Goal: Task Accomplishment & Management: Complete application form

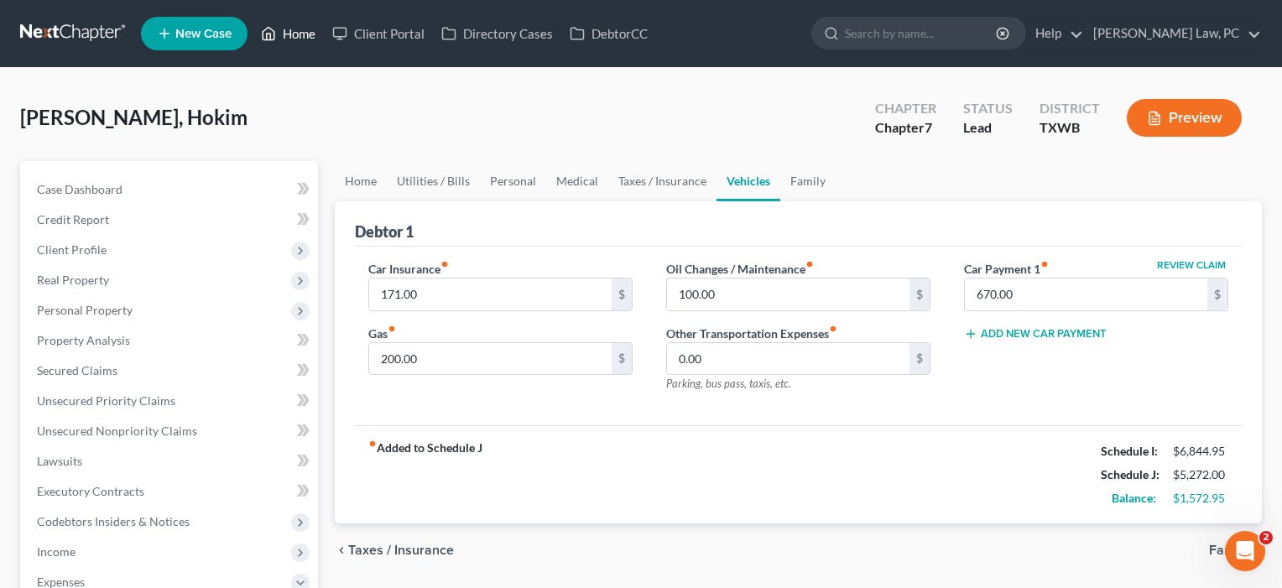
click at [299, 37] on link "Home" at bounding box center [288, 33] width 71 height 30
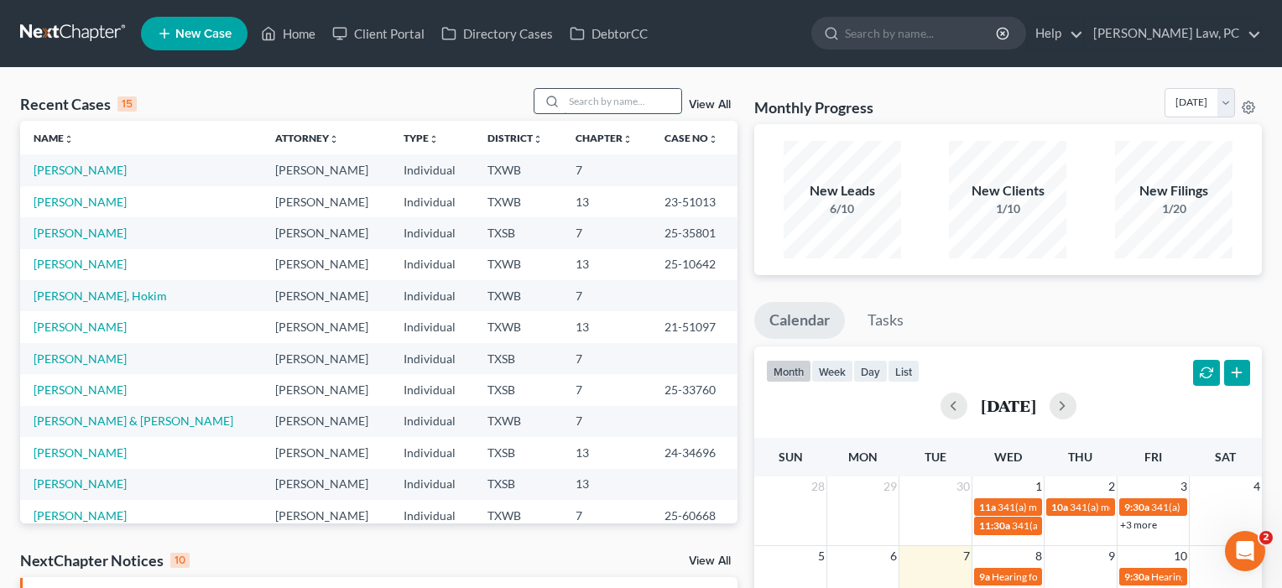
click at [607, 111] on input "search" at bounding box center [622, 101] width 117 height 24
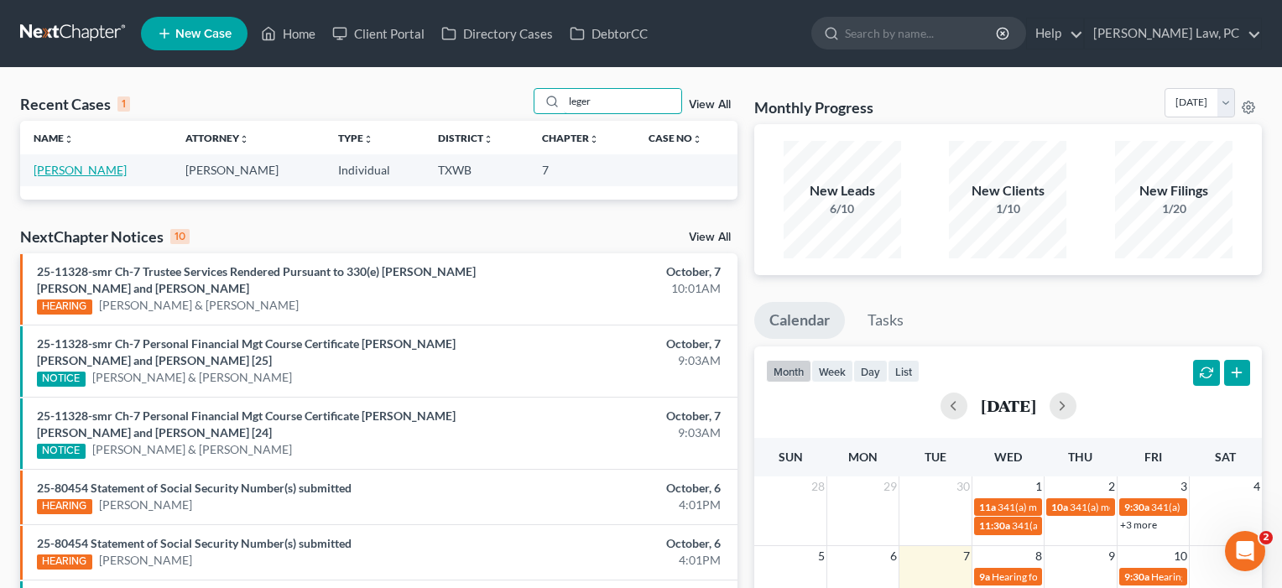
type input "leger"
click at [56, 171] on link "[PERSON_NAME]" at bounding box center [80, 170] width 93 height 14
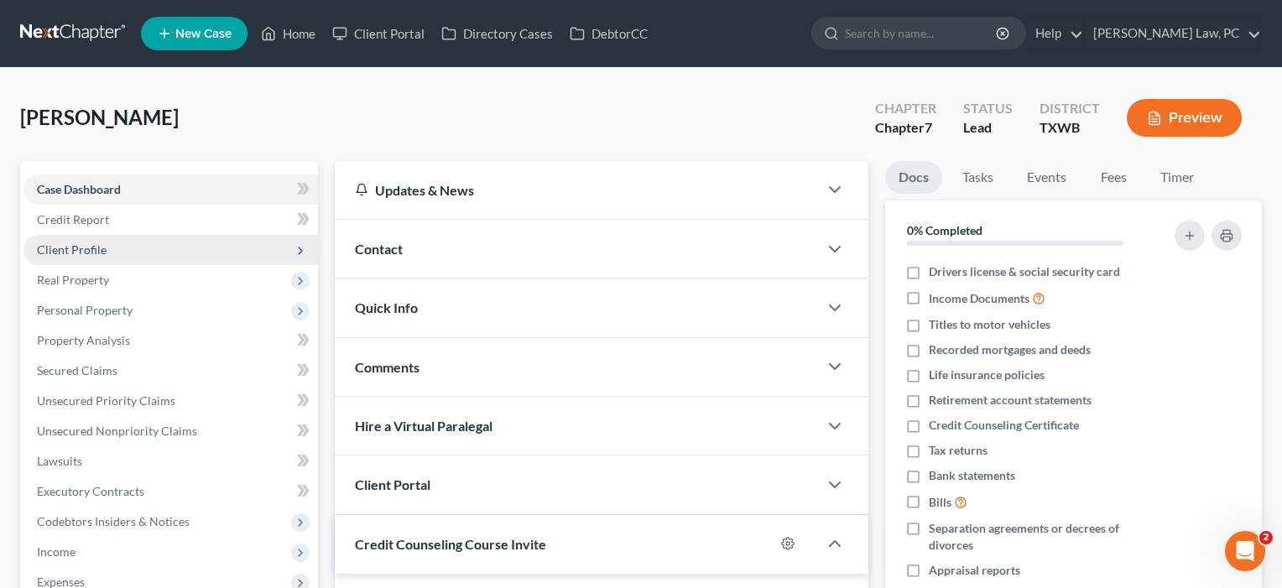
click at [75, 246] on span "Client Profile" at bounding box center [72, 249] width 70 height 14
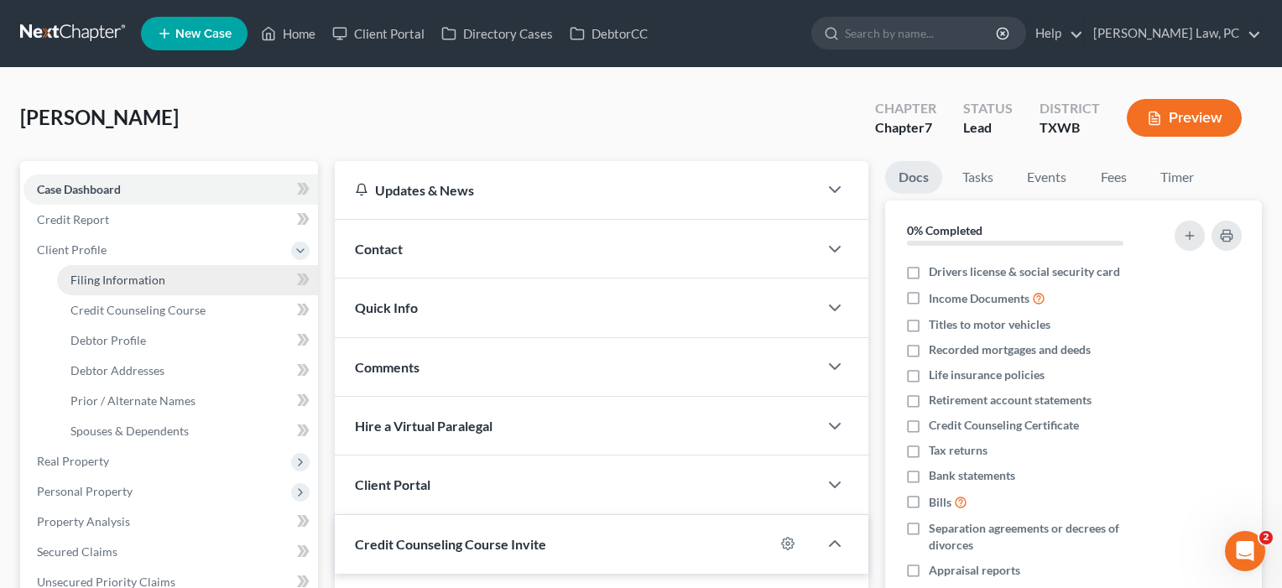
click at [75, 275] on span "Filing Information" at bounding box center [117, 280] width 95 height 14
select select "1"
select select "0"
select select "45"
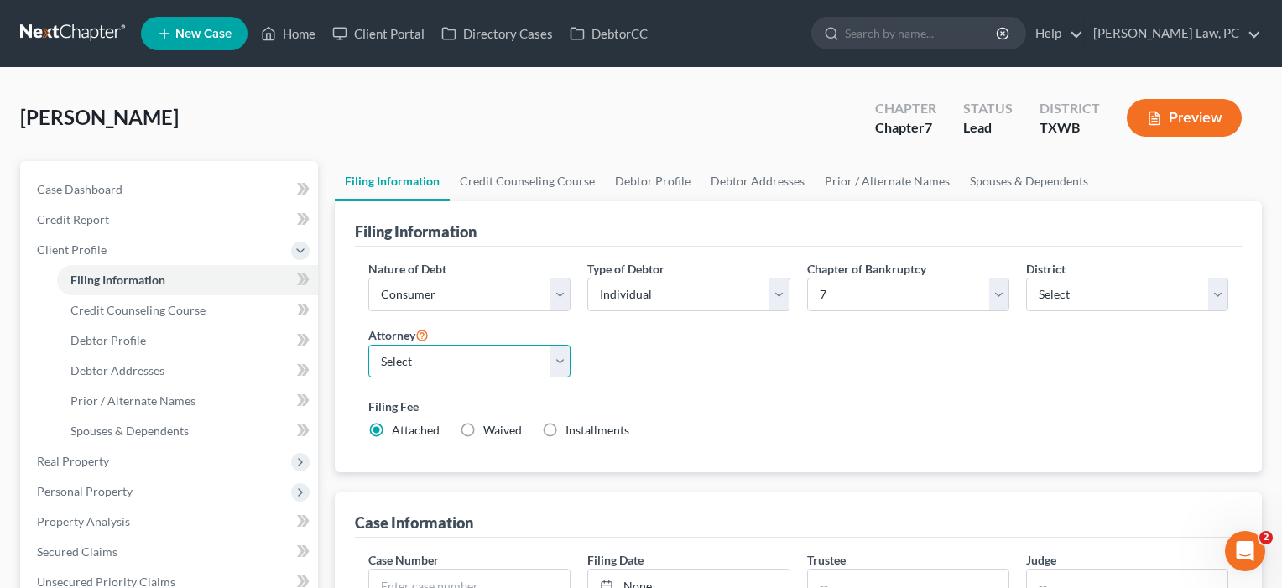
select select "1"
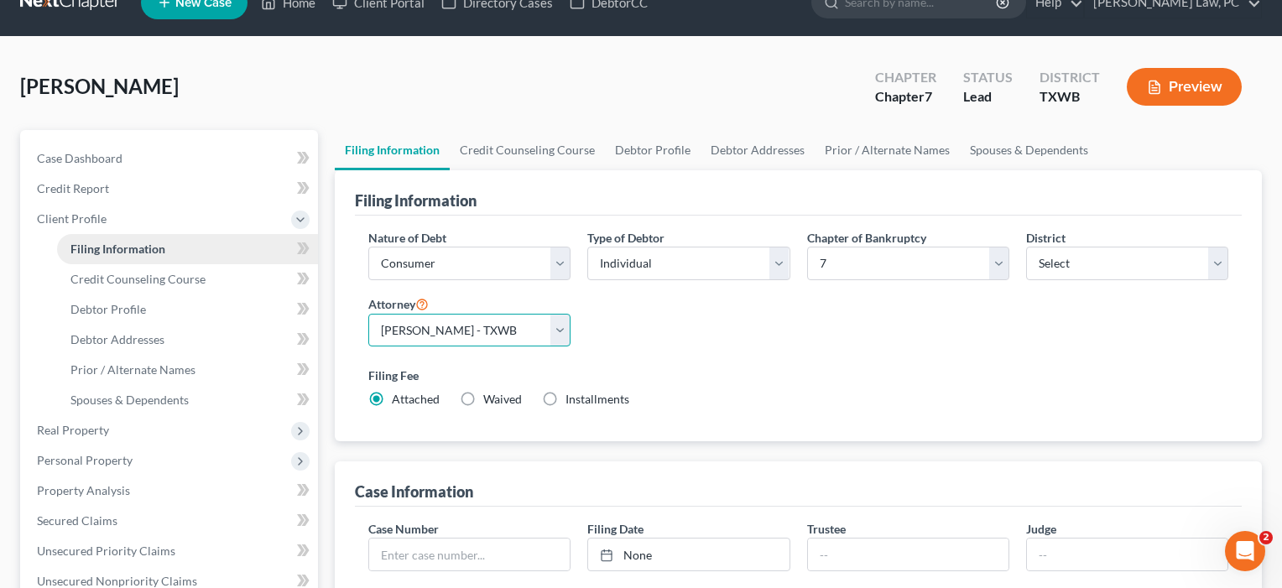
scroll to position [49, 0]
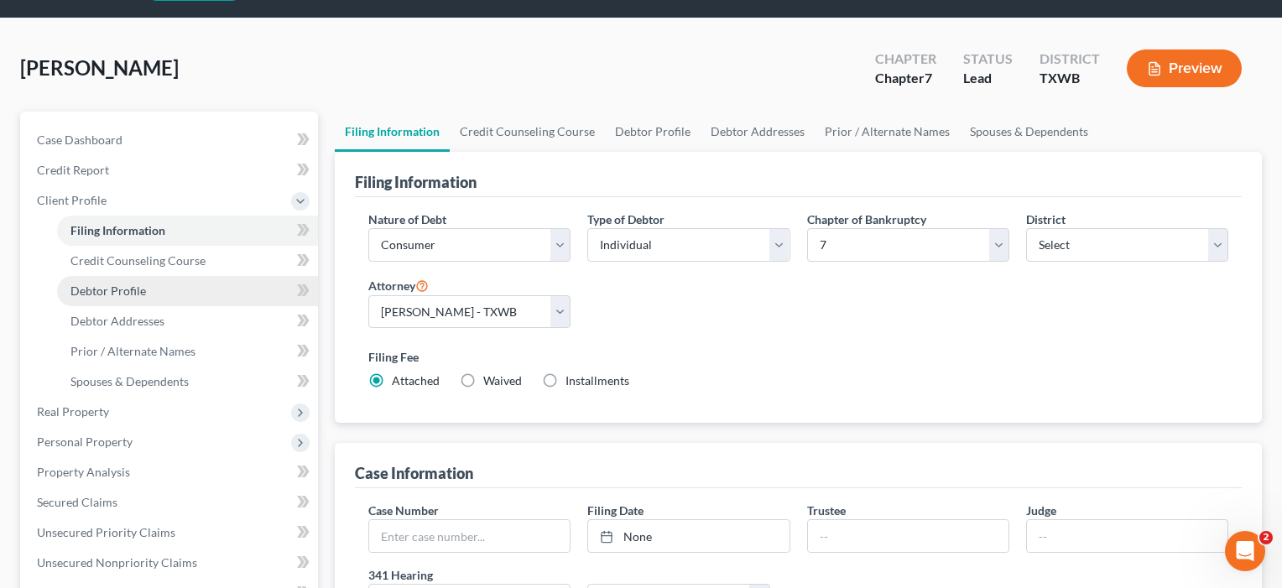
click at [123, 293] on span "Debtor Profile" at bounding box center [107, 291] width 75 height 14
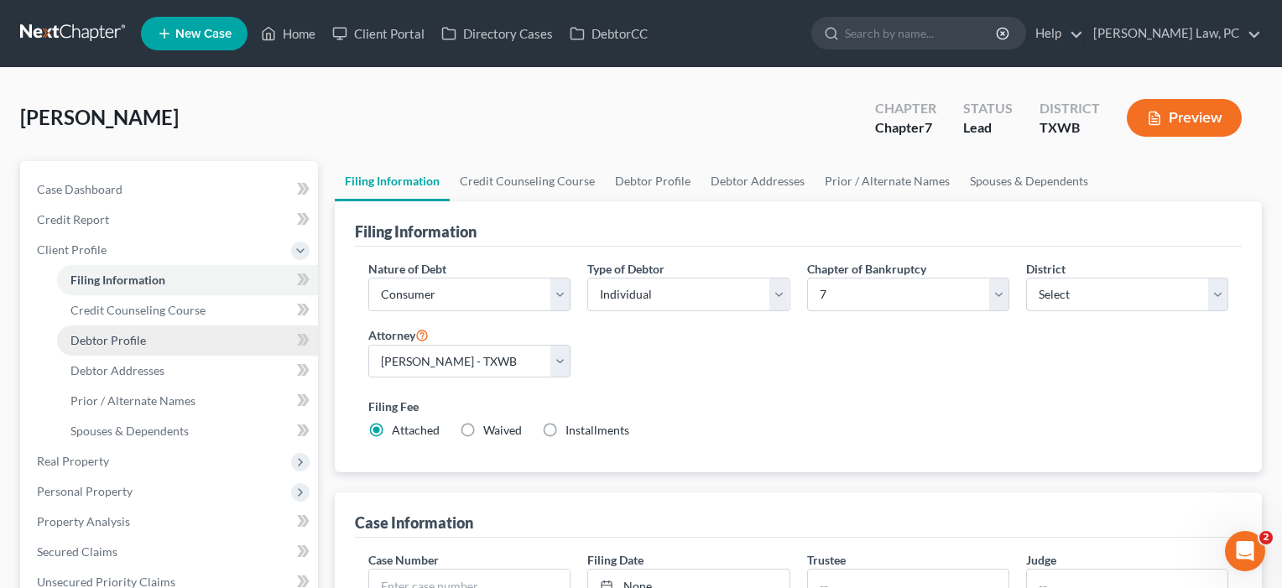
select select "3"
select select "0"
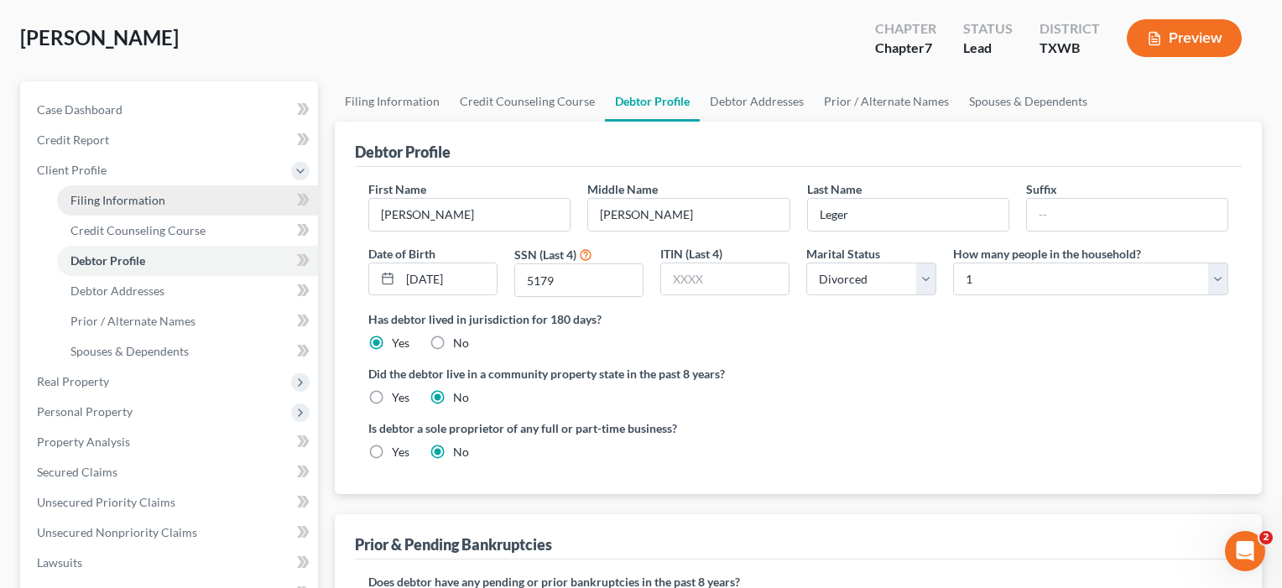
scroll to position [99, 0]
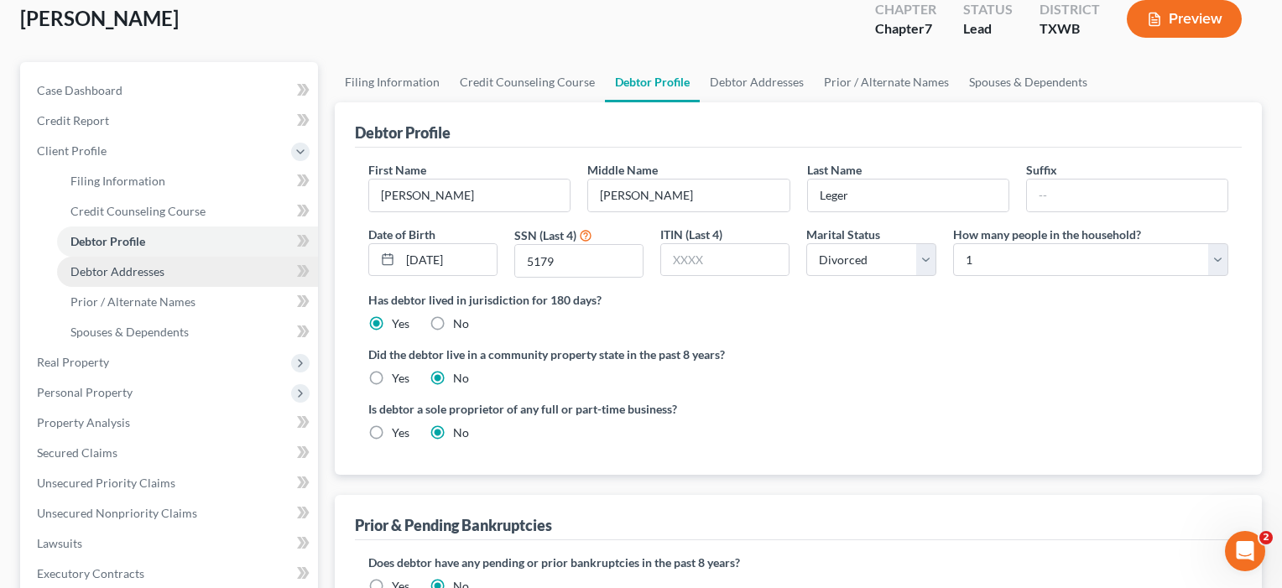
click at [117, 273] on span "Debtor Addresses" at bounding box center [117, 271] width 94 height 14
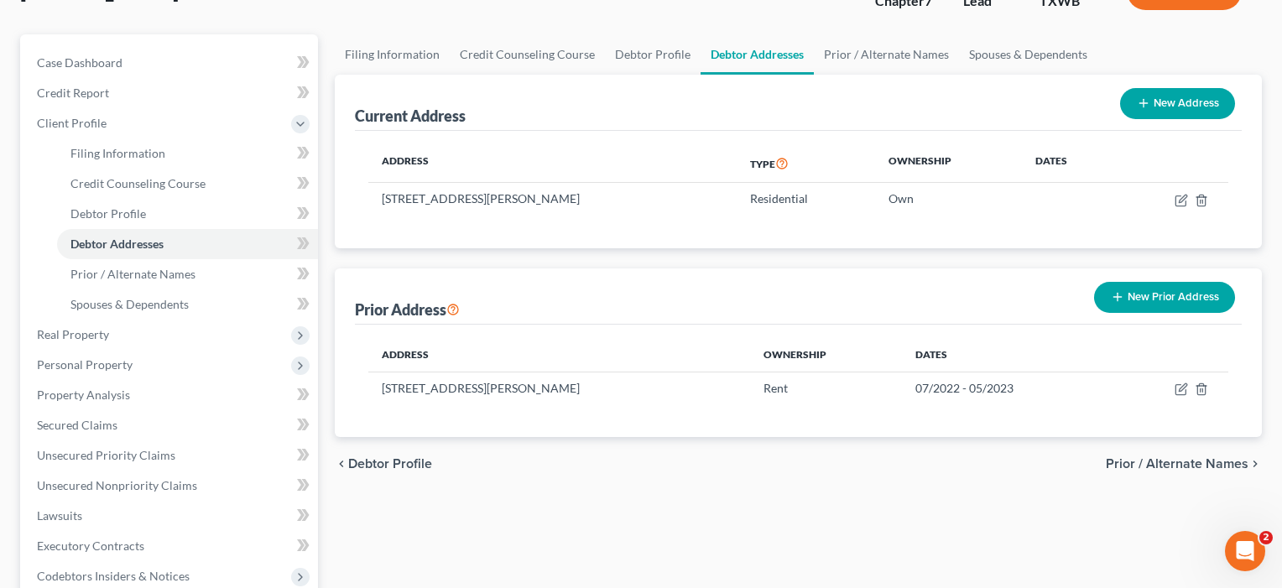
scroll to position [127, 0]
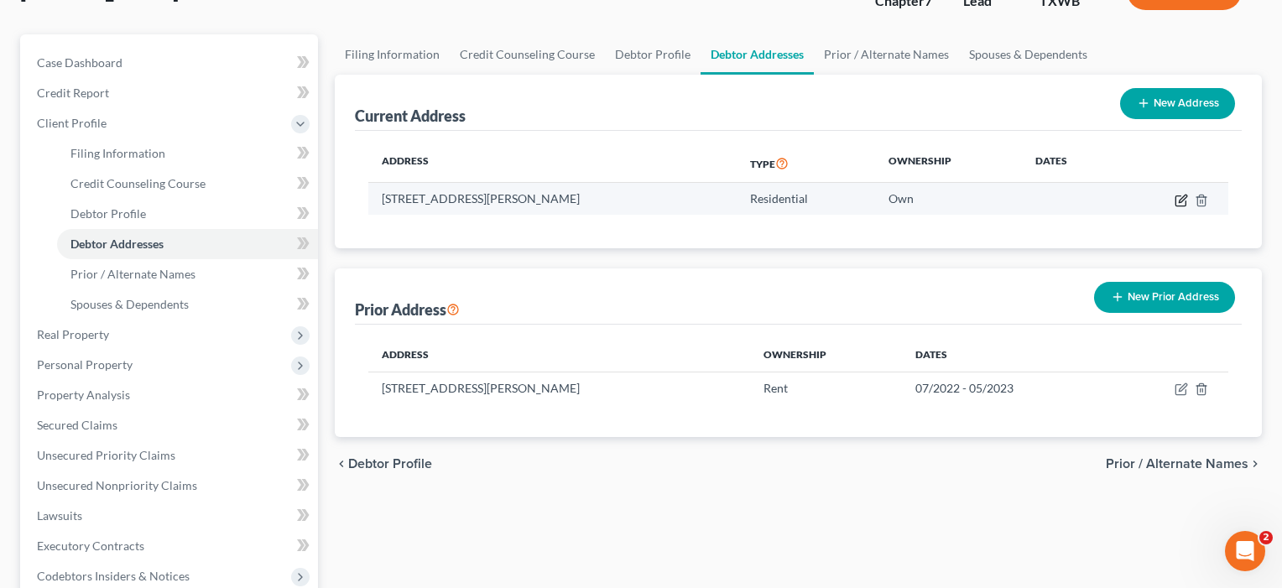
click at [1179, 200] on icon "button" at bounding box center [1183, 199] width 8 height 8
select select "45"
select select "0"
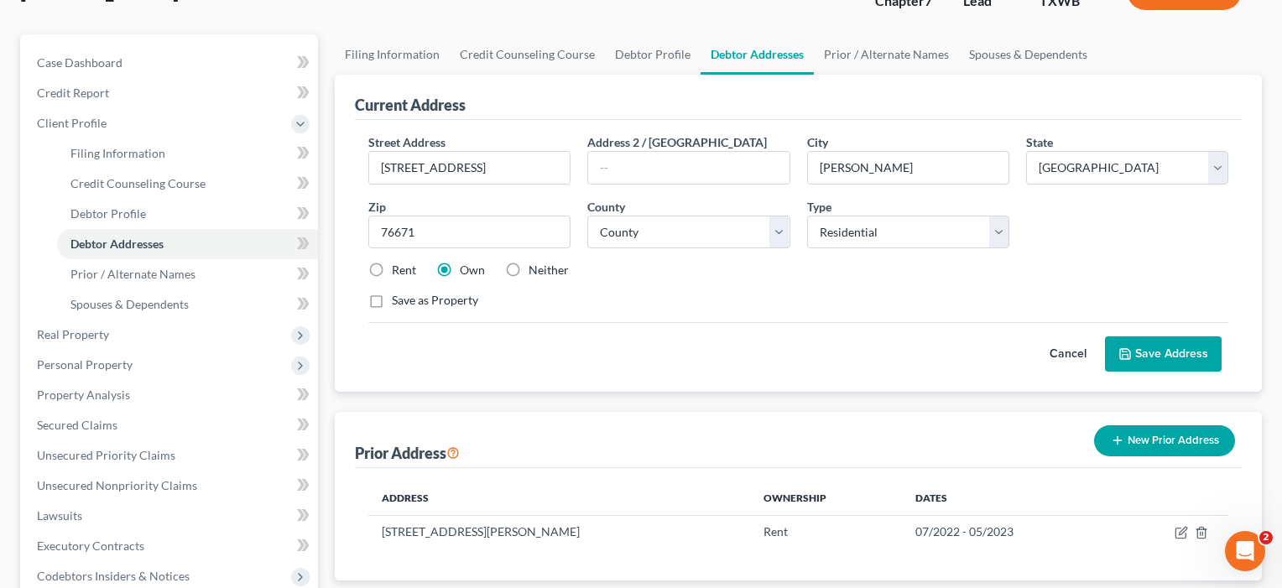
click at [1173, 351] on button "Save Address" at bounding box center [1163, 353] width 117 height 35
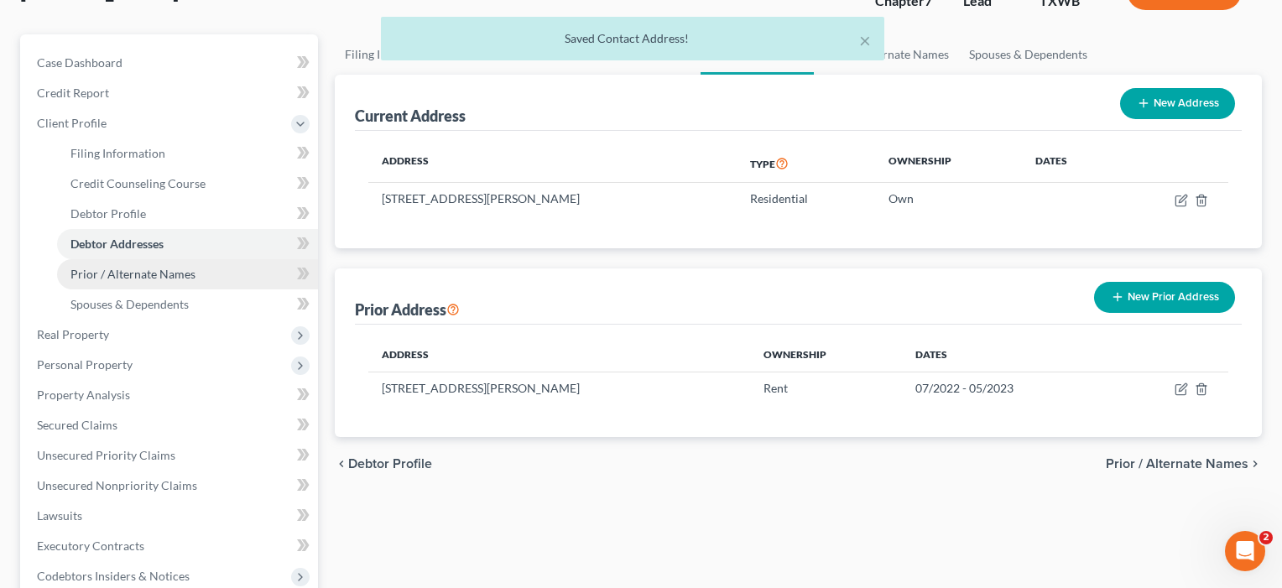
click at [114, 276] on span "Prior / Alternate Names" at bounding box center [132, 274] width 125 height 14
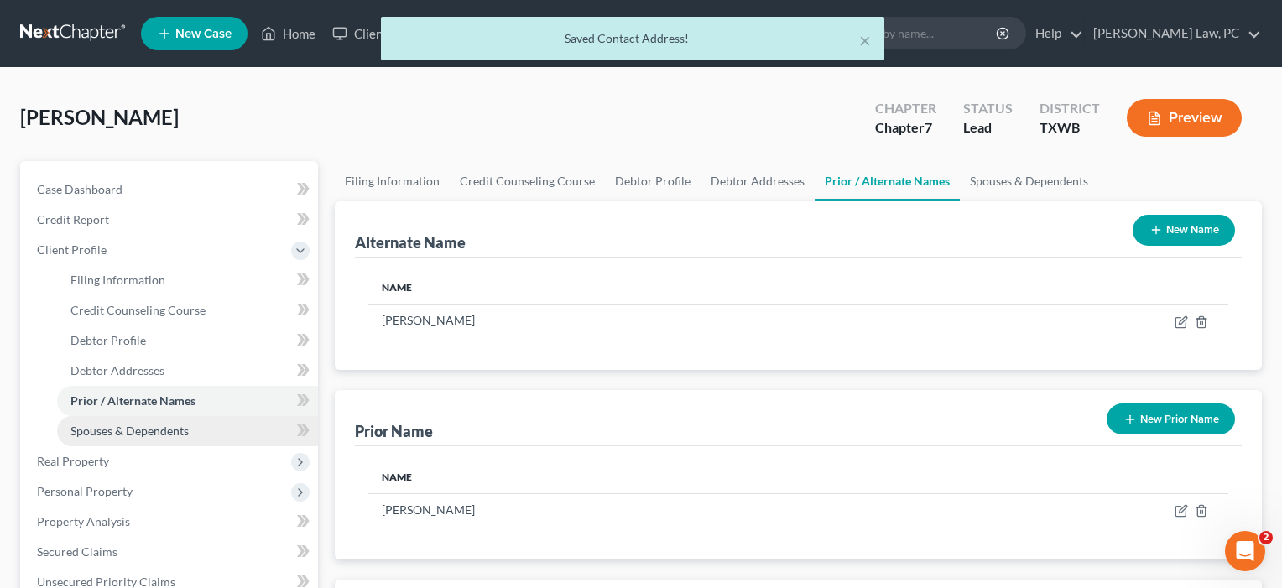
click at [97, 440] on link "Spouses & Dependents" at bounding box center [187, 431] width 261 height 30
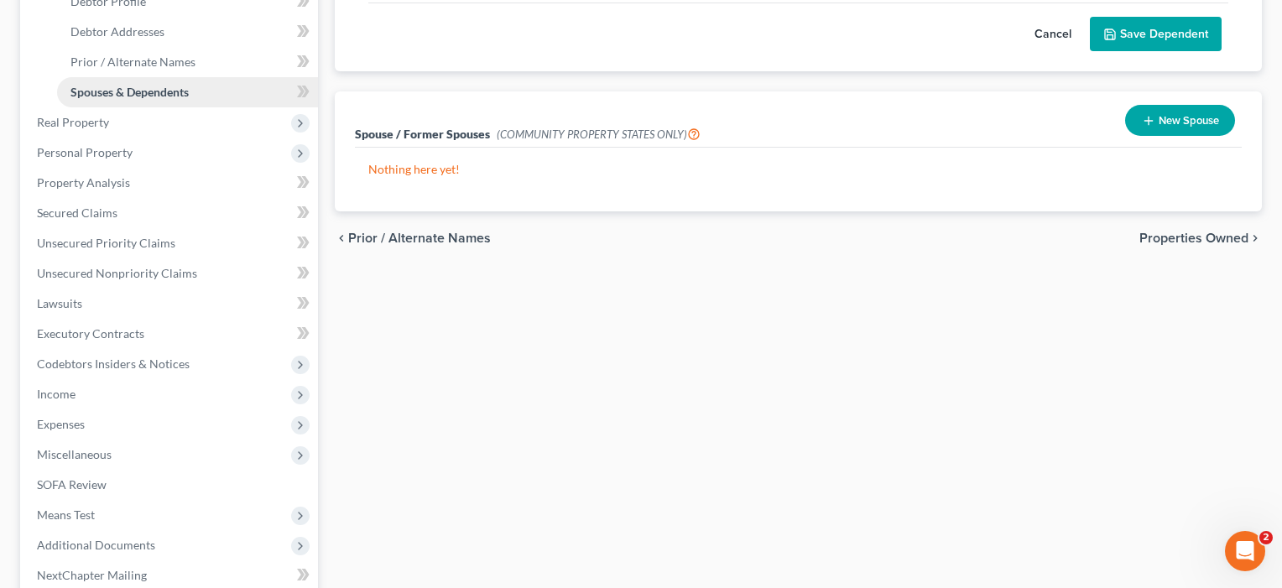
scroll to position [357, 0]
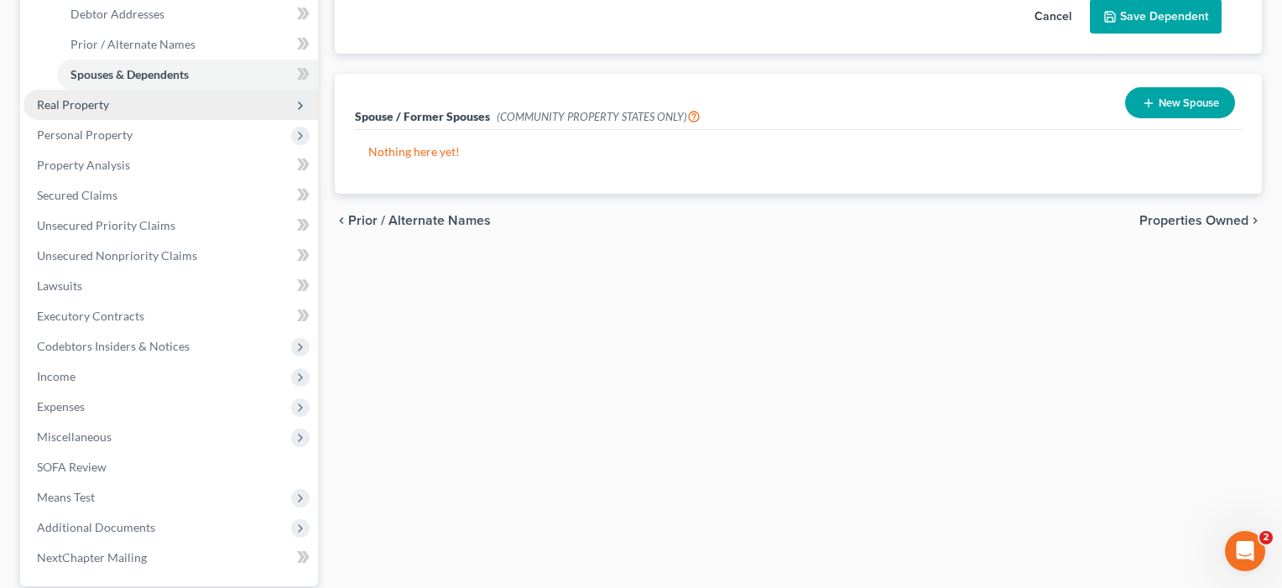
click at [91, 102] on span "Real Property" at bounding box center [73, 104] width 72 height 14
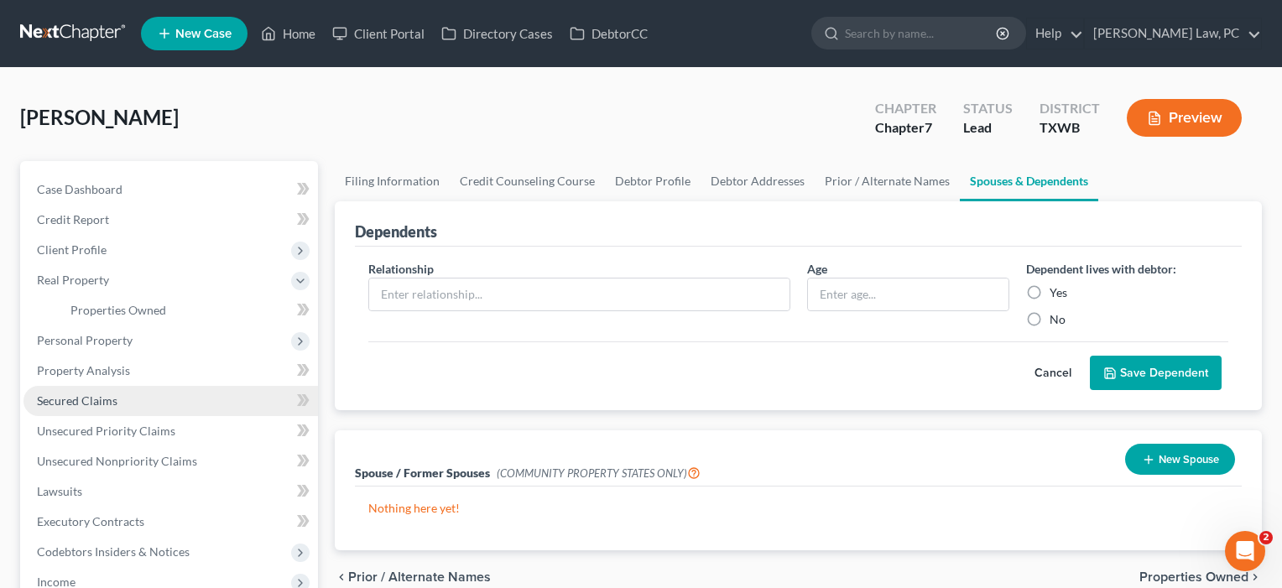
scroll to position [0, 0]
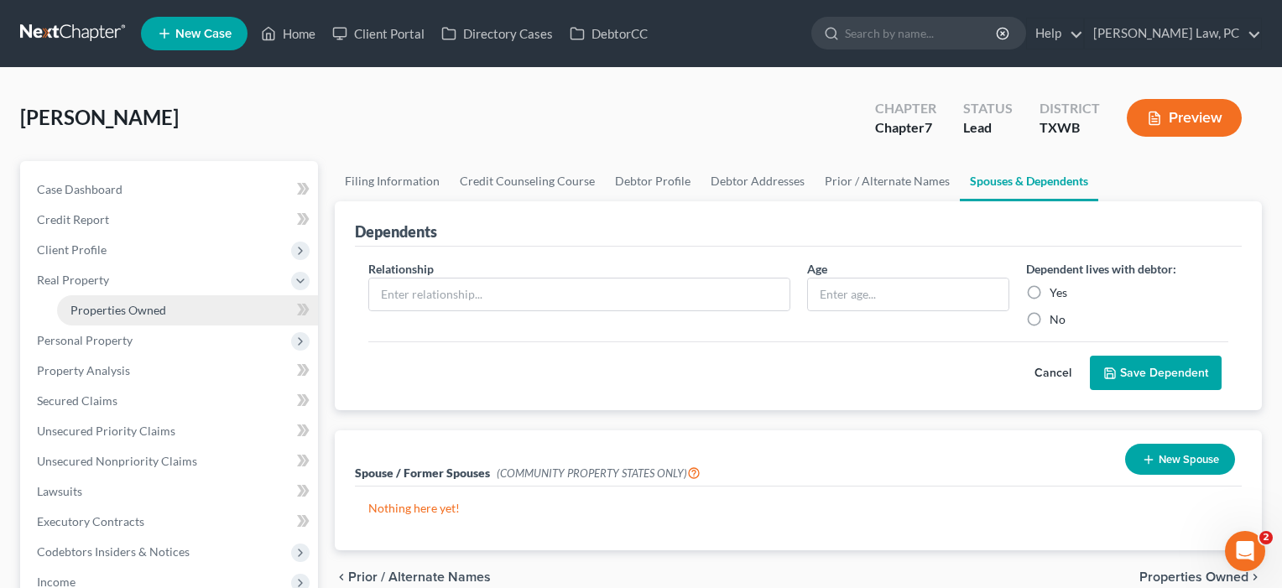
click at [91, 318] on link "Properties Owned" at bounding box center [187, 310] width 261 height 30
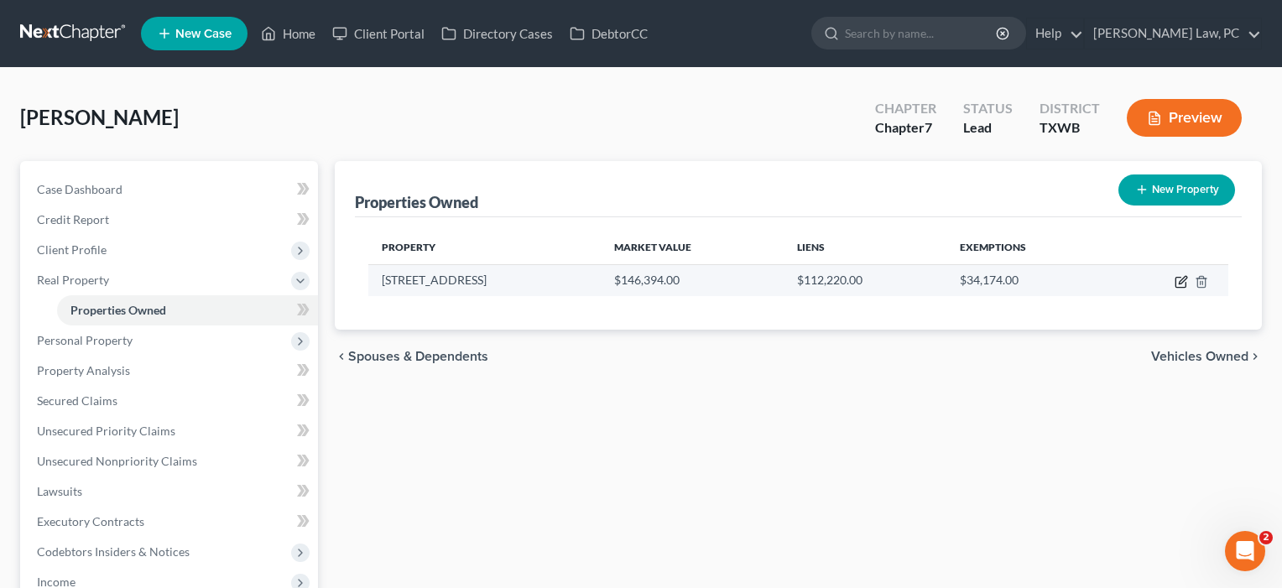
click at [1179, 284] on icon "button" at bounding box center [1183, 280] width 8 height 8
select select "45"
select select "17"
select select "0"
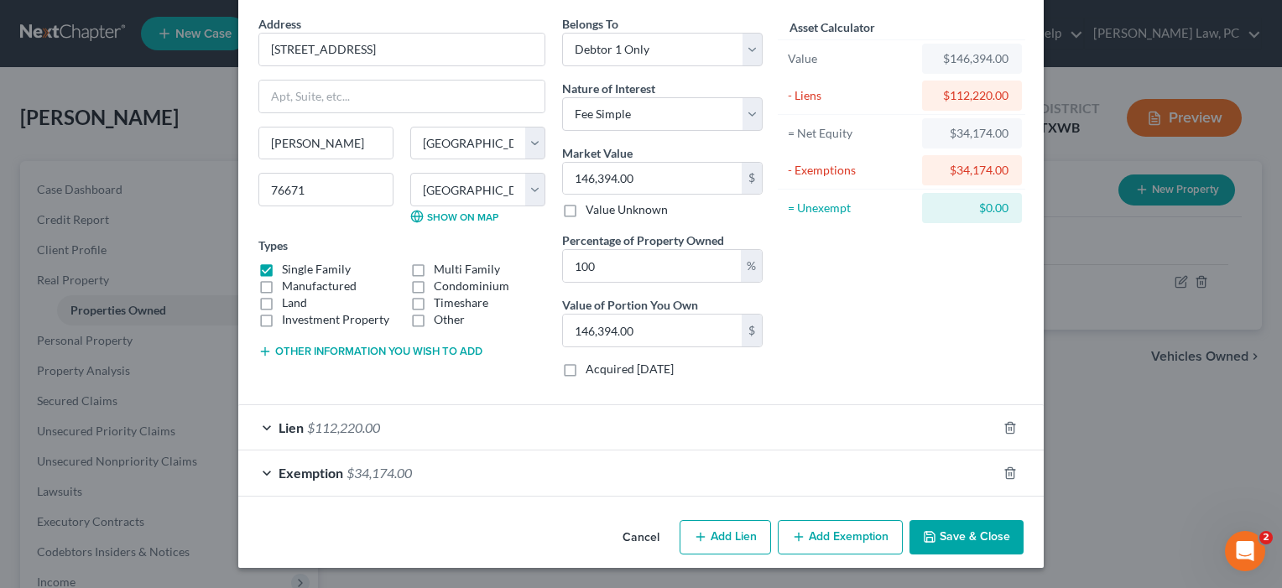
scroll to position [62, 0]
click at [969, 538] on button "Save & Close" at bounding box center [966, 537] width 114 height 35
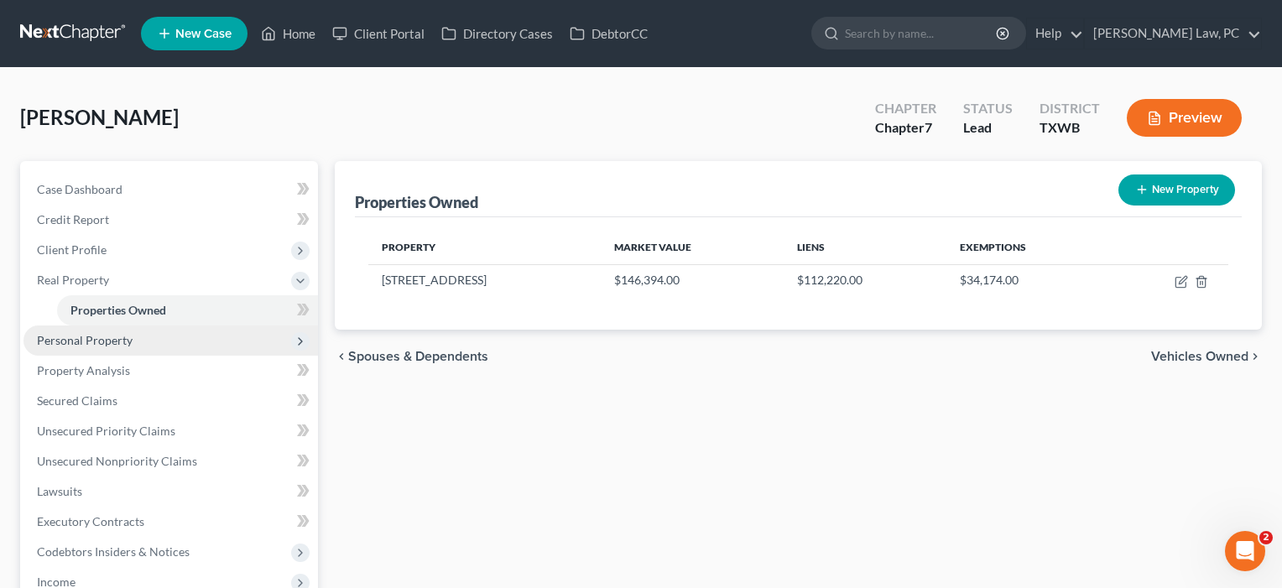
click at [82, 335] on span "Personal Property" at bounding box center [85, 340] width 96 height 14
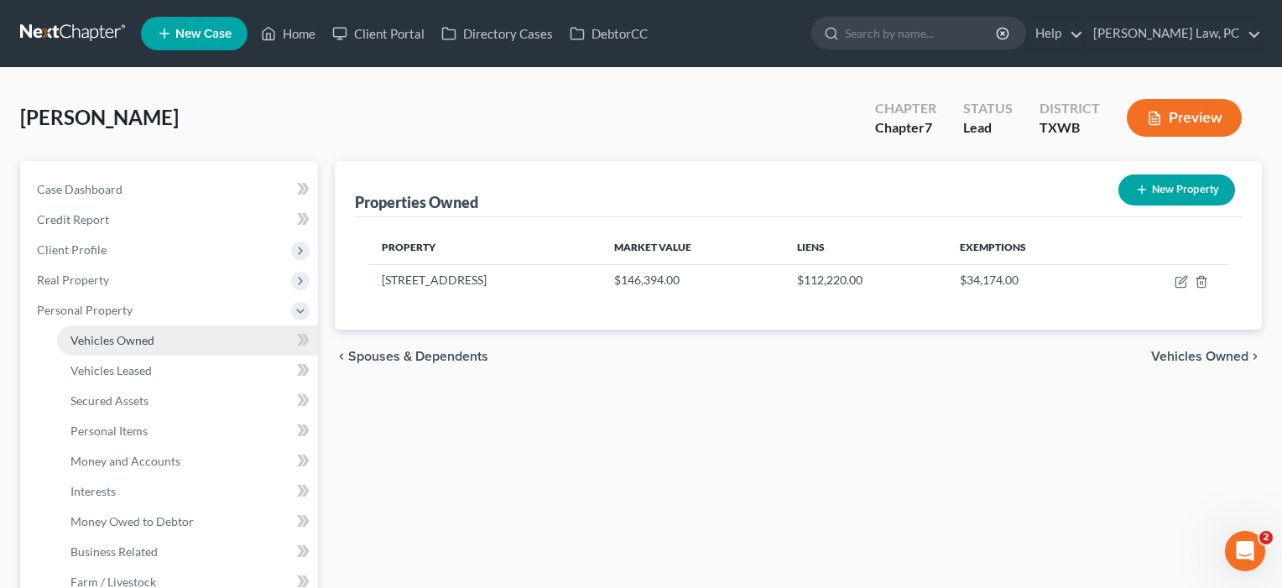
click at [83, 346] on span "Vehicles Owned" at bounding box center [112, 340] width 84 height 14
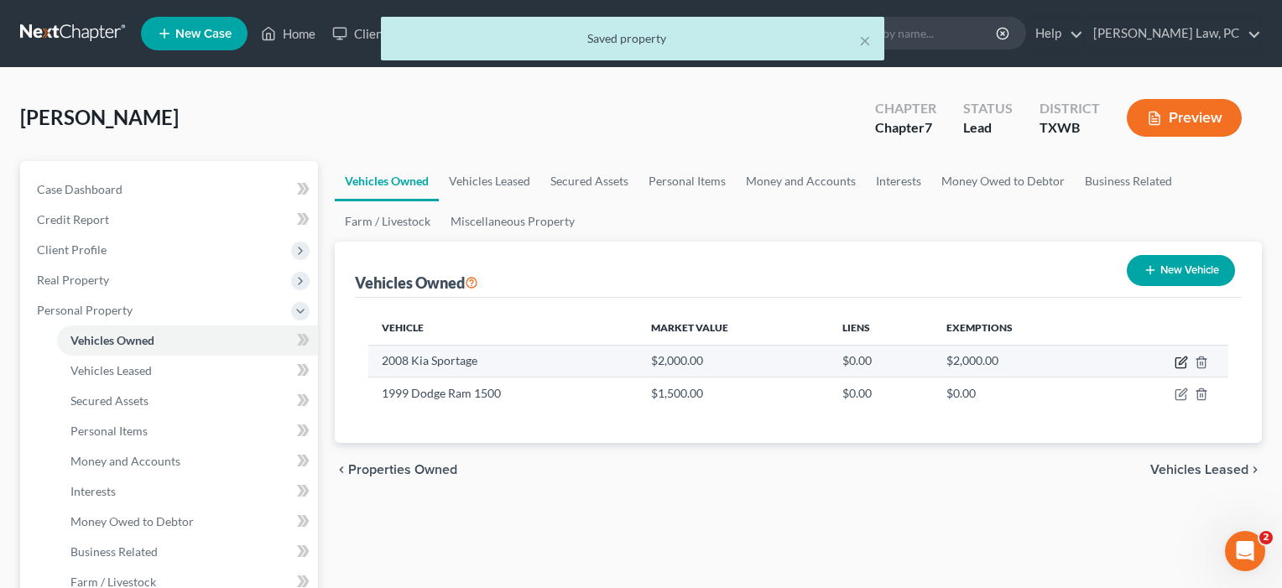
click at [1179, 359] on icon "button" at bounding box center [1180, 362] width 13 height 13
select select "0"
select select "18"
select select "3"
select select "0"
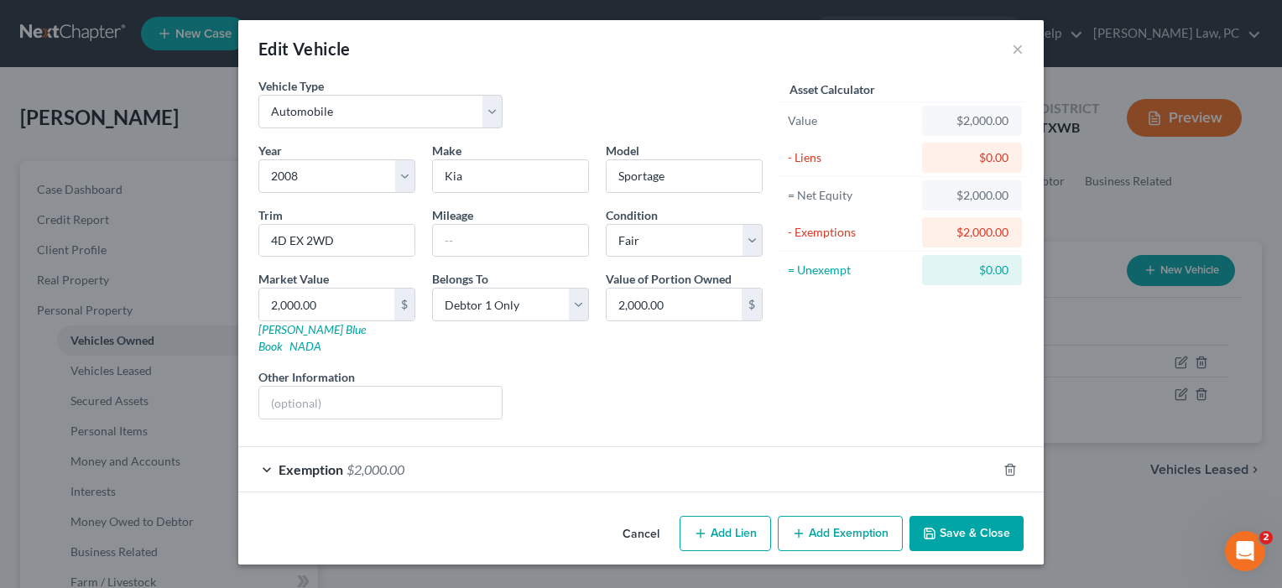
click at [701, 455] on div "Exemption $2,000.00" at bounding box center [617, 469] width 758 height 44
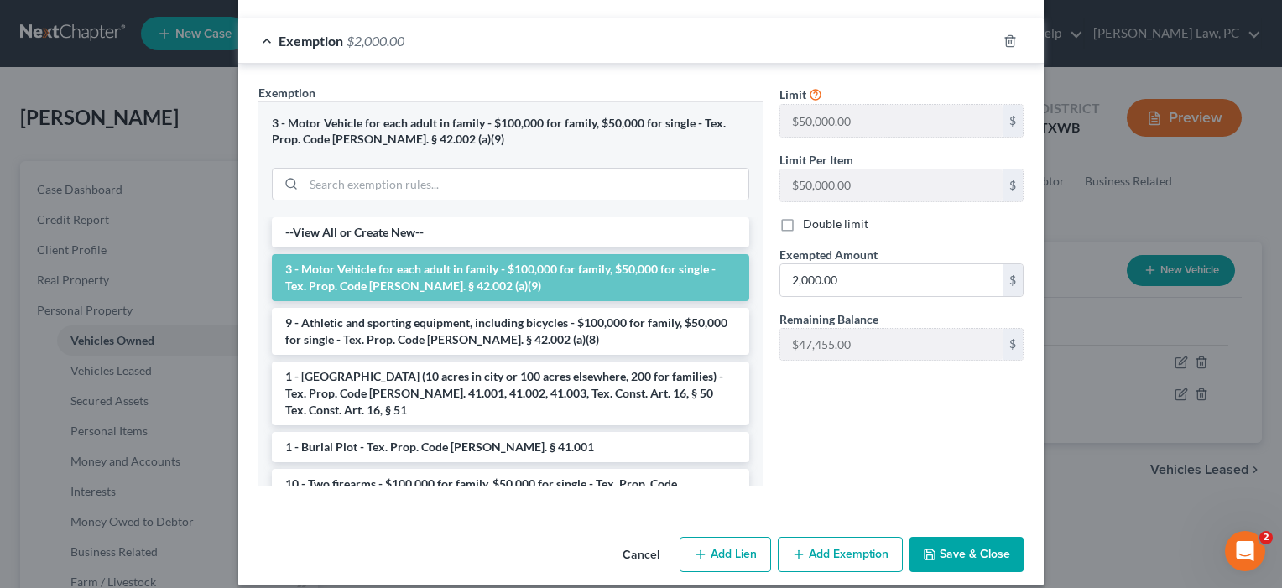
scroll to position [428, 0]
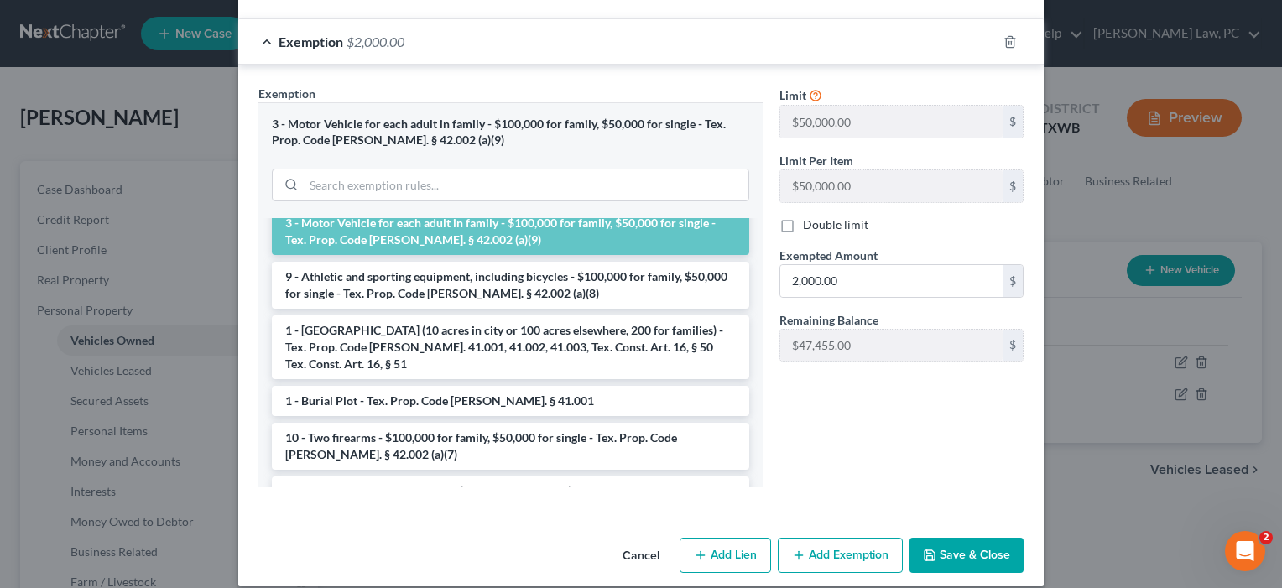
click at [966, 538] on button "Save & Close" at bounding box center [966, 555] width 114 height 35
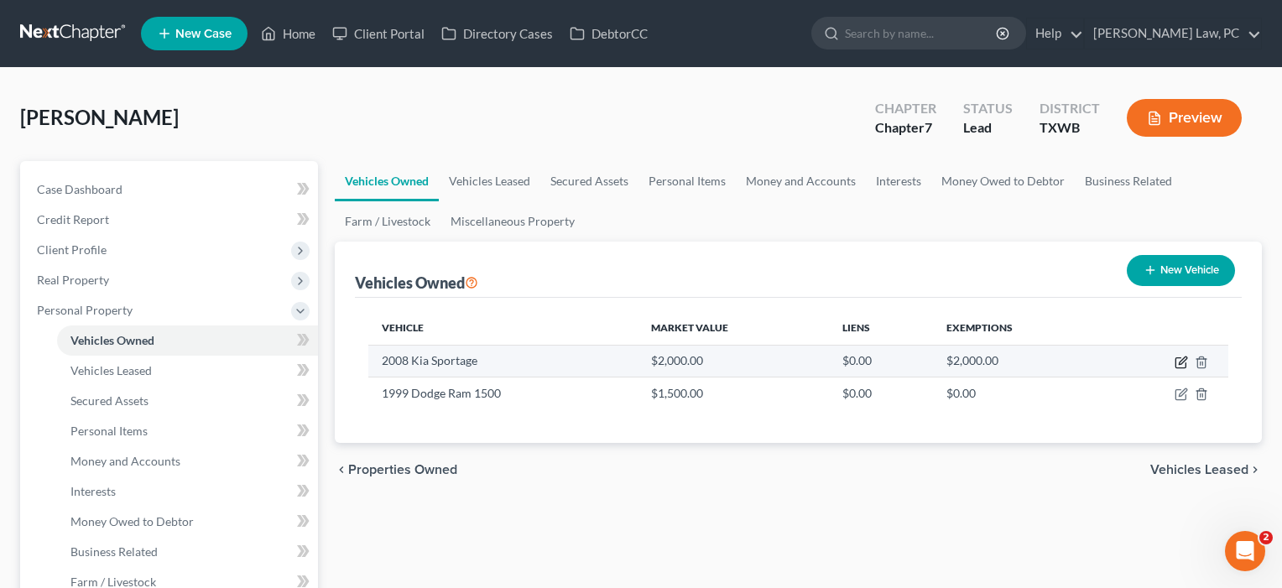
click at [1182, 361] on icon "button" at bounding box center [1180, 362] width 13 height 13
select select "0"
select select "18"
select select "3"
select select "0"
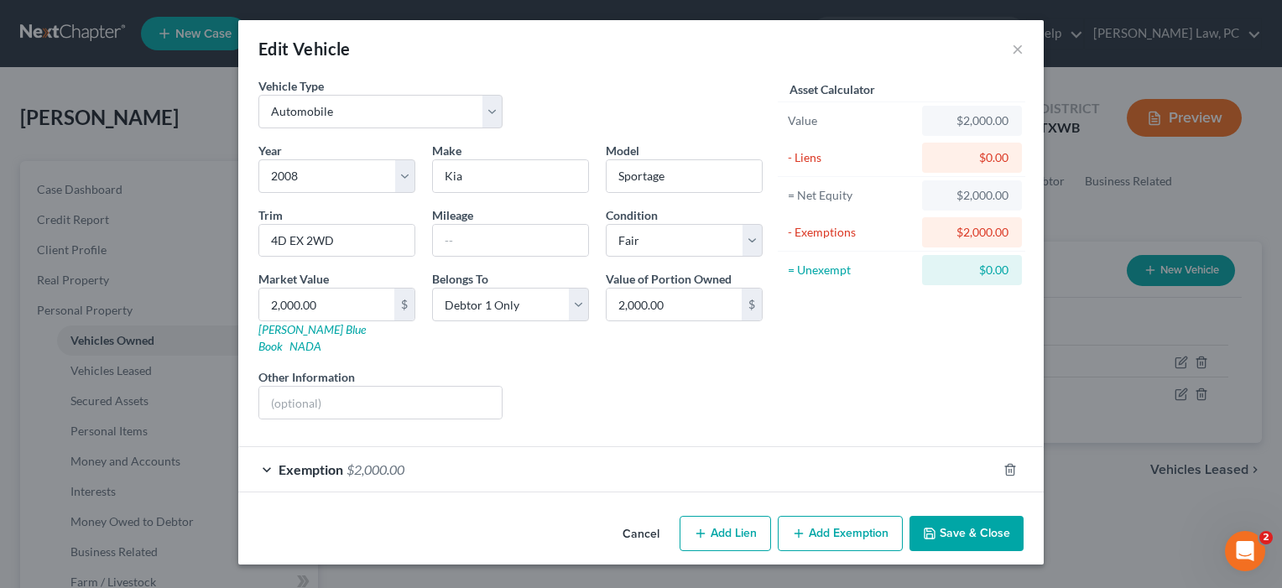
click at [538, 448] on div "Exemption $2,000.00" at bounding box center [617, 469] width 758 height 44
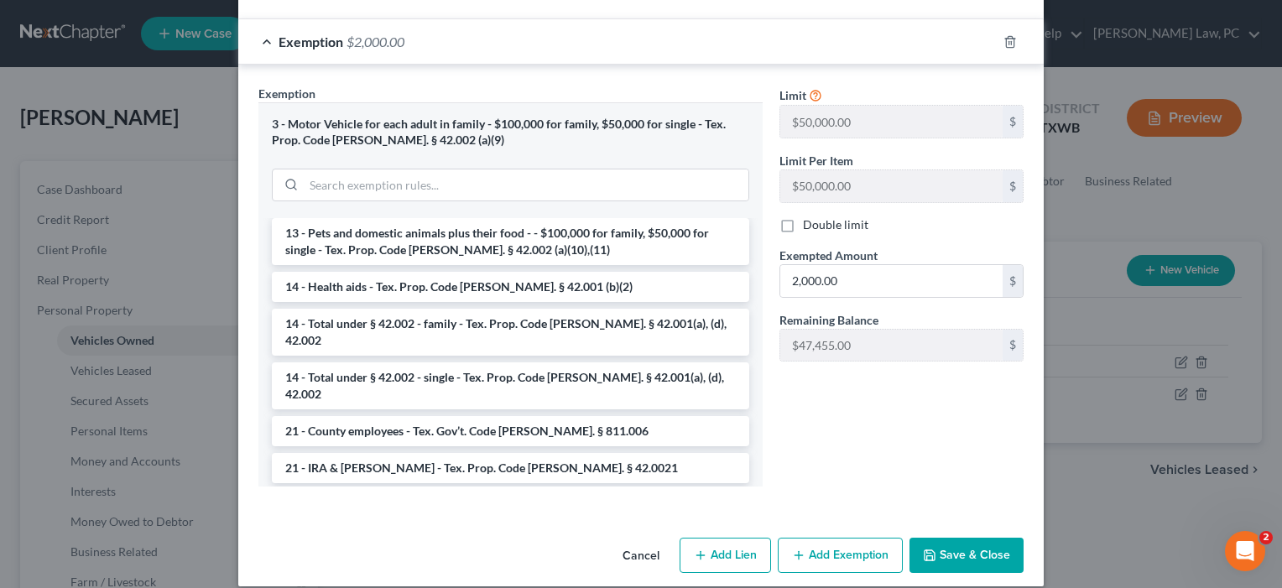
click at [966, 539] on button "Save & Close" at bounding box center [966, 555] width 114 height 35
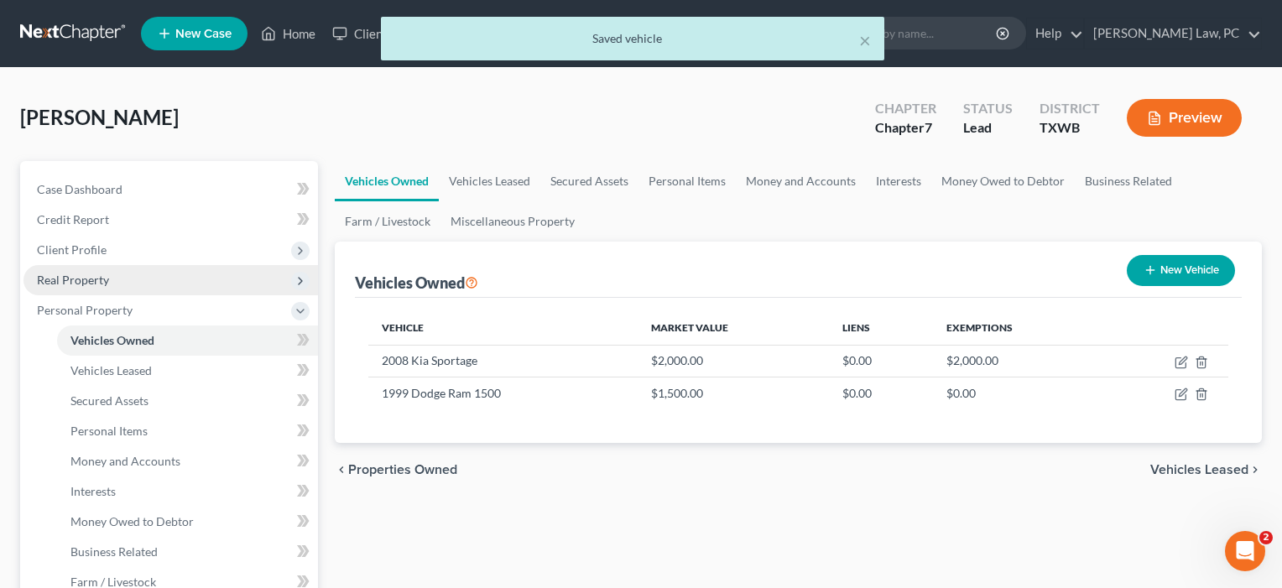
click at [74, 276] on span "Real Property" at bounding box center [73, 280] width 72 height 14
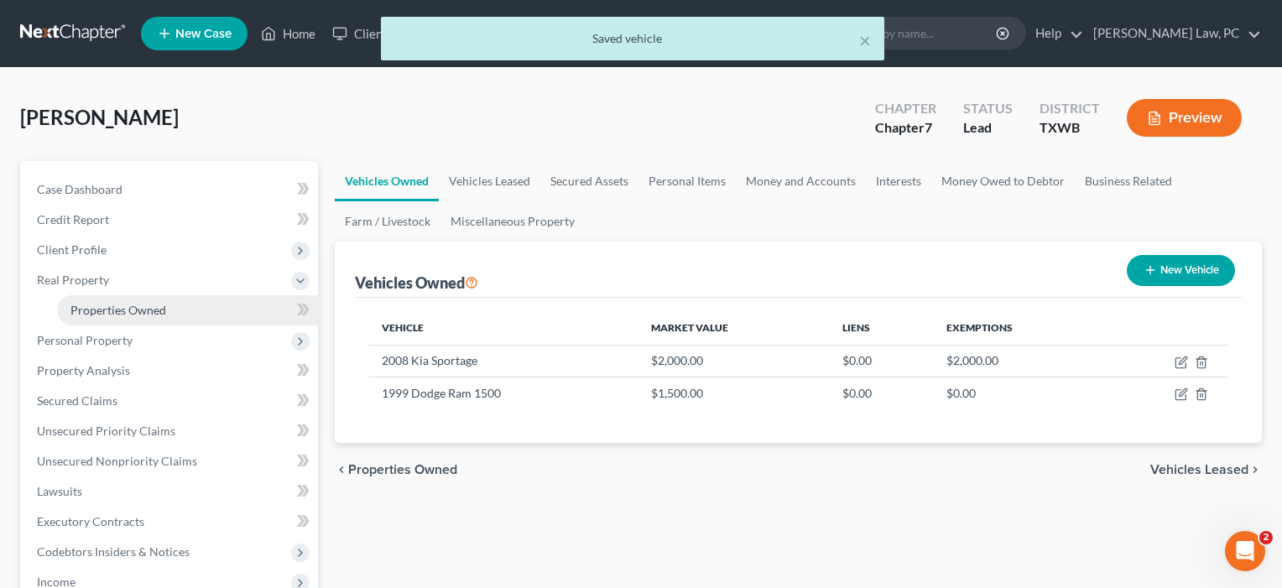
click at [103, 299] on link "Properties Owned" at bounding box center [187, 310] width 261 height 30
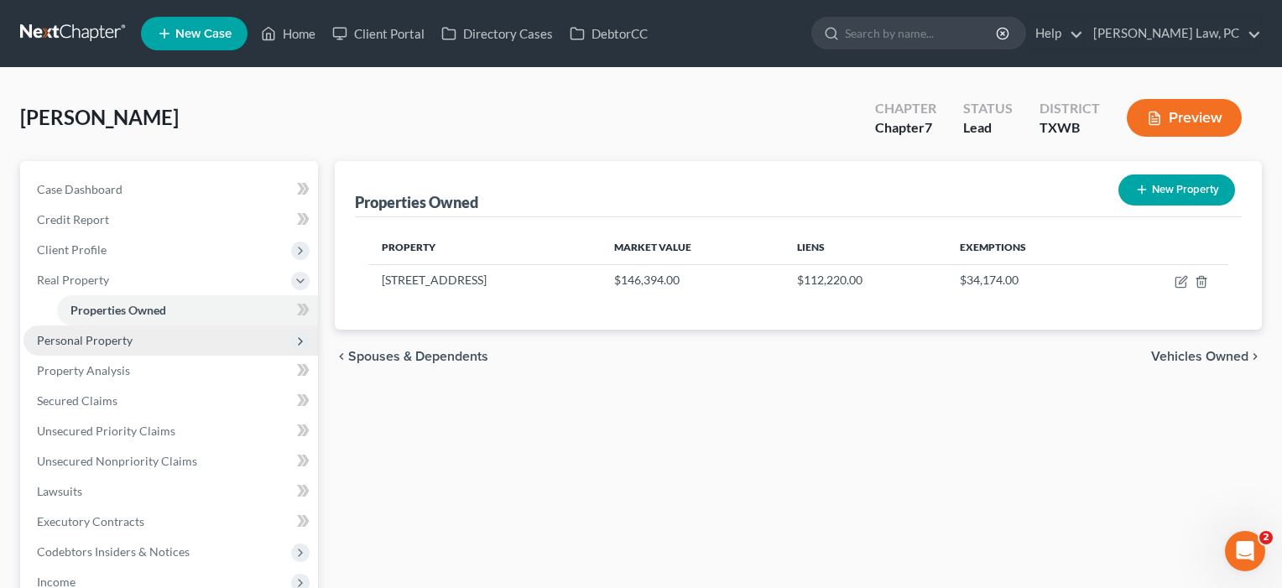
click at [87, 338] on span "Personal Property" at bounding box center [85, 340] width 96 height 14
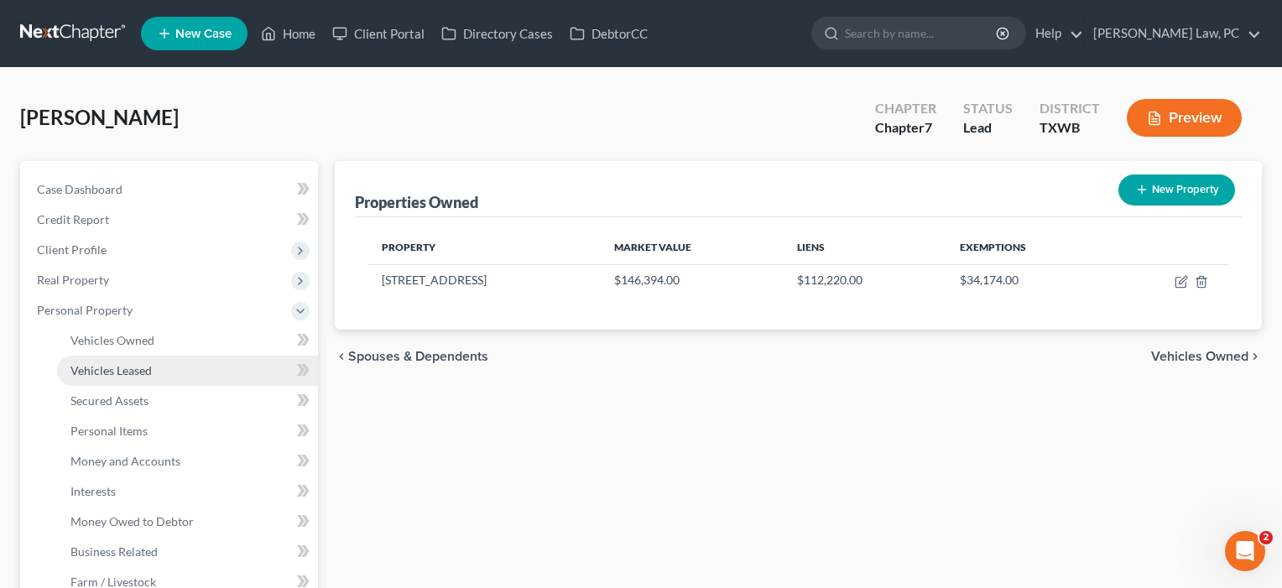
click at [83, 371] on span "Vehicles Leased" at bounding box center [110, 370] width 81 height 14
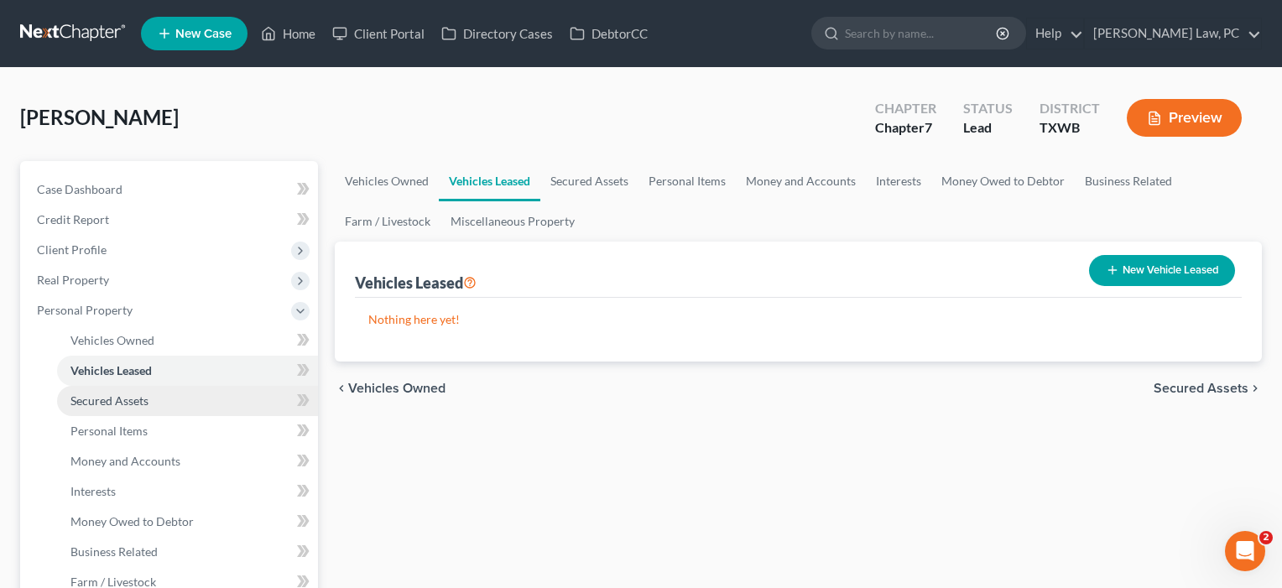
click at [81, 400] on span "Secured Assets" at bounding box center [109, 400] width 78 height 14
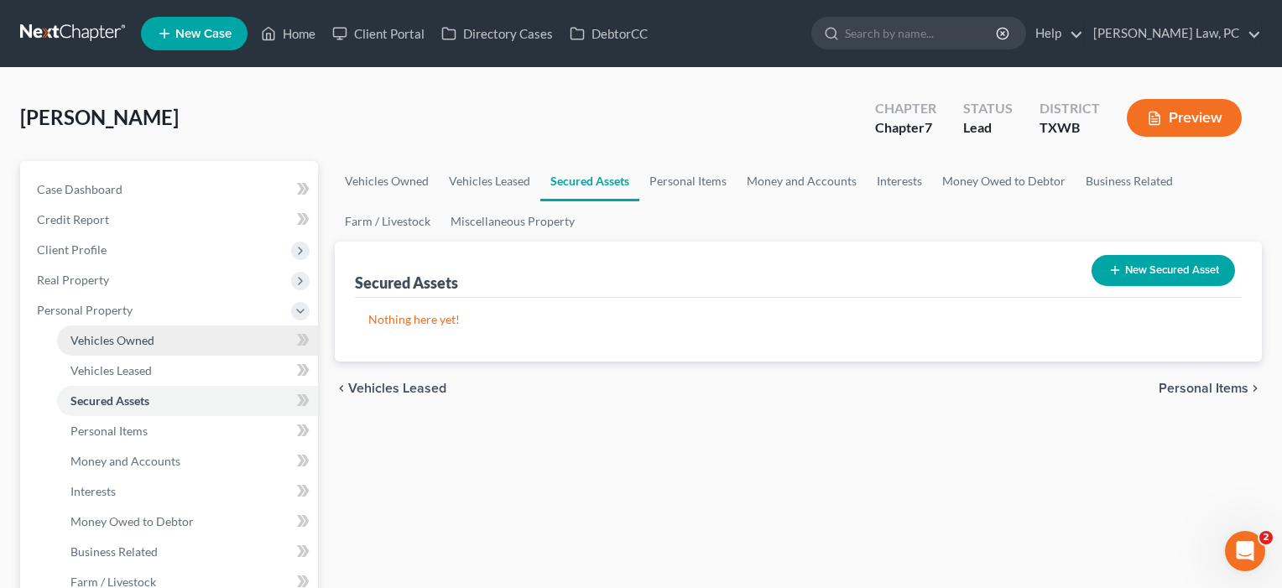
click at [98, 341] on span "Vehicles Owned" at bounding box center [112, 340] width 84 height 14
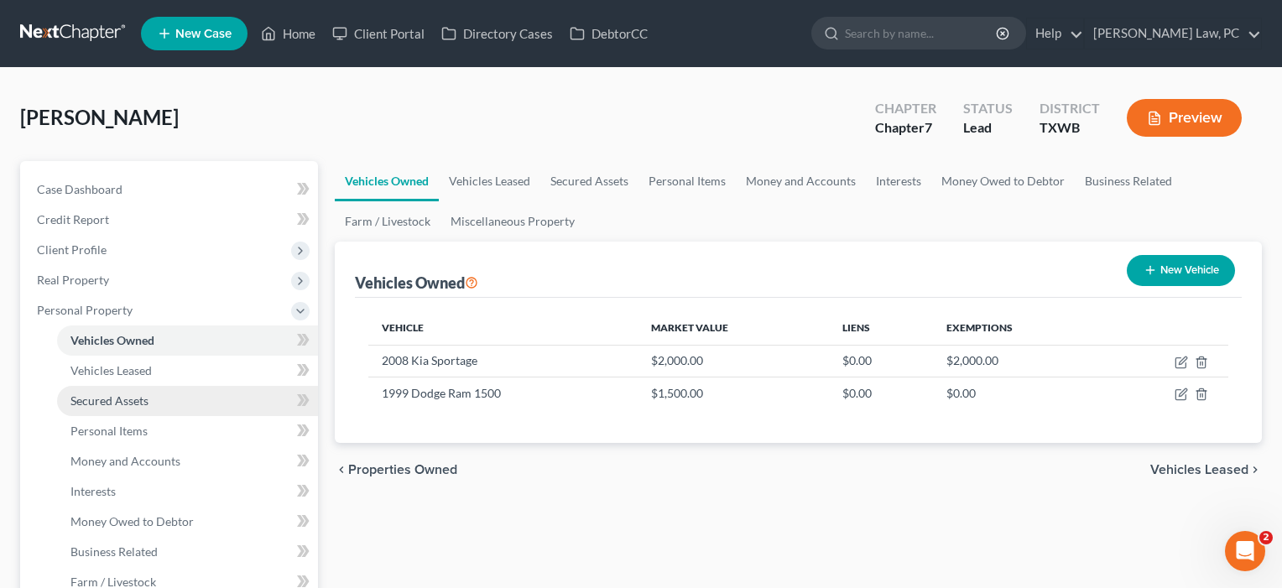
click at [91, 393] on span "Secured Assets" at bounding box center [109, 400] width 78 height 14
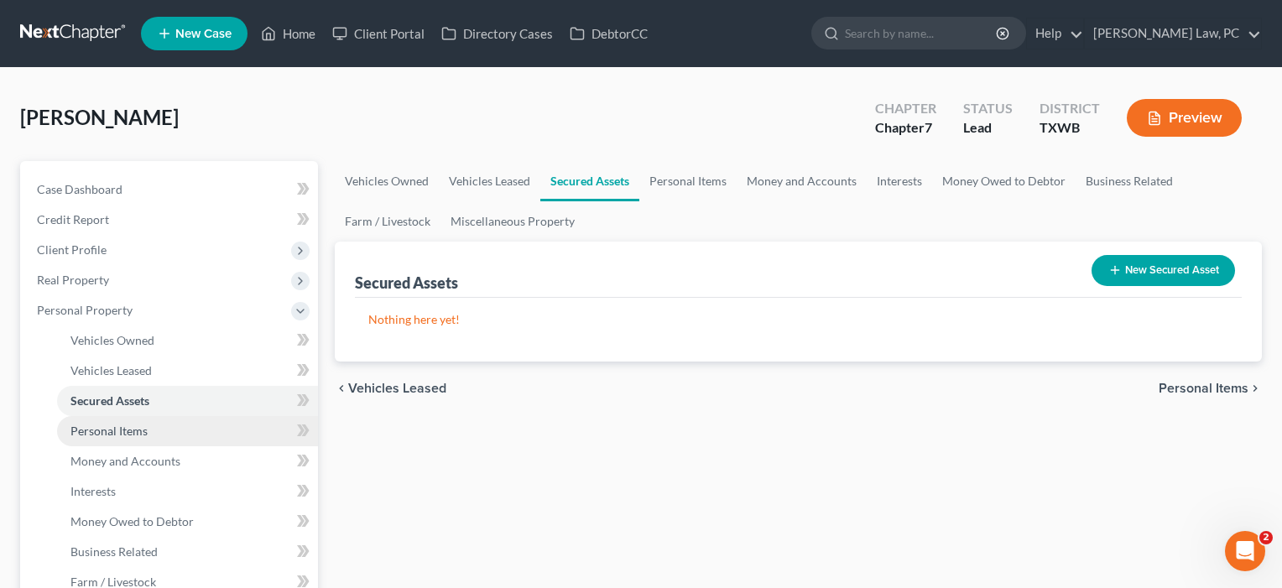
click at [87, 427] on span "Personal Items" at bounding box center [108, 431] width 77 height 14
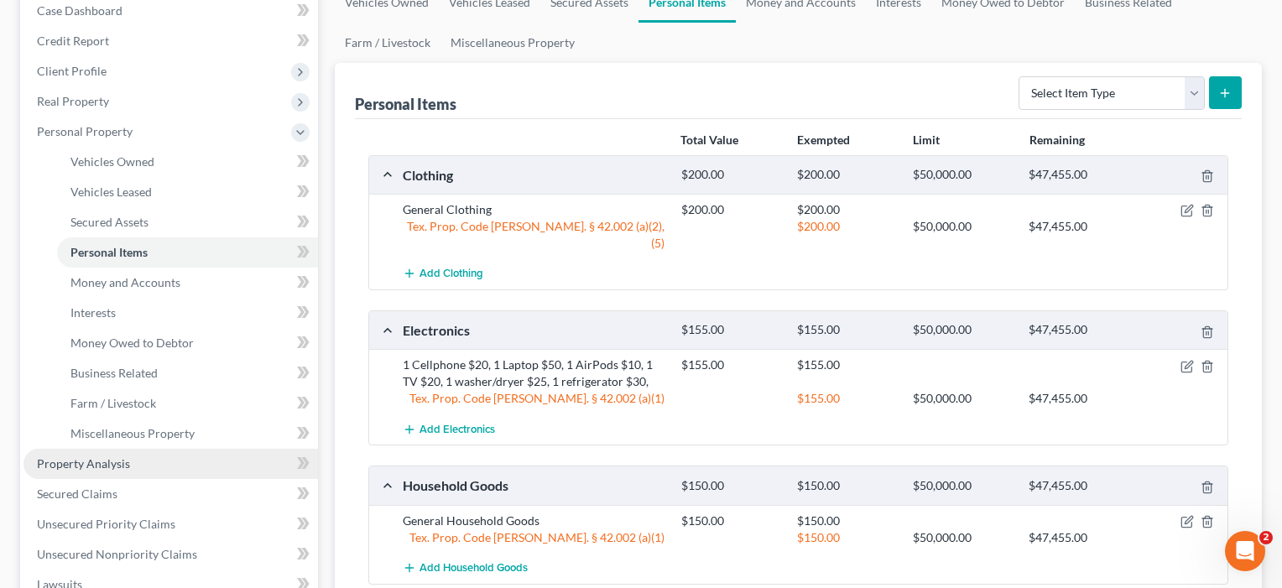
scroll to position [160, 0]
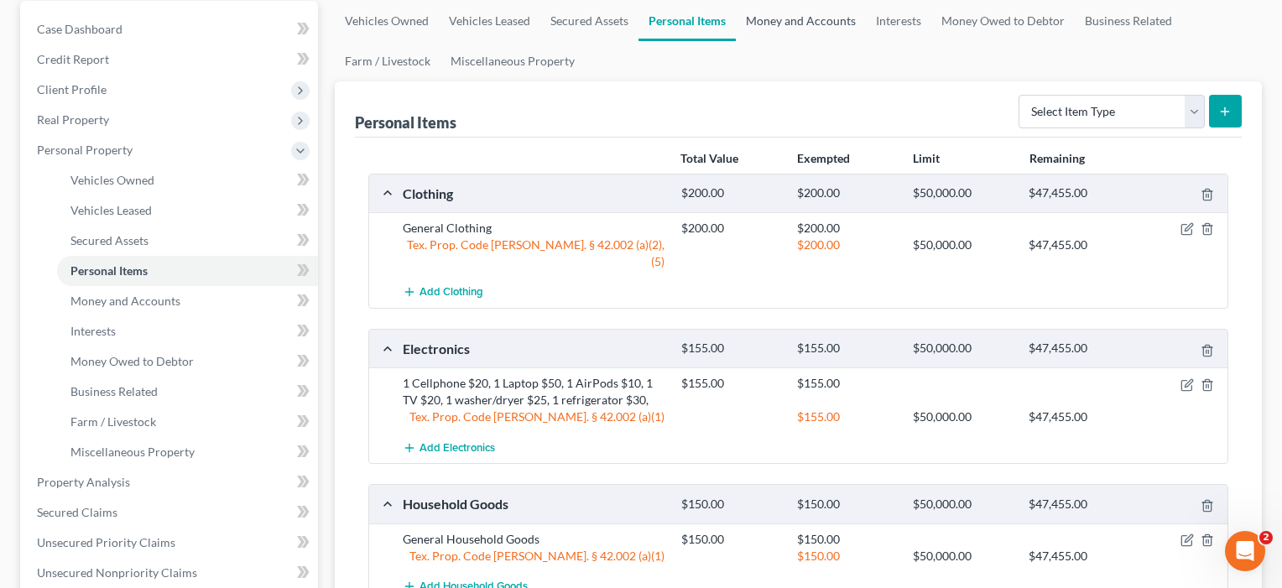
click at [807, 22] on link "Money and Accounts" at bounding box center [801, 21] width 130 height 40
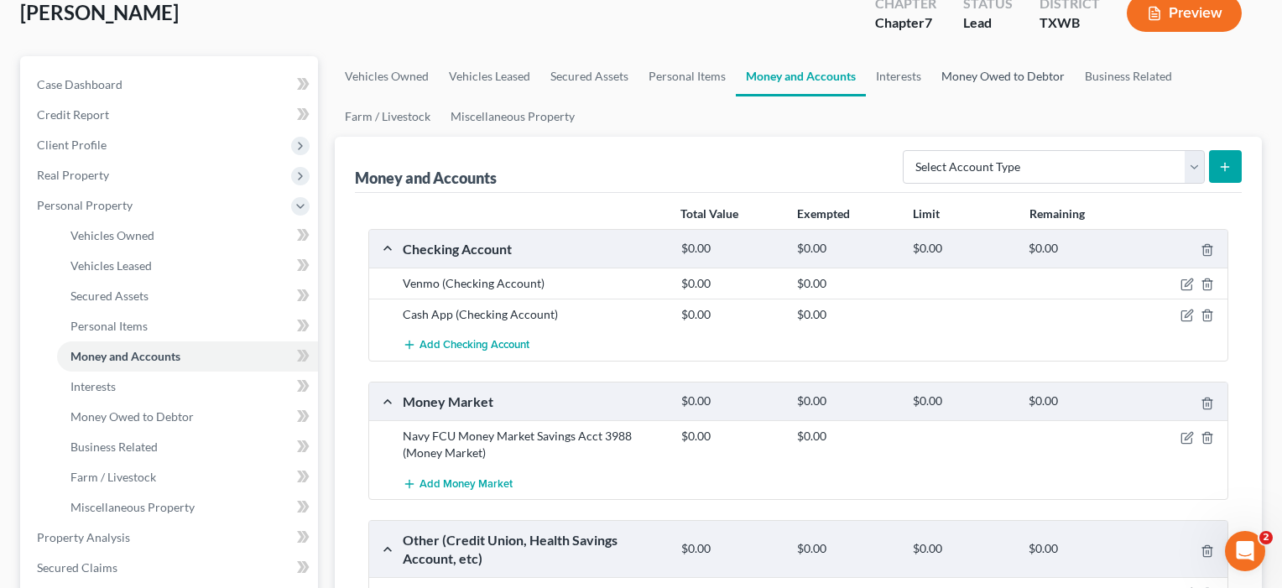
scroll to position [18, 0]
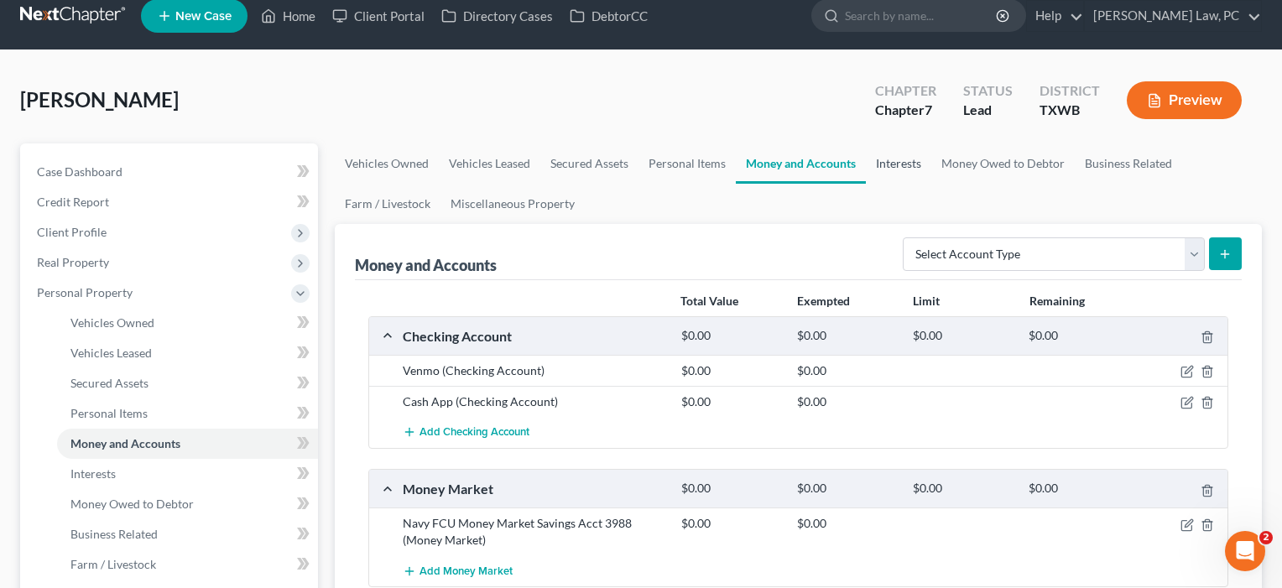
click at [891, 161] on link "Interests" at bounding box center [898, 163] width 65 height 40
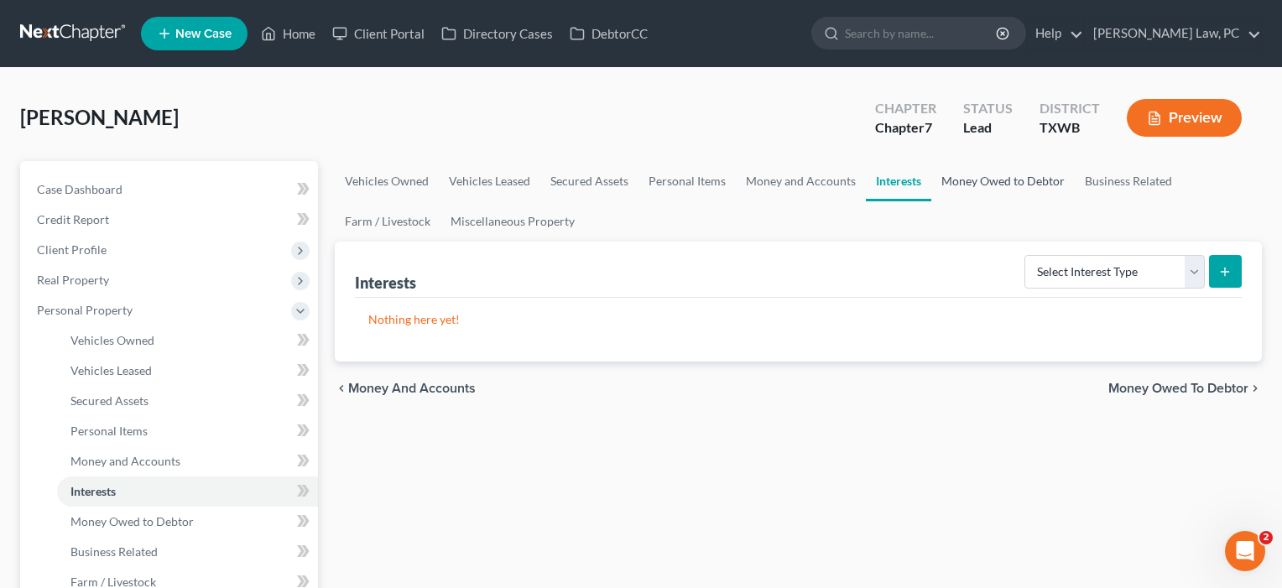
click at [1000, 182] on link "Money Owed to Debtor" at bounding box center [1002, 181] width 143 height 40
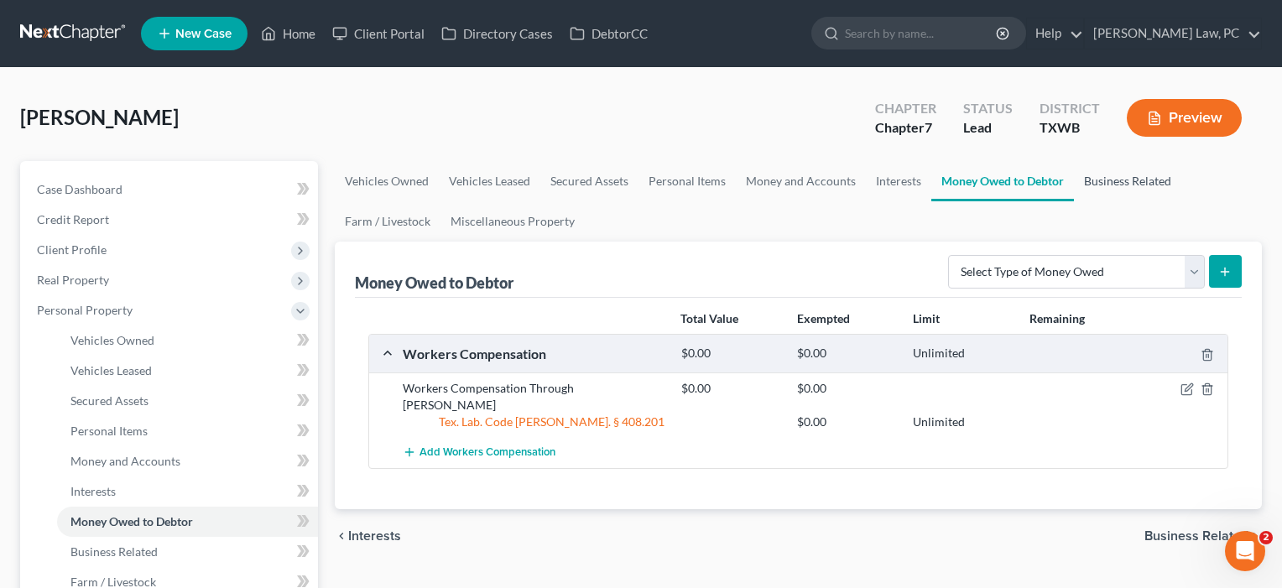
click at [1112, 182] on link "Business Related" at bounding box center [1127, 181] width 107 height 40
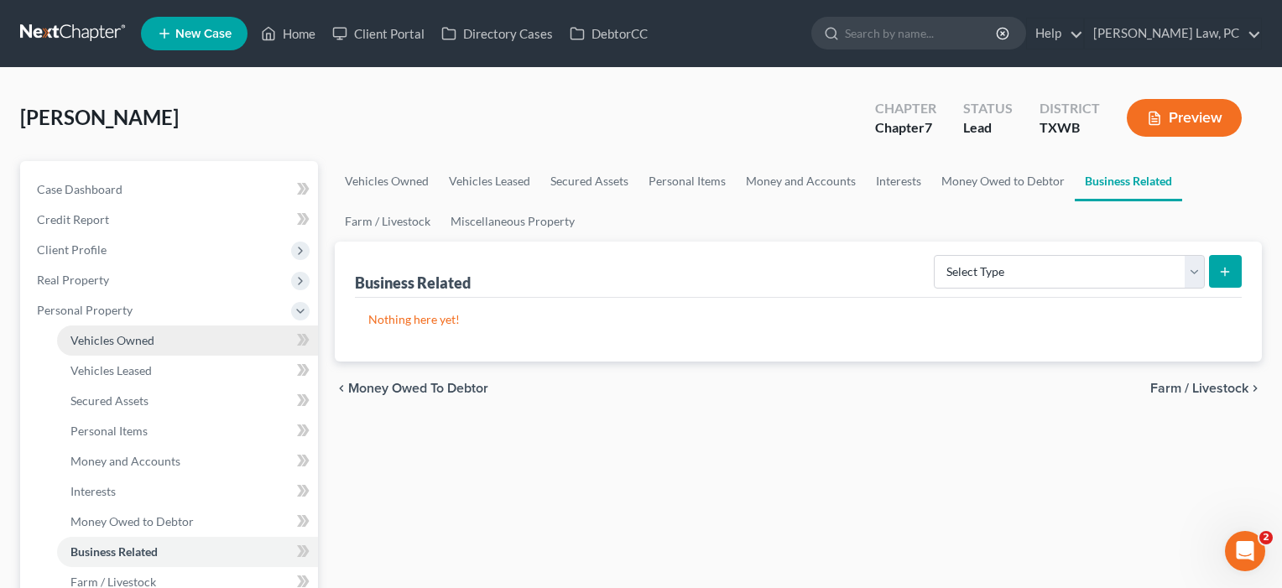
click at [146, 337] on span "Vehicles Owned" at bounding box center [112, 340] width 84 height 14
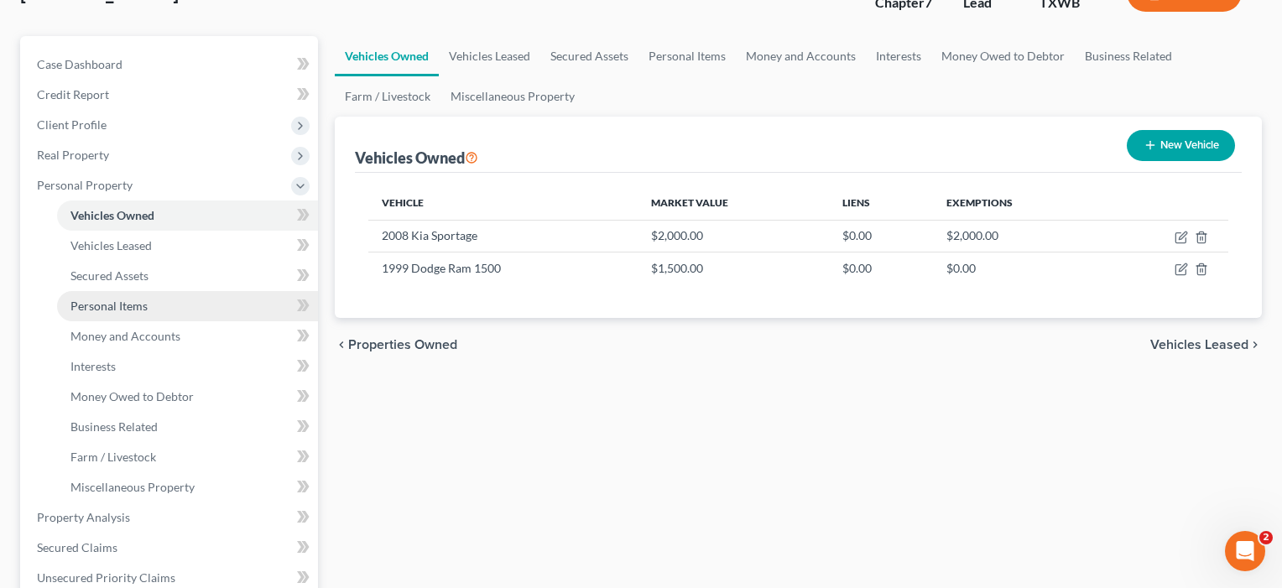
scroll to position [127, 0]
click at [114, 307] on span "Personal Items" at bounding box center [108, 304] width 77 height 14
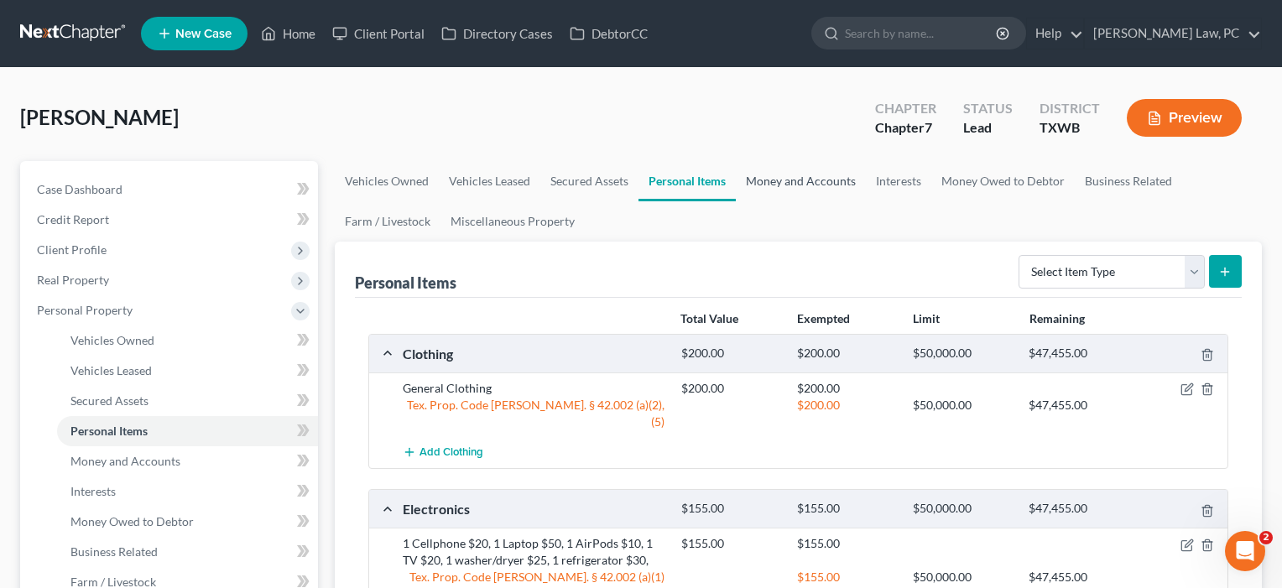
click at [797, 178] on link "Money and Accounts" at bounding box center [801, 181] width 130 height 40
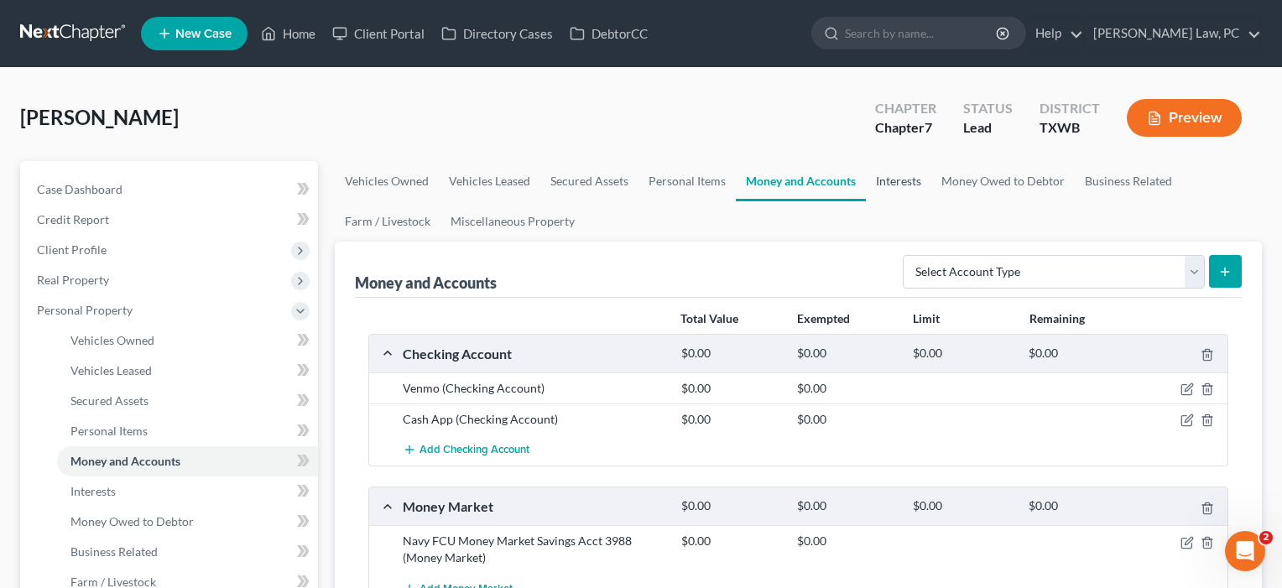
click at [898, 178] on link "Interests" at bounding box center [898, 181] width 65 height 40
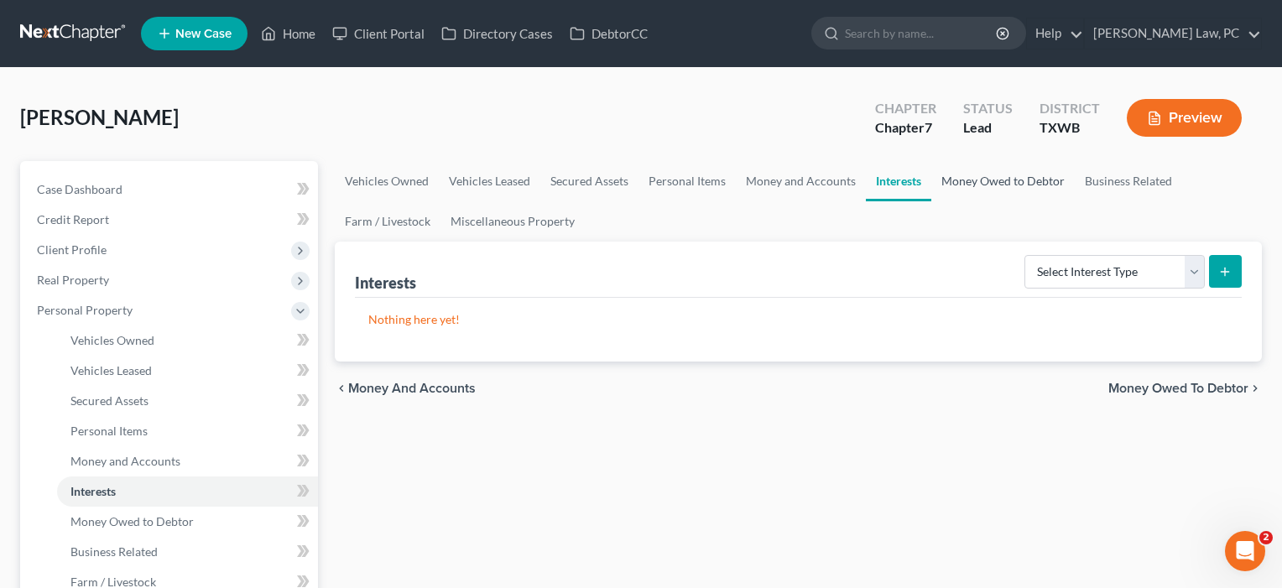
click at [1002, 183] on link "Money Owed to Debtor" at bounding box center [1002, 181] width 143 height 40
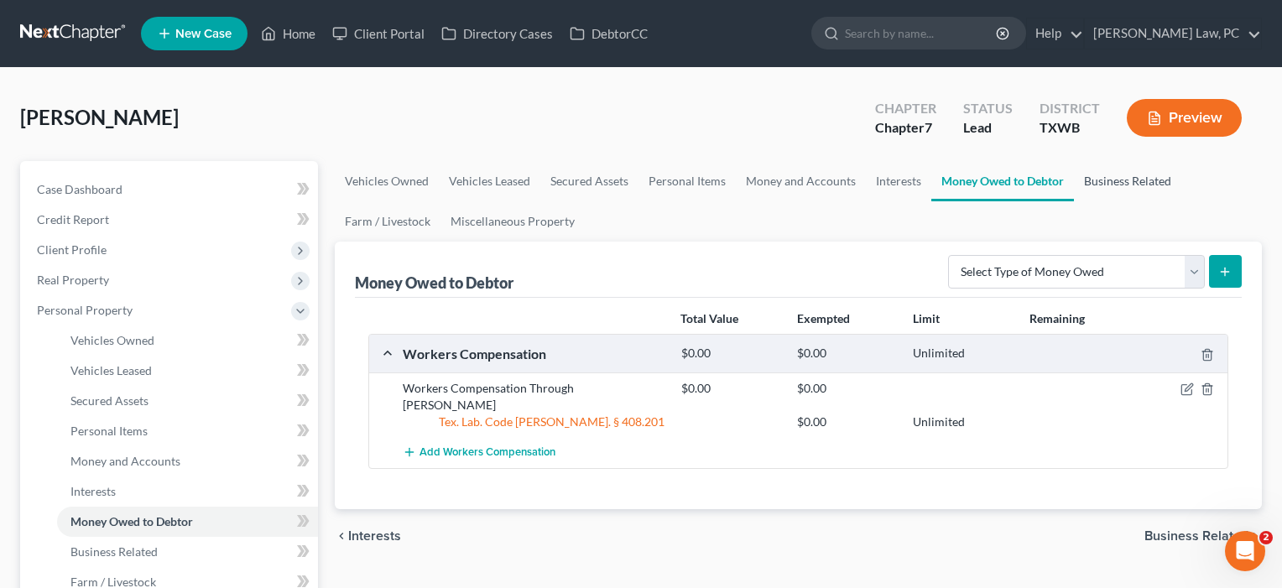
click at [1105, 183] on link "Business Related" at bounding box center [1127, 181] width 107 height 40
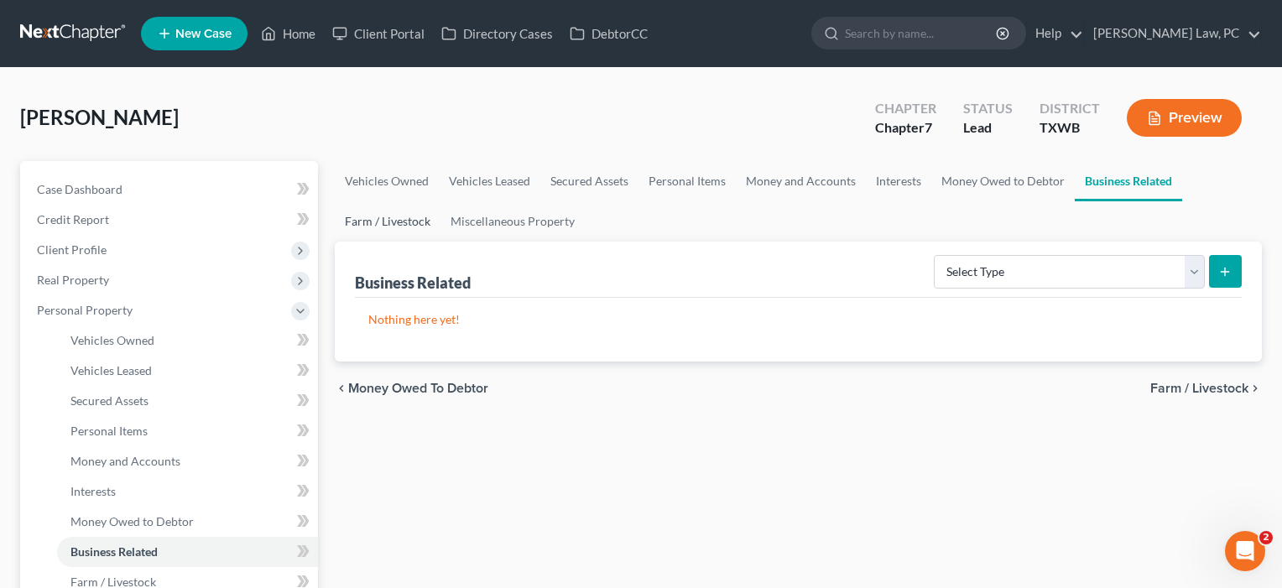
click at [393, 226] on link "Farm / Livestock" at bounding box center [388, 221] width 106 height 40
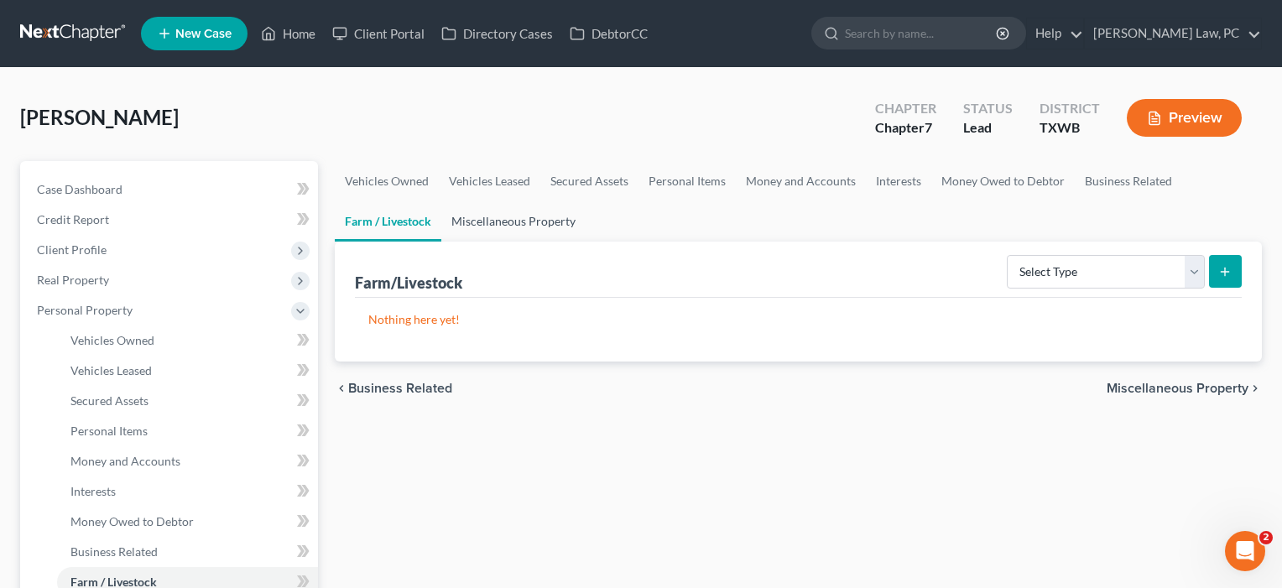
click at [512, 226] on link "Miscellaneous Property" at bounding box center [513, 221] width 144 height 40
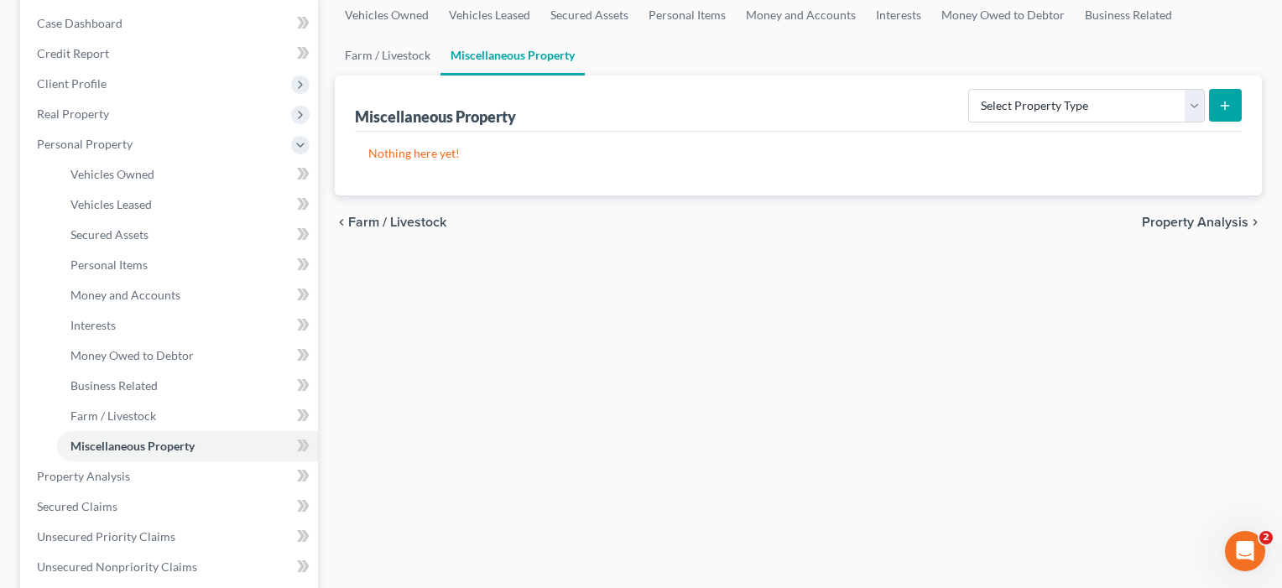
scroll to position [174, 0]
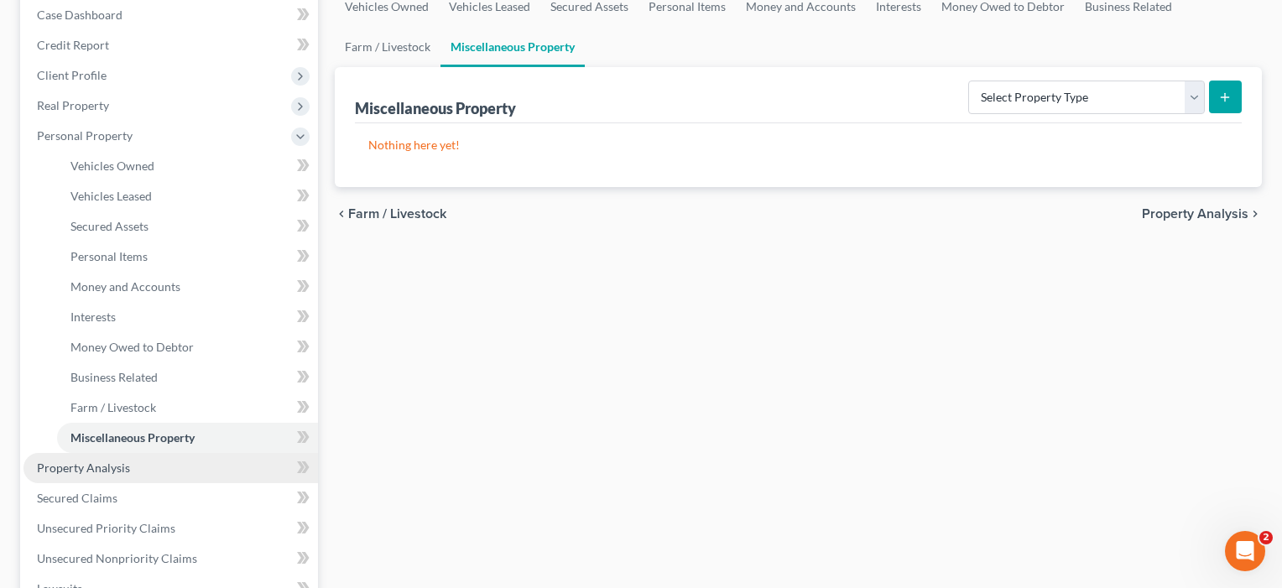
click at [98, 466] on span "Property Analysis" at bounding box center [83, 468] width 93 height 14
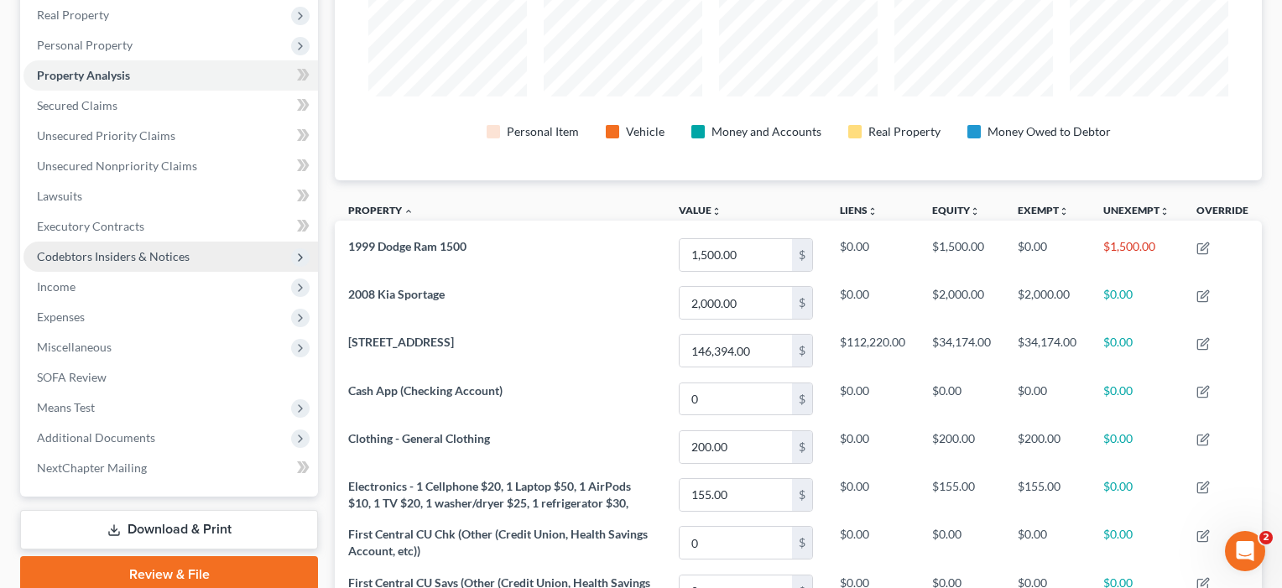
scroll to position [298, 0]
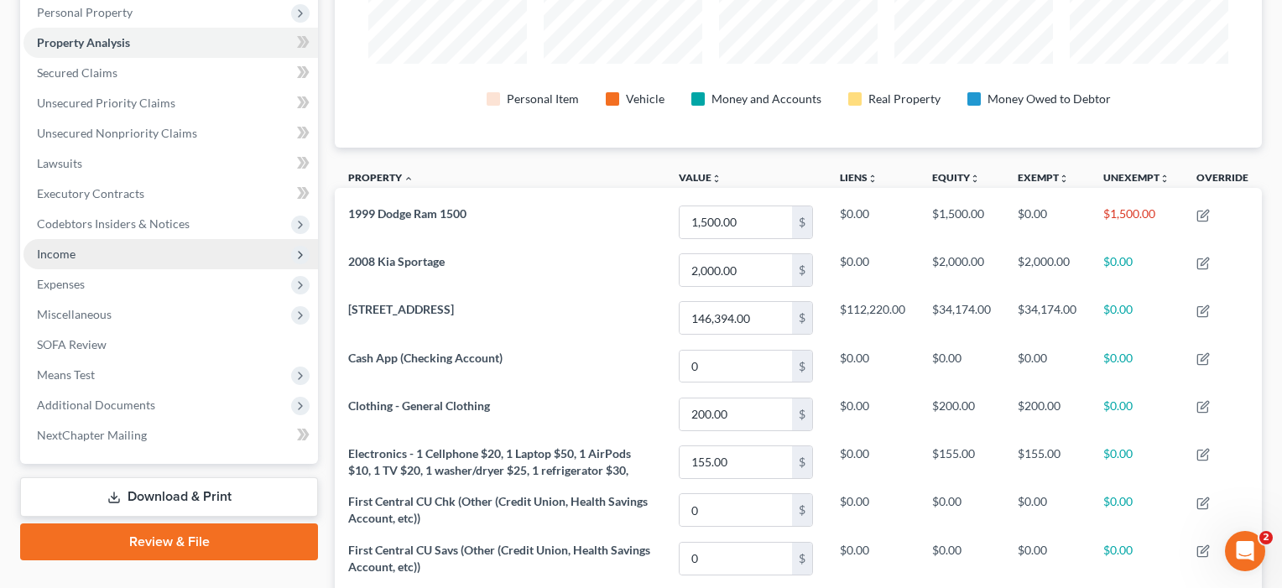
click at [60, 262] on span "Income" at bounding box center [170, 254] width 294 height 30
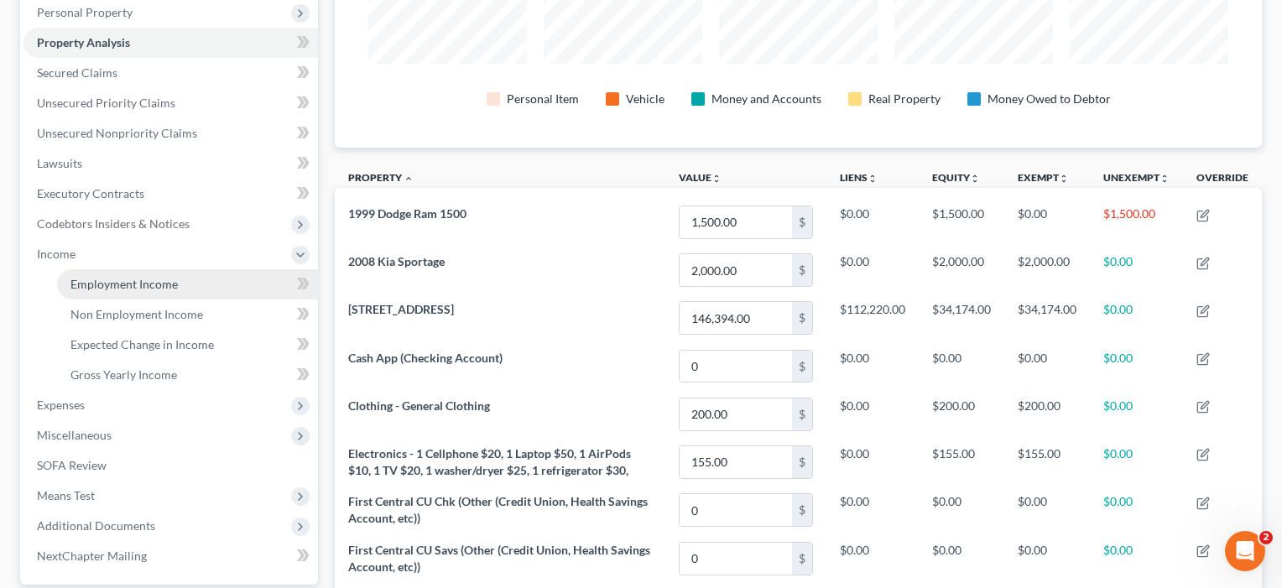
click at [102, 279] on span "Employment Income" at bounding box center [123, 284] width 107 height 14
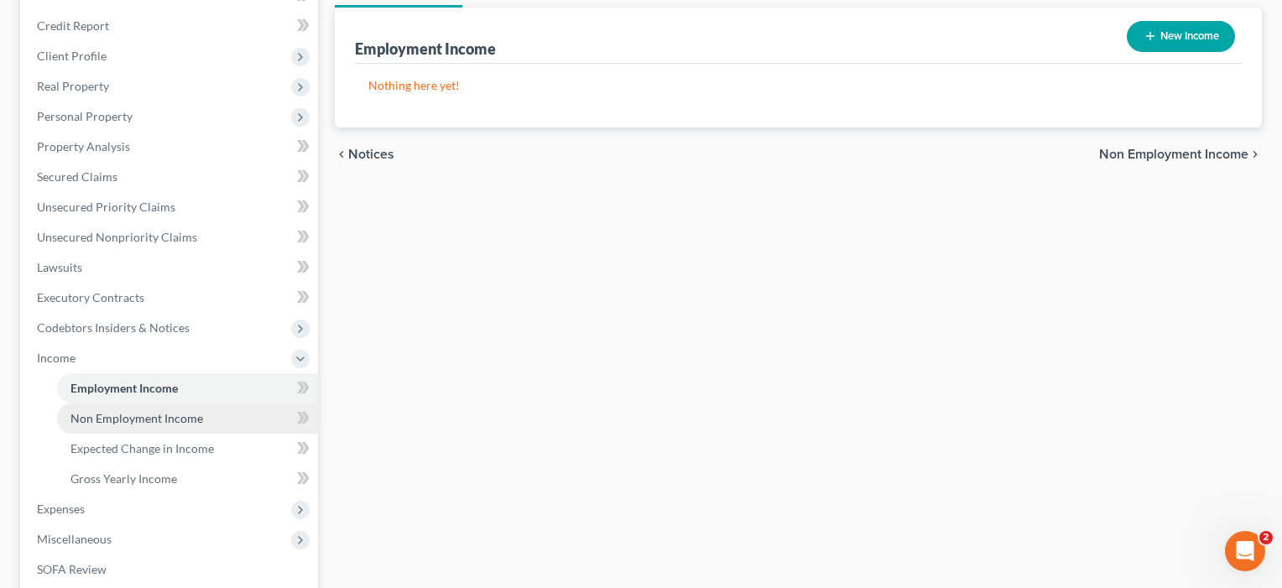
click at [109, 419] on span "Non Employment Income" at bounding box center [136, 418] width 133 height 14
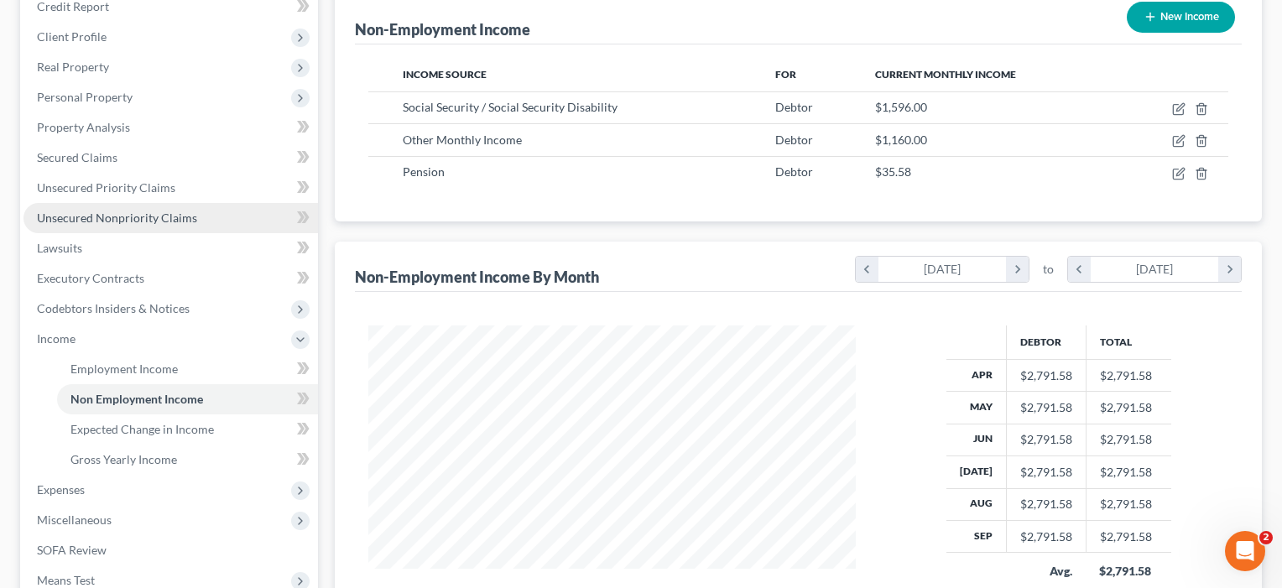
scroll to position [284, 0]
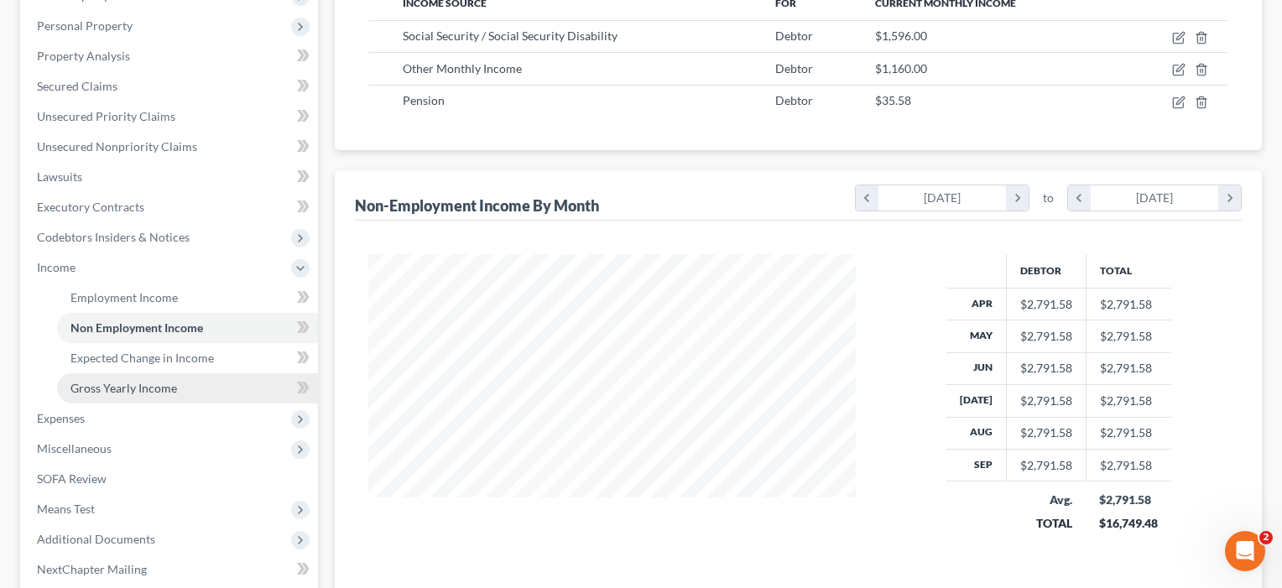
click at [105, 389] on span "Gross Yearly Income" at bounding box center [123, 388] width 107 height 14
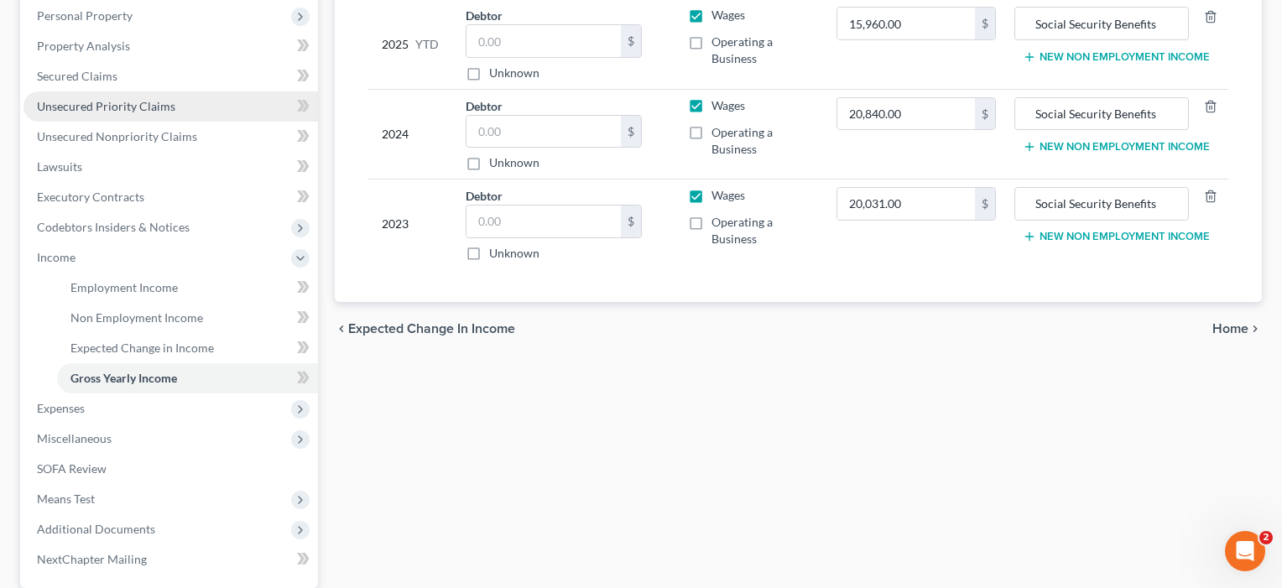
scroll to position [315, 0]
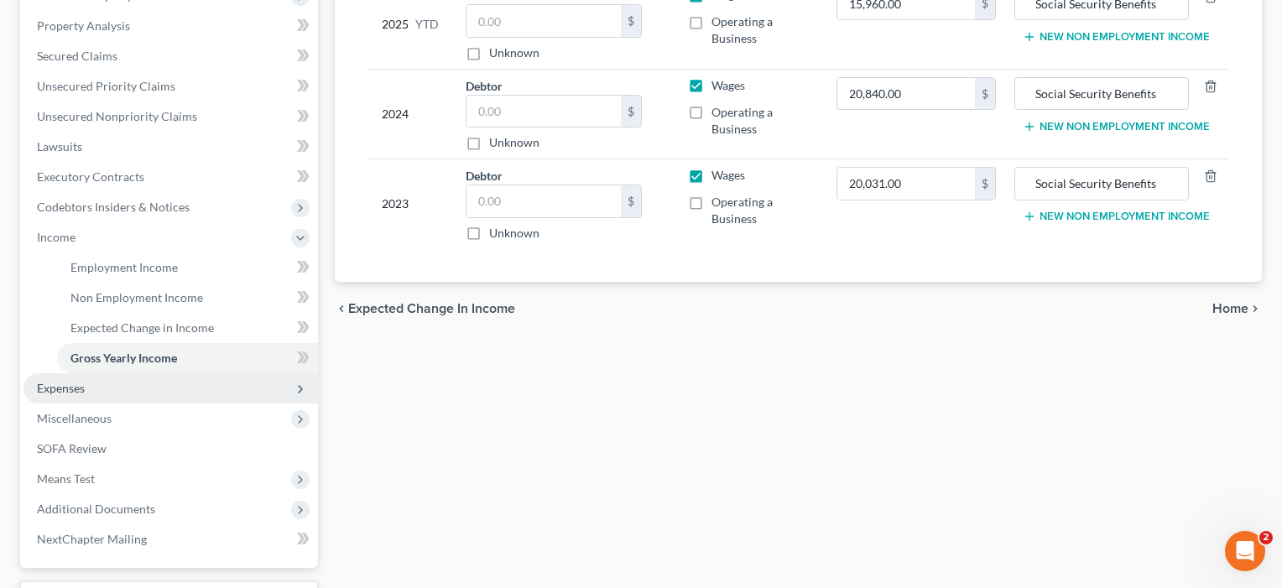
click at [78, 384] on span "Expenses" at bounding box center [61, 388] width 48 height 14
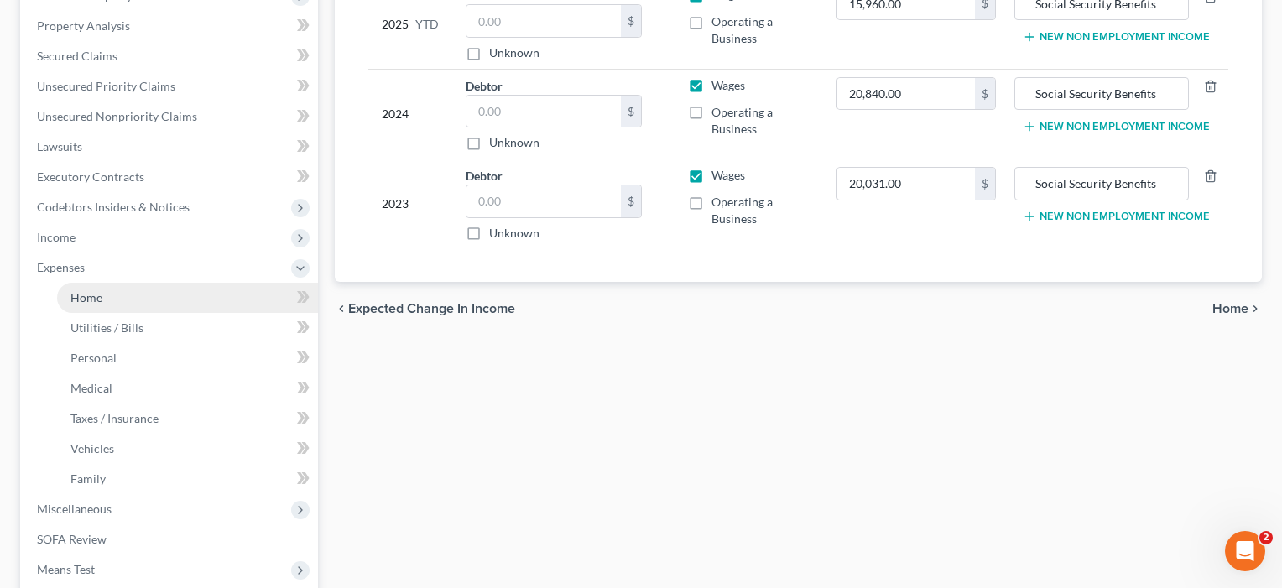
click at [86, 306] on link "Home" at bounding box center [187, 298] width 261 height 30
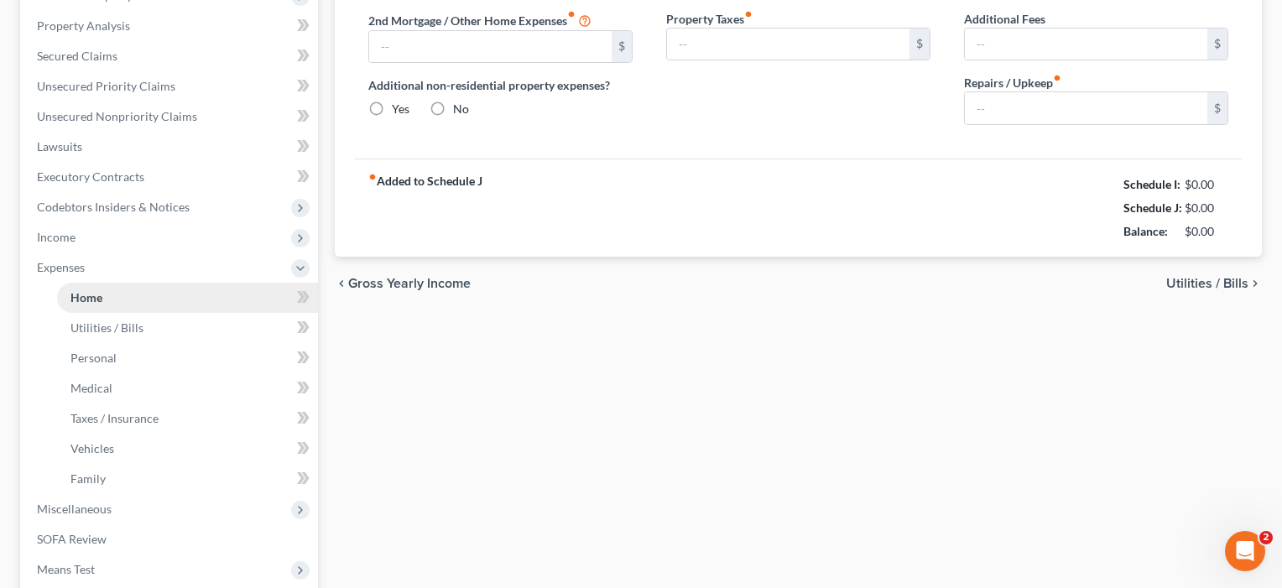
type input "925.00"
type input "86.00"
radio input "true"
type input "0.00"
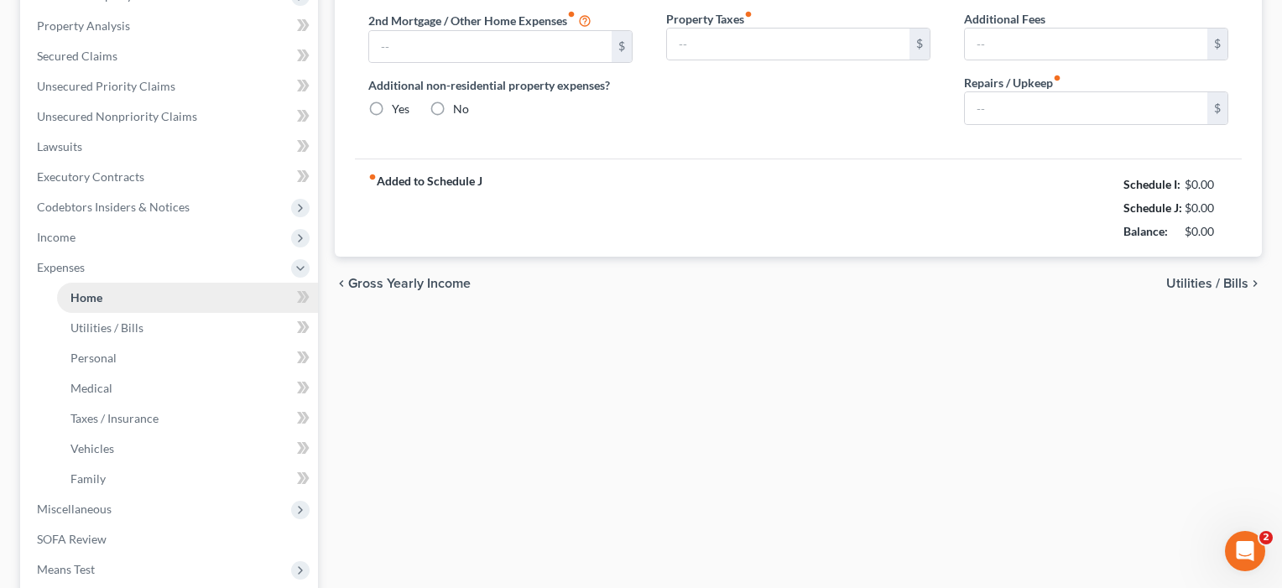
type input "0.00"
type input "50.00"
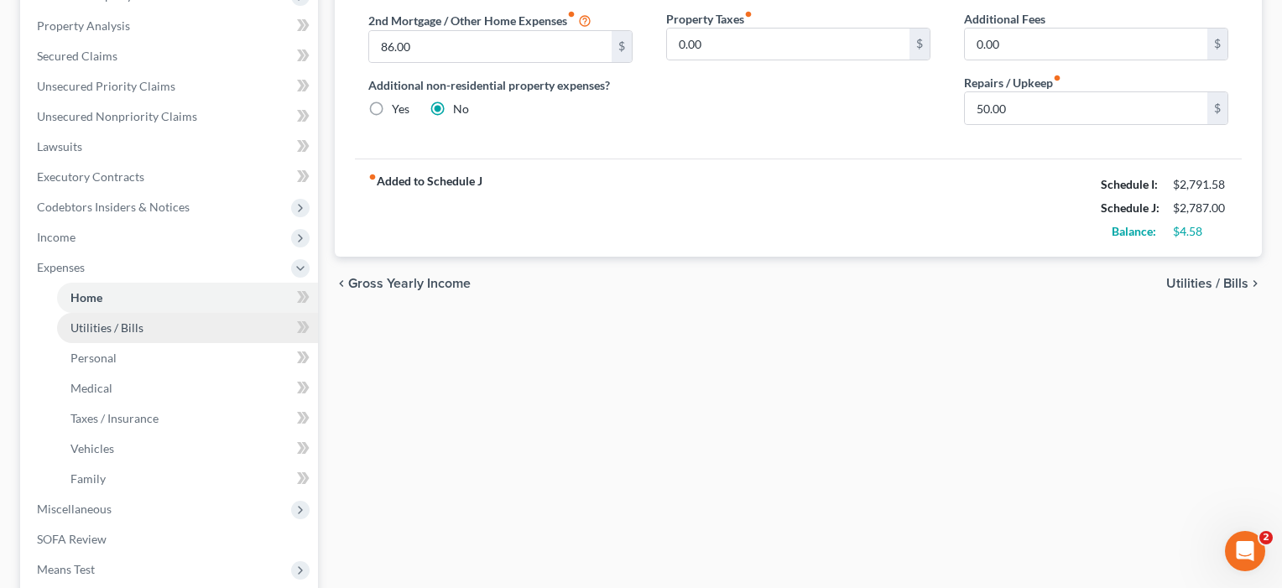
click at [68, 331] on link "Utilities / Bills" at bounding box center [187, 328] width 261 height 30
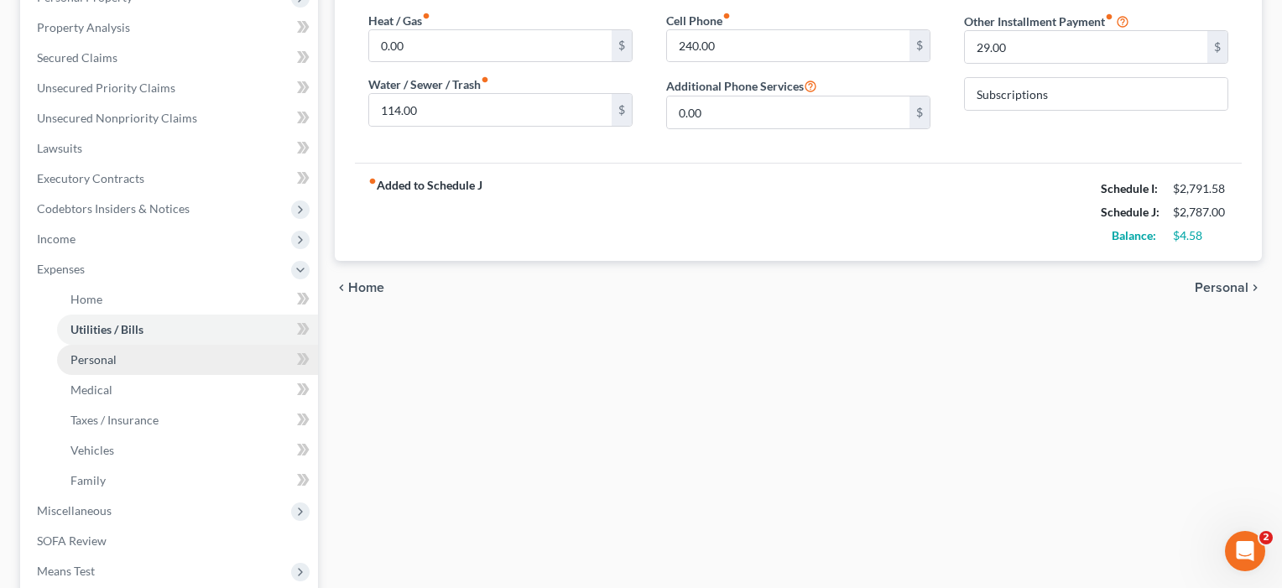
click at [100, 362] on span "Personal" at bounding box center [93, 359] width 46 height 14
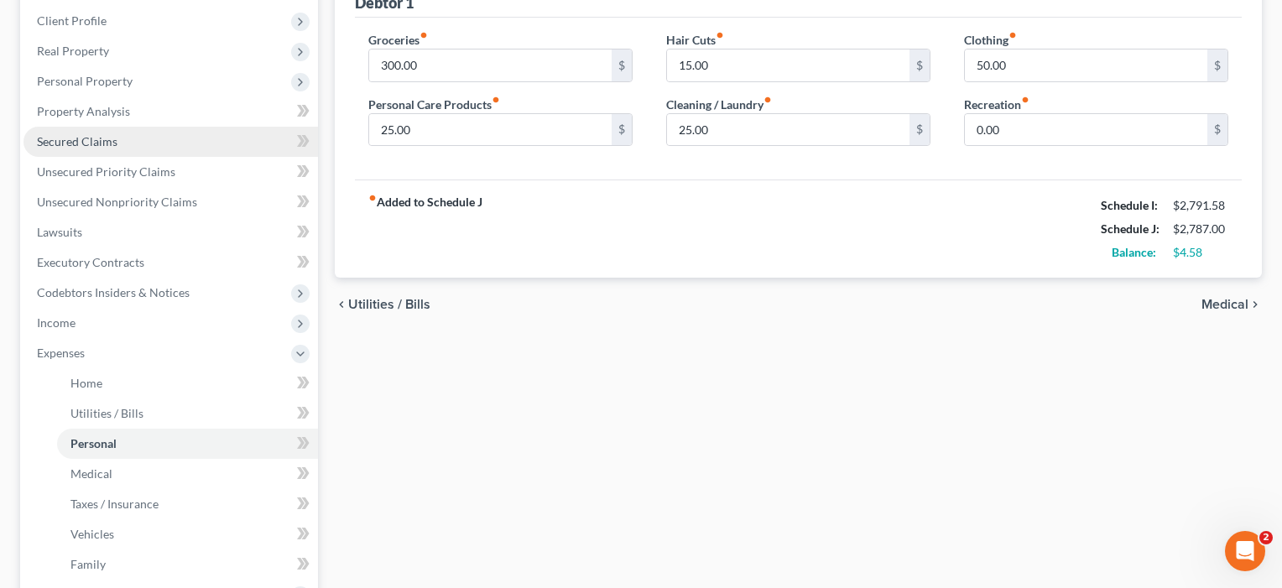
scroll to position [287, 0]
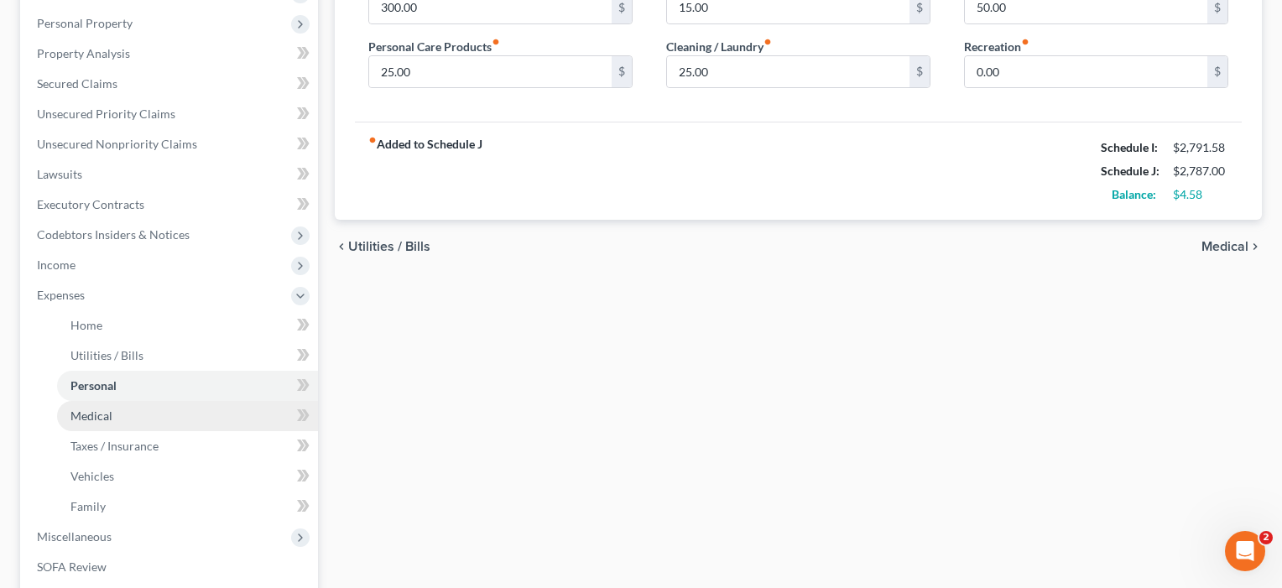
click at [95, 418] on span "Medical" at bounding box center [91, 416] width 42 height 14
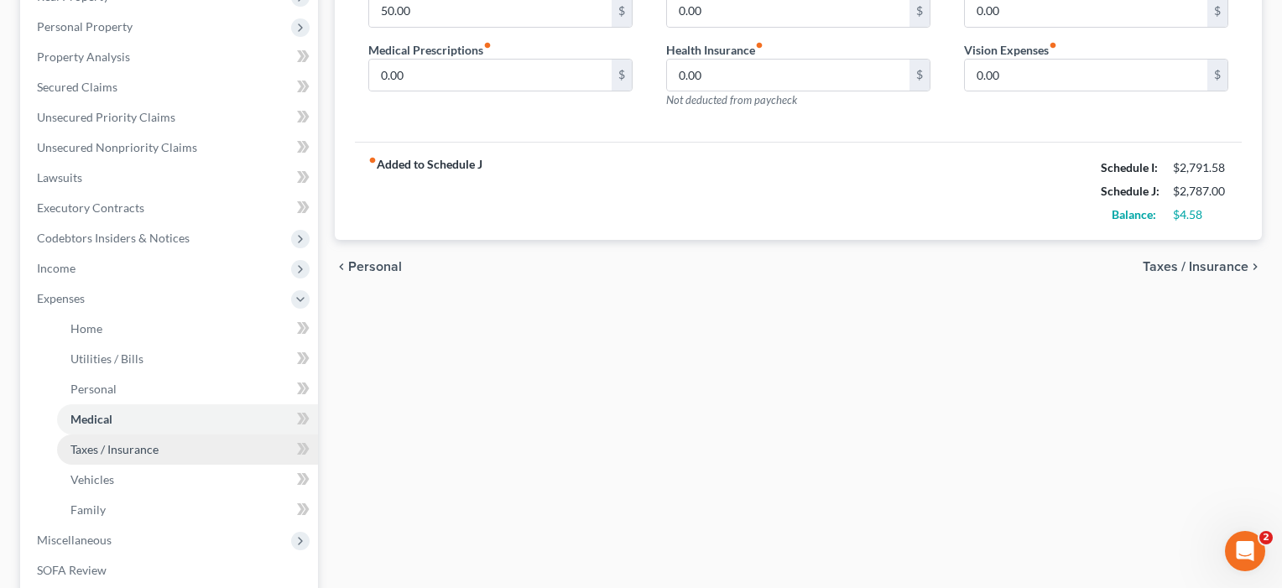
click at [92, 461] on link "Taxes / Insurance" at bounding box center [187, 450] width 261 height 30
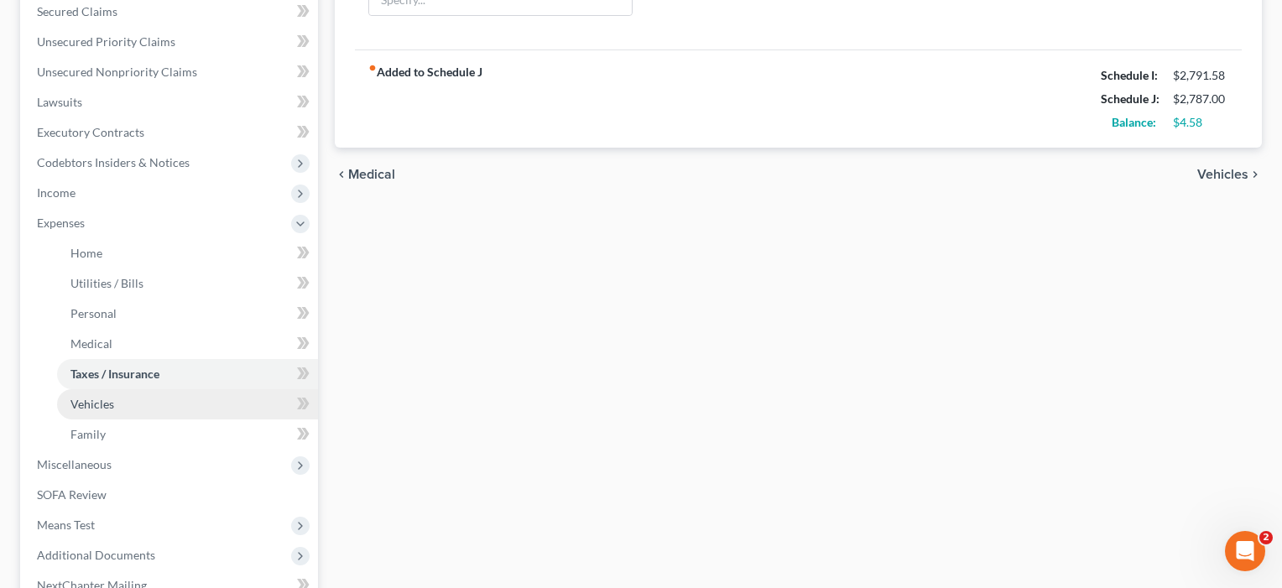
click at [86, 400] on span "Vehicles" at bounding box center [92, 404] width 44 height 14
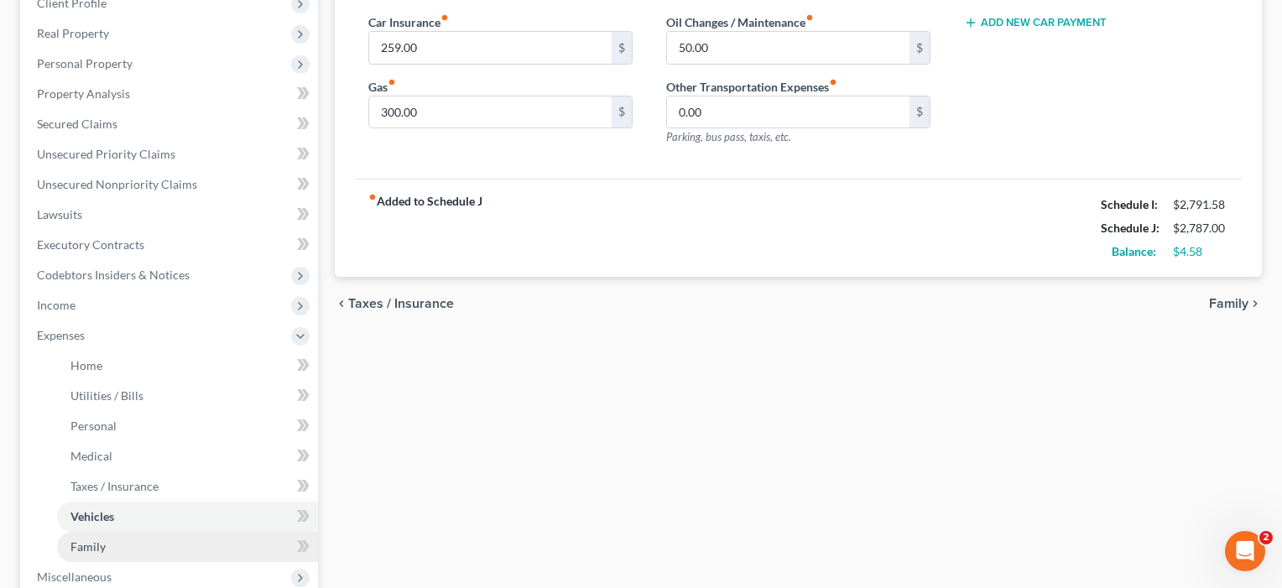
click at [84, 549] on span "Family" at bounding box center [87, 546] width 35 height 14
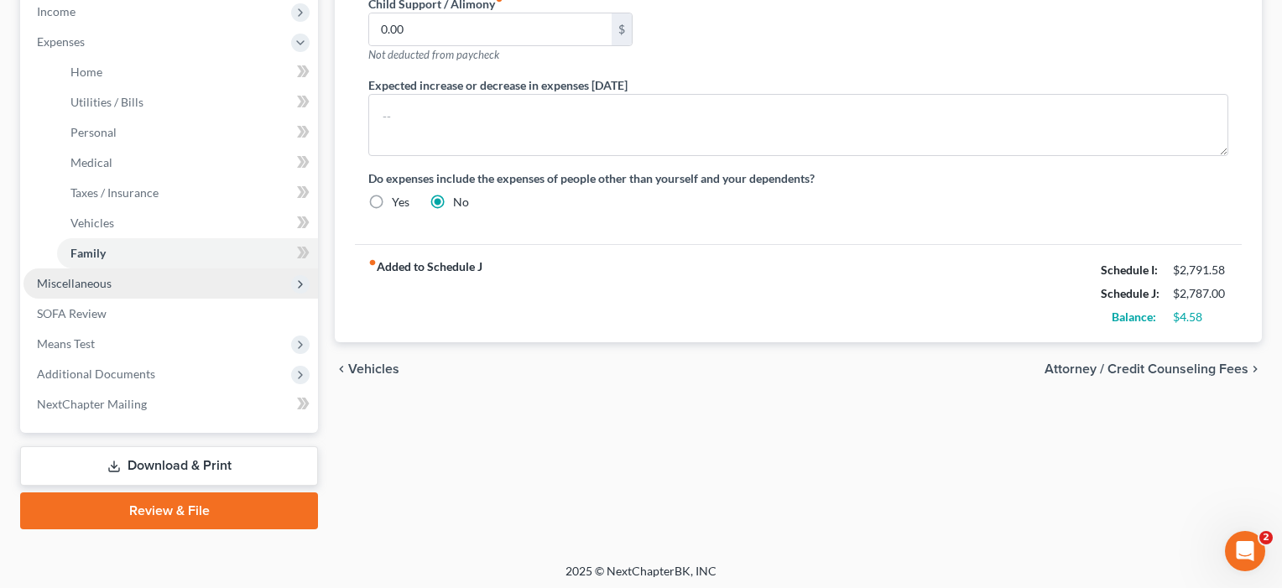
click at [98, 281] on span "Miscellaneous" at bounding box center [74, 283] width 75 height 14
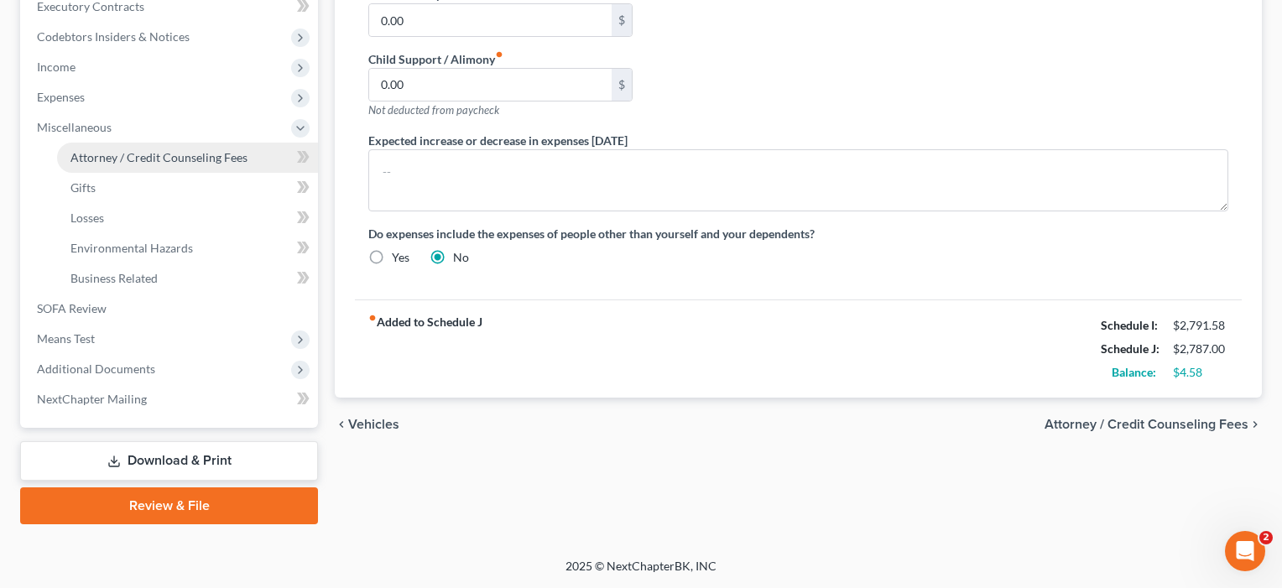
click at [122, 154] on span "Attorney / Credit Counseling Fees" at bounding box center [158, 157] width 177 height 14
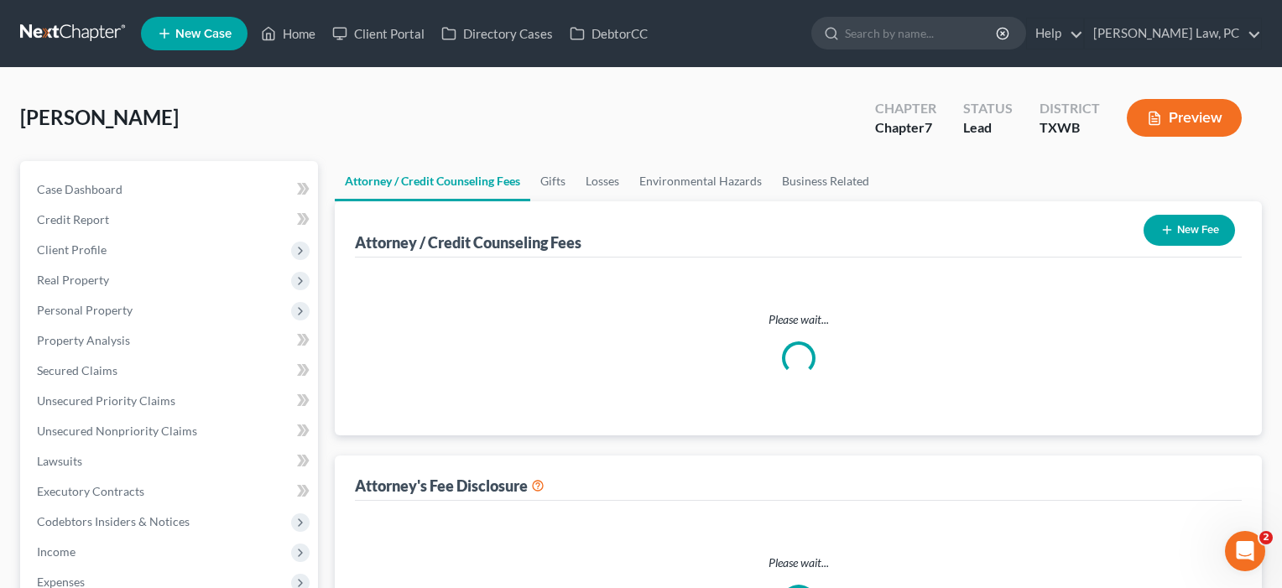
select select "4"
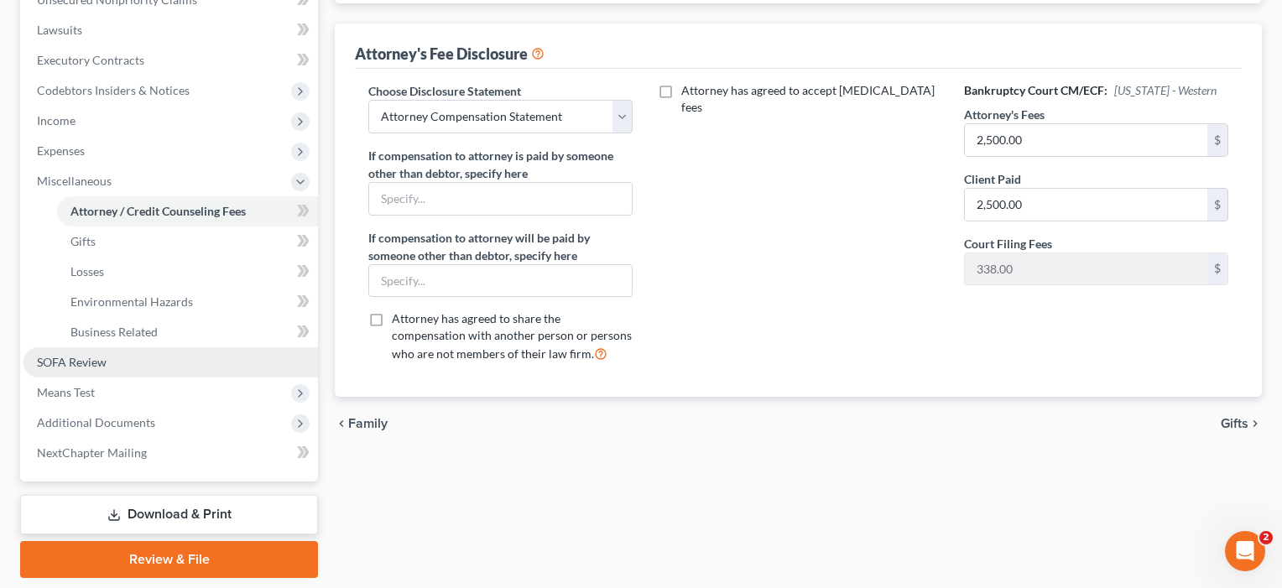
click at [86, 361] on span "SOFA Review" at bounding box center [72, 362] width 70 height 14
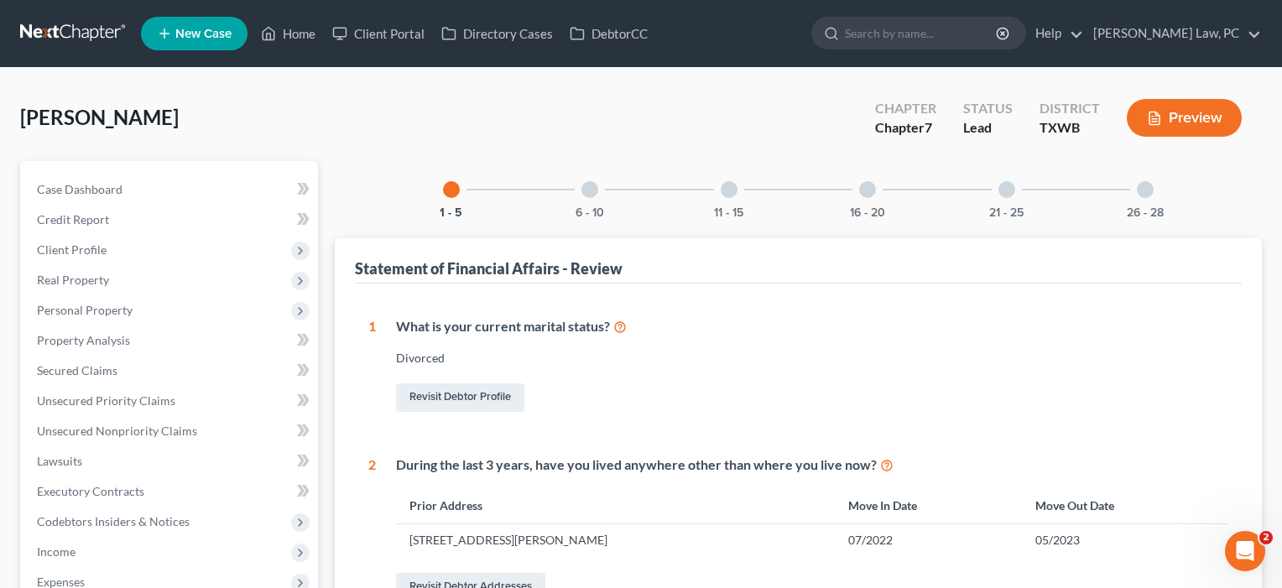
click at [591, 195] on div at bounding box center [589, 189] width 17 height 17
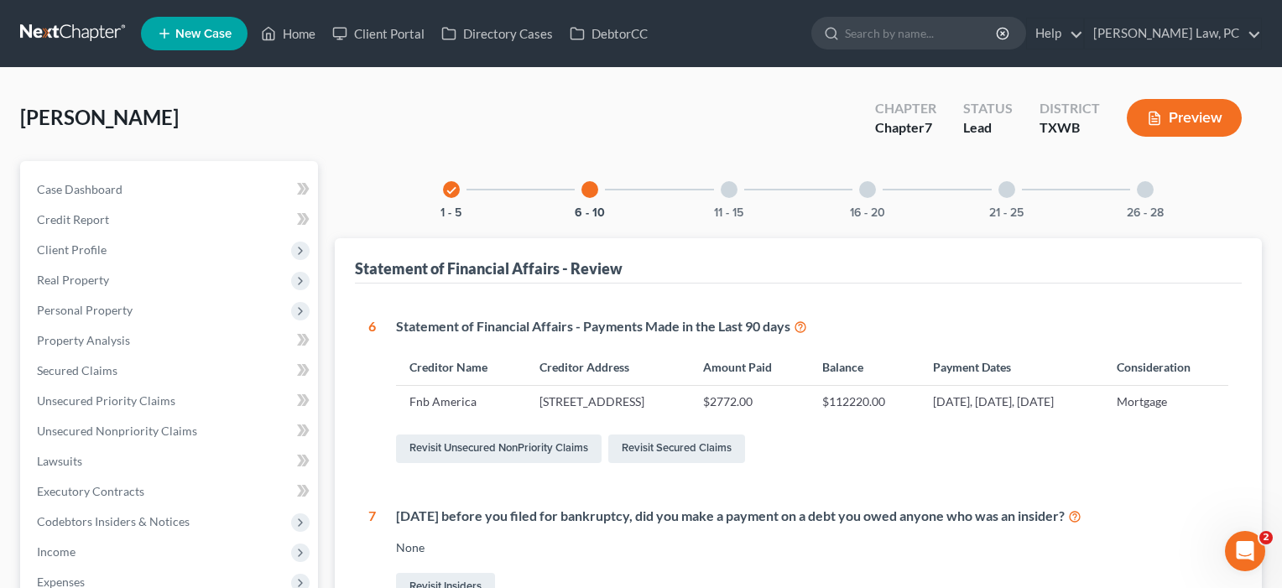
click at [730, 187] on div at bounding box center [729, 189] width 17 height 17
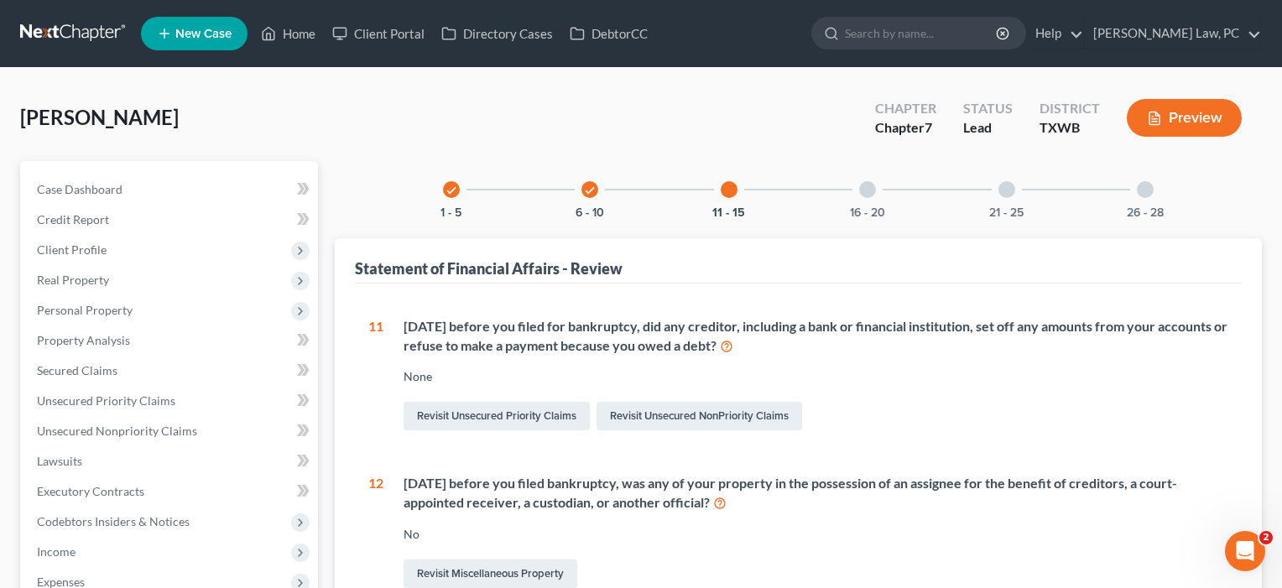
click at [862, 193] on div at bounding box center [867, 189] width 17 height 17
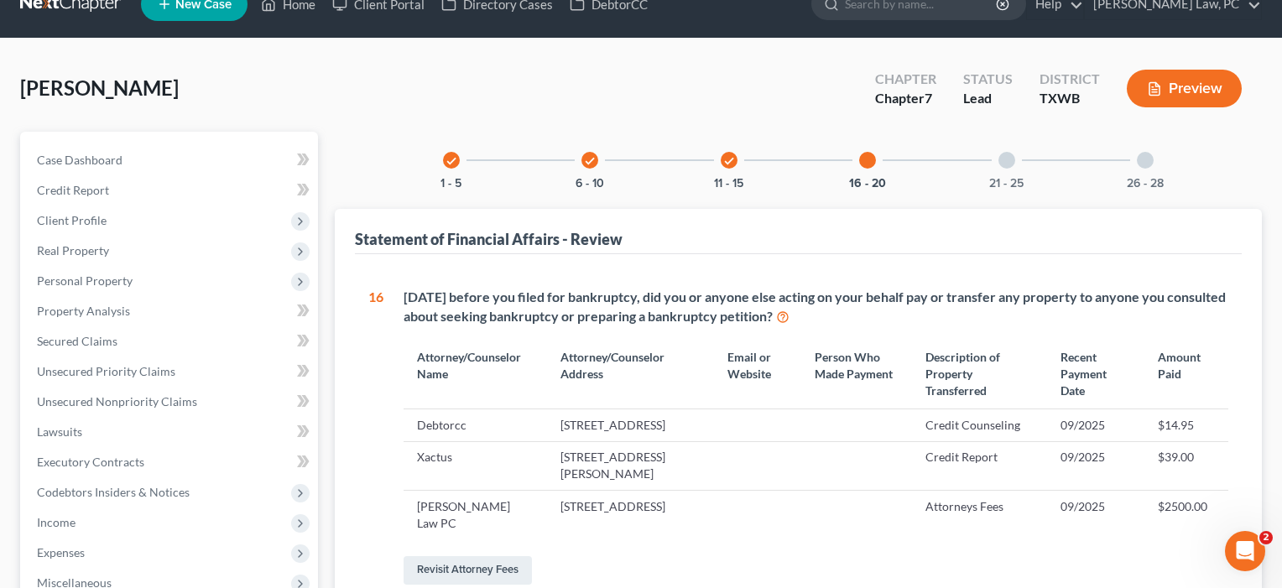
click at [1011, 164] on div at bounding box center [1006, 160] width 17 height 17
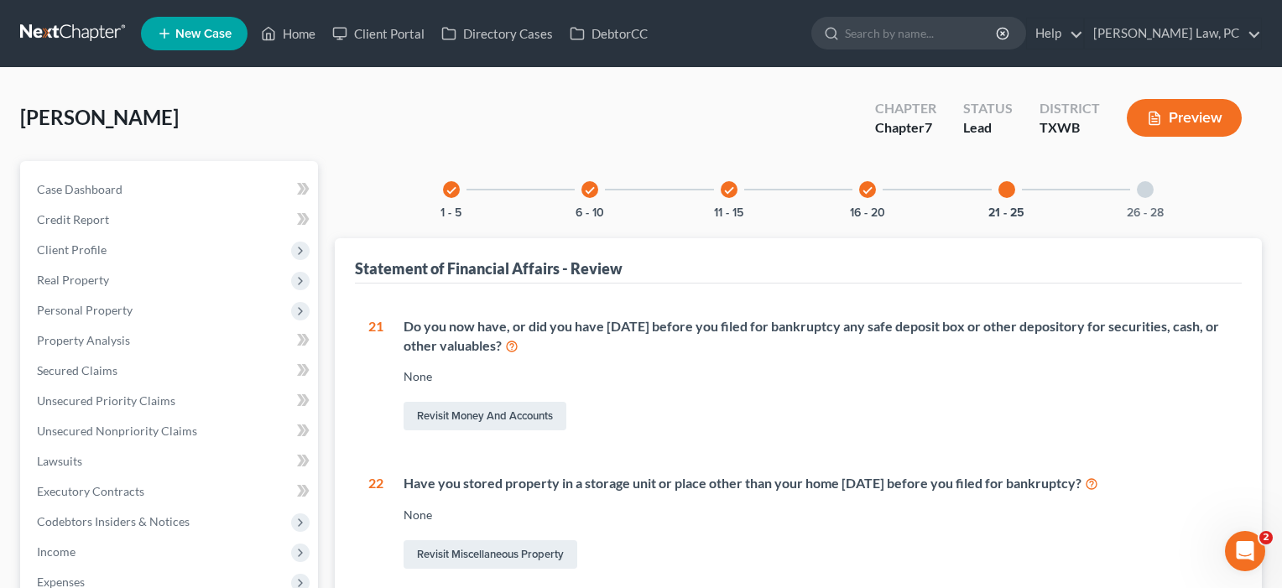
click at [1143, 184] on div at bounding box center [1145, 189] width 17 height 17
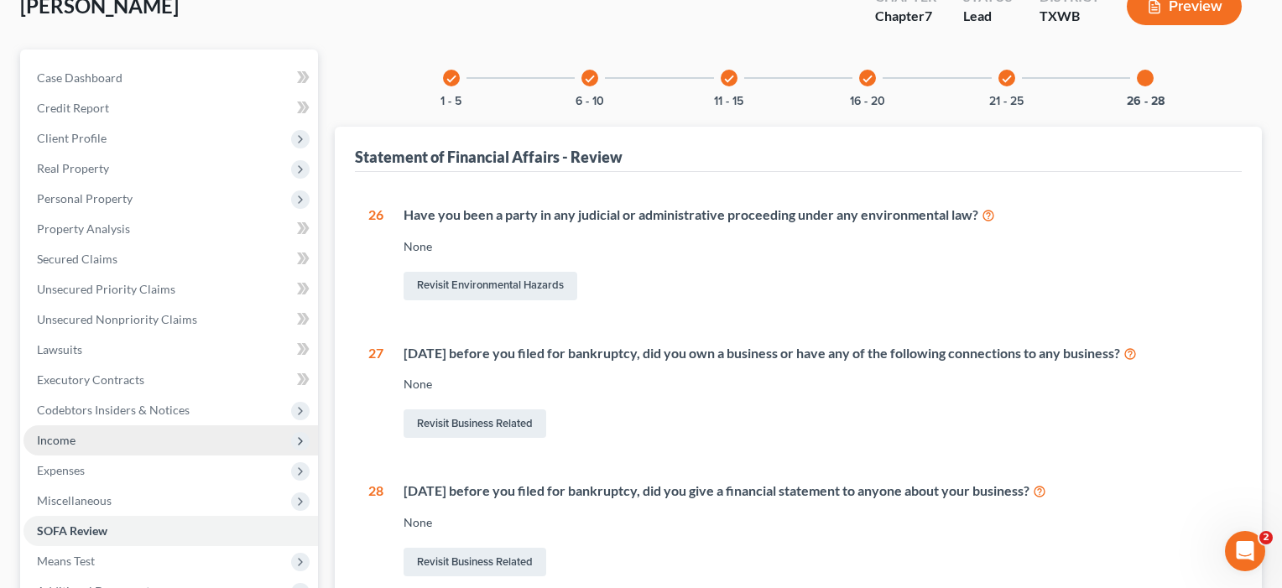
scroll to position [178, 0]
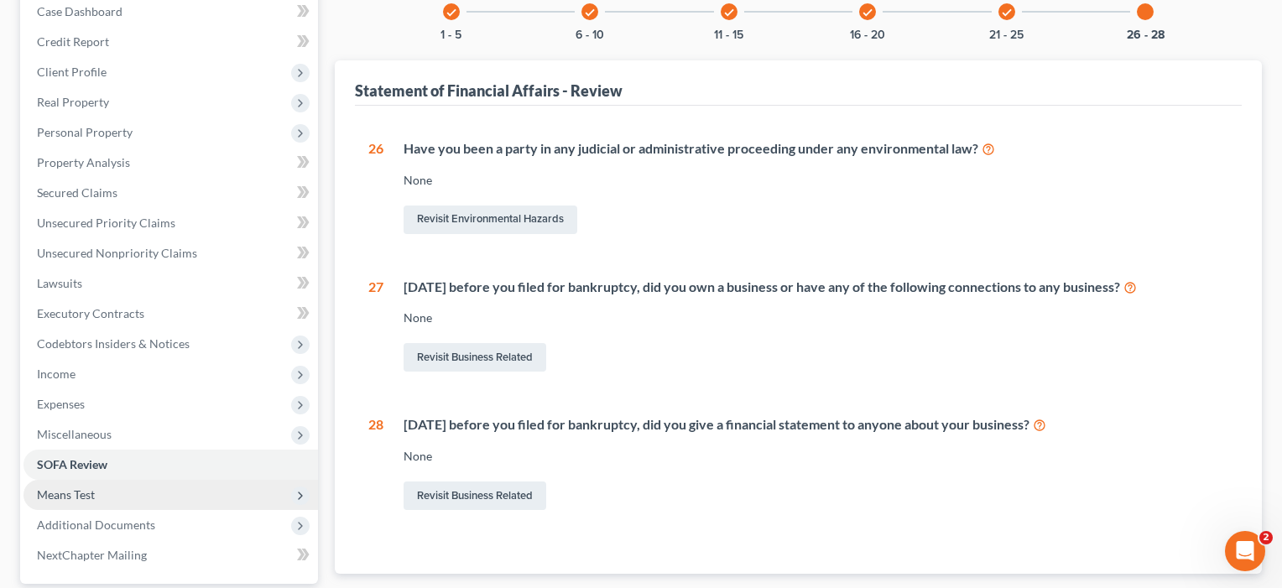
click at [86, 487] on span "Means Test" at bounding box center [66, 494] width 58 height 14
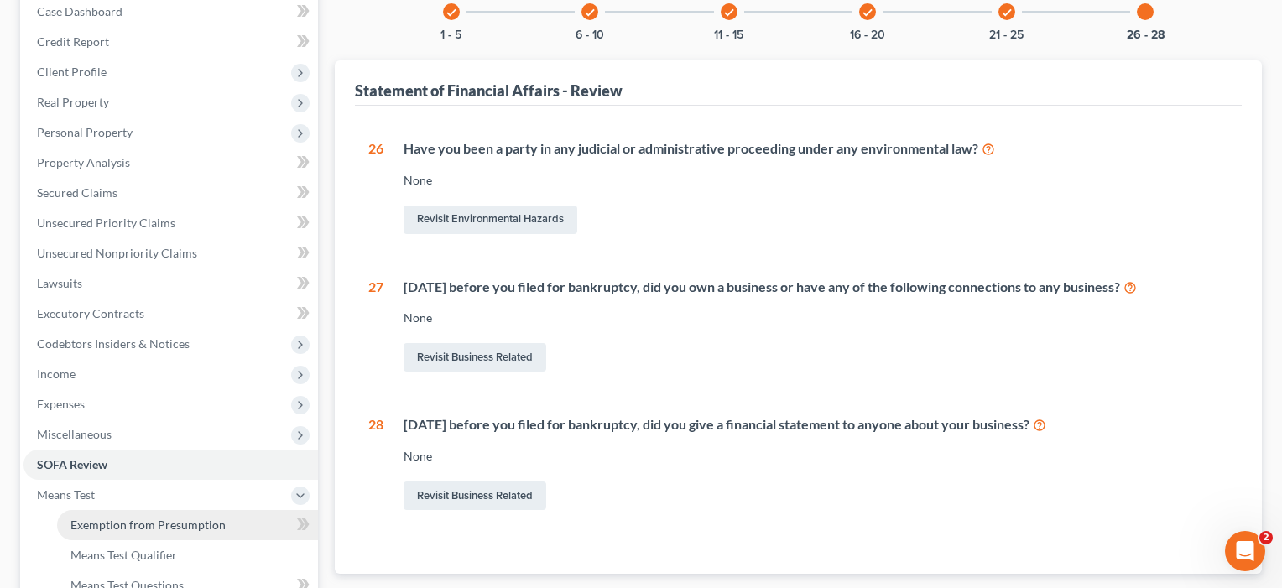
click at [120, 523] on span "Exemption from Presumption" at bounding box center [147, 525] width 155 height 14
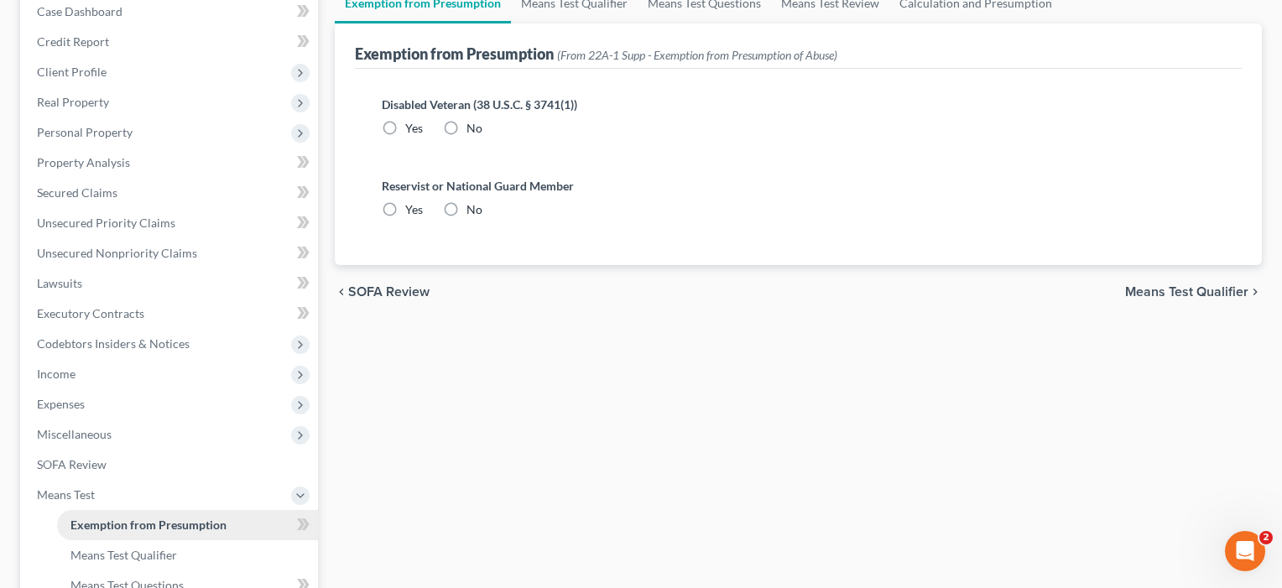
scroll to position [27, 0]
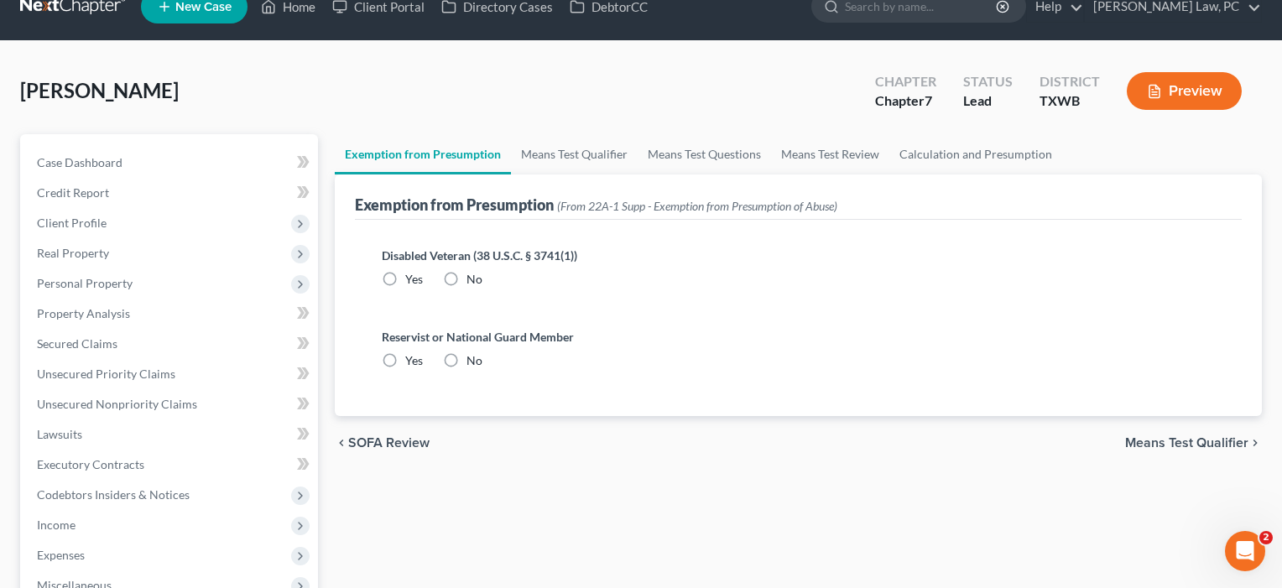
radio input "true"
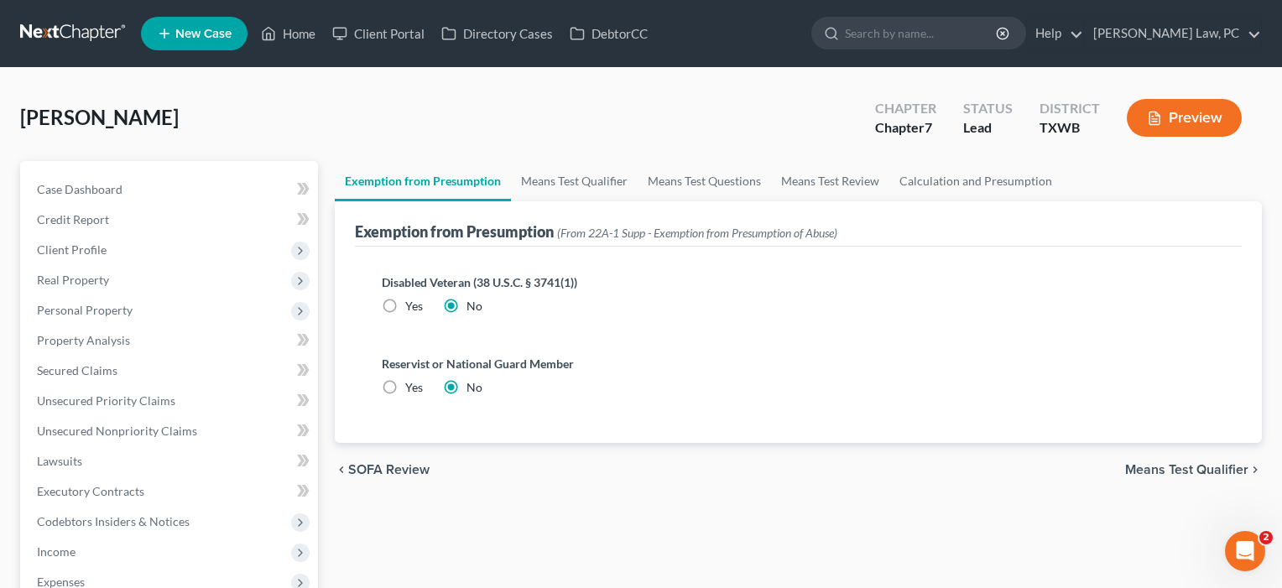
click at [1209, 474] on span "Means Test Qualifier" at bounding box center [1186, 469] width 123 height 13
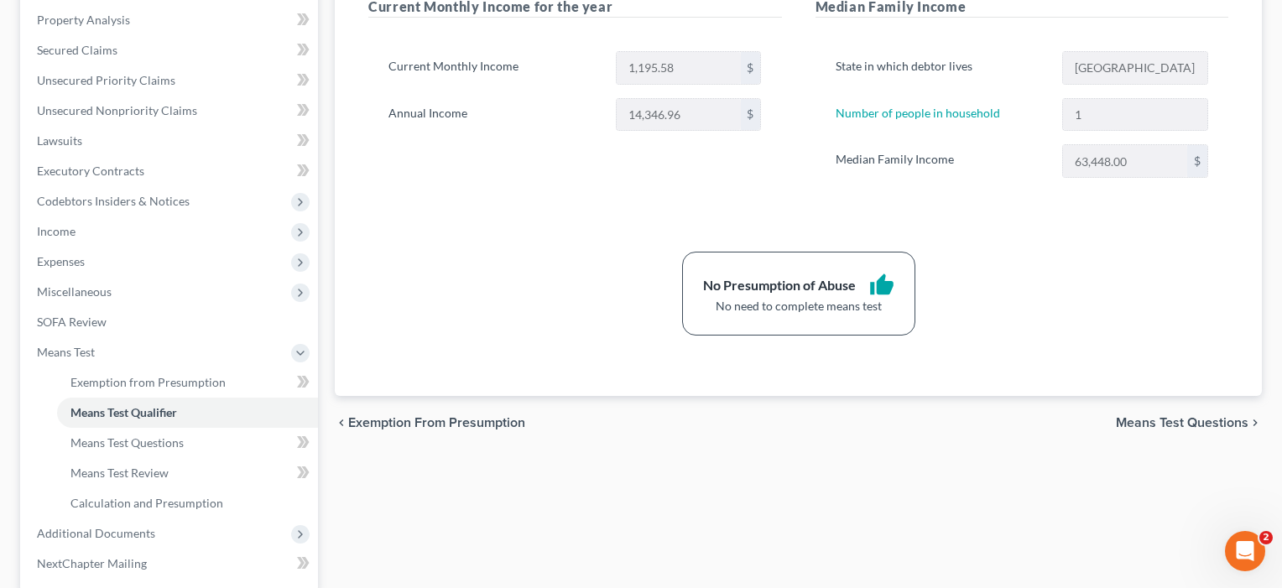
scroll to position [332, 0]
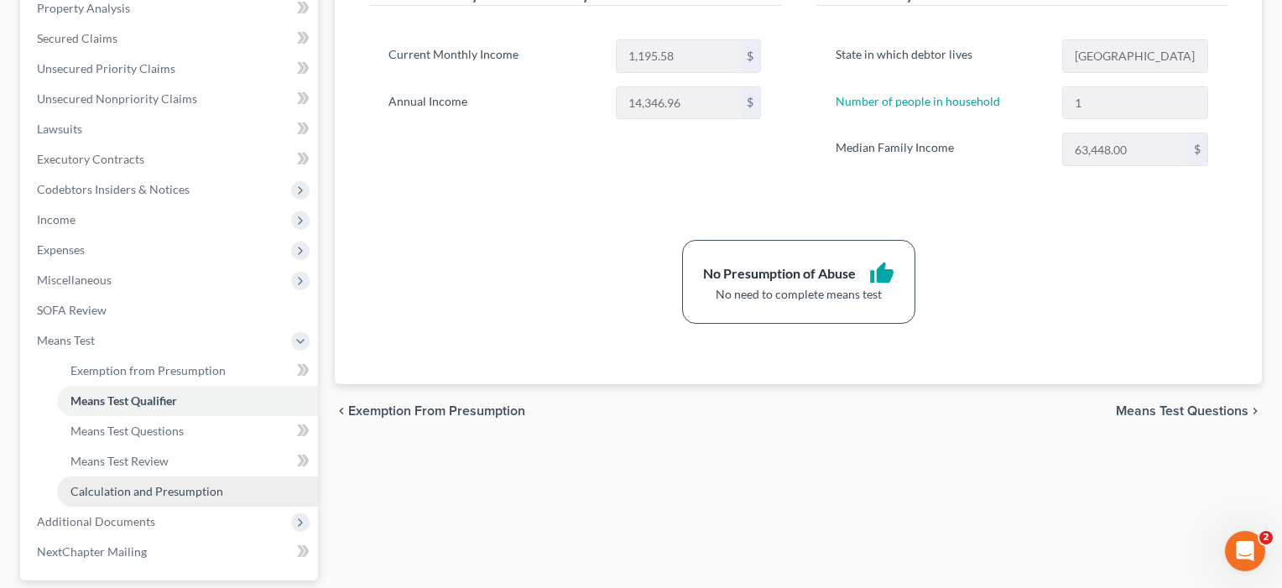
click at [172, 492] on span "Calculation and Presumption" at bounding box center [146, 491] width 153 height 14
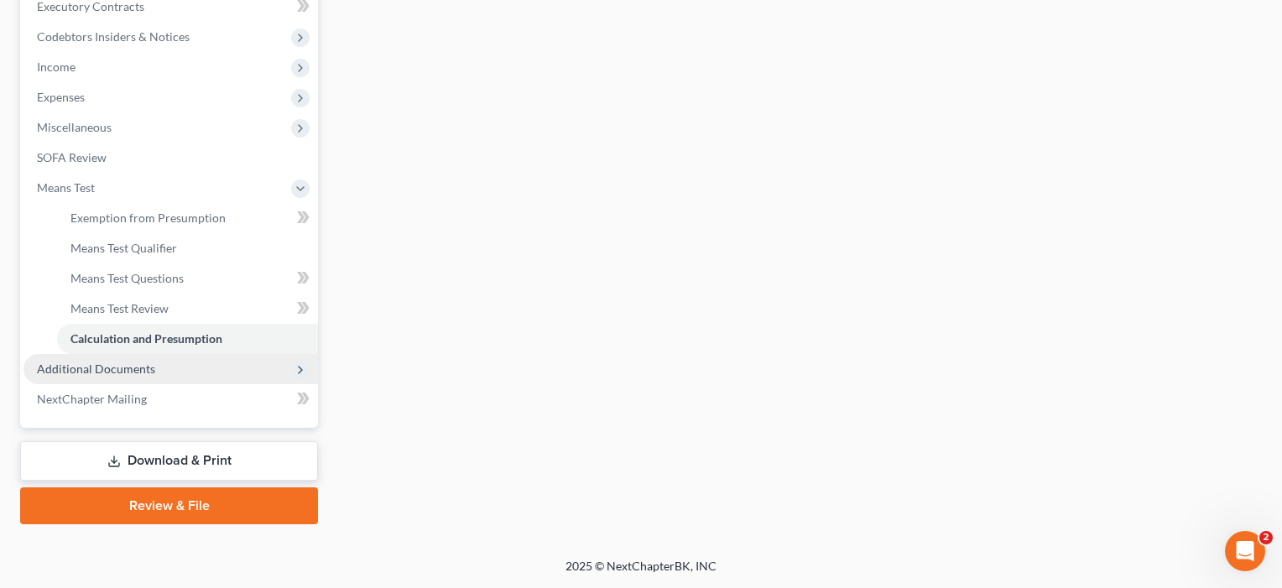
scroll to position [485, 0]
click at [120, 366] on span "Additional Documents" at bounding box center [96, 369] width 118 height 14
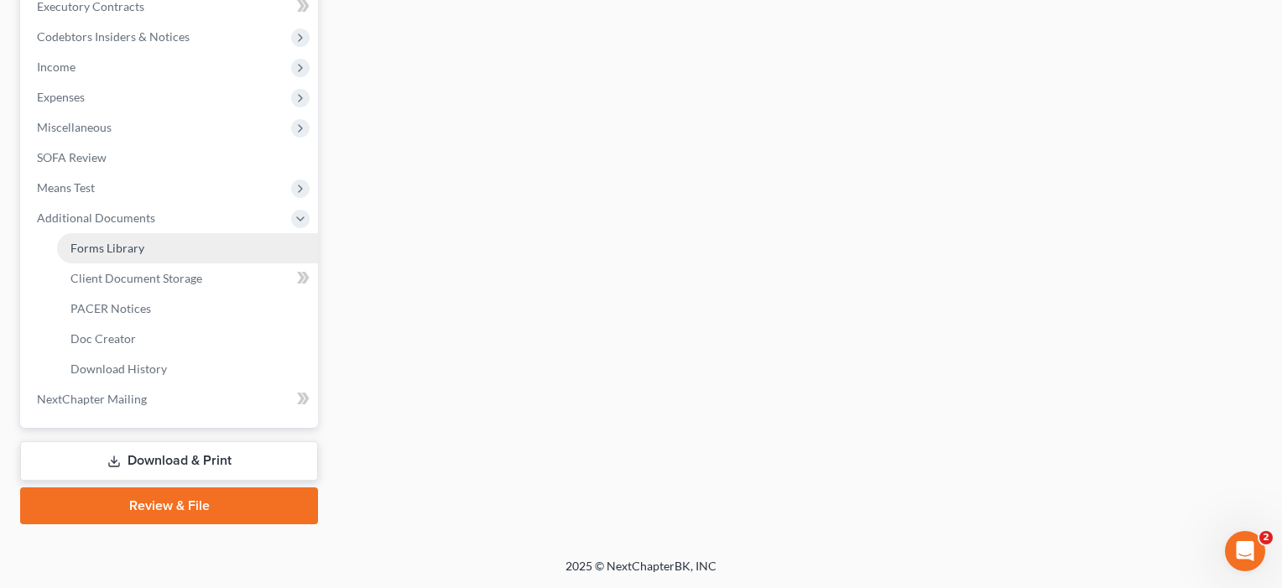
click at [121, 251] on span "Forms Library" at bounding box center [107, 248] width 74 height 14
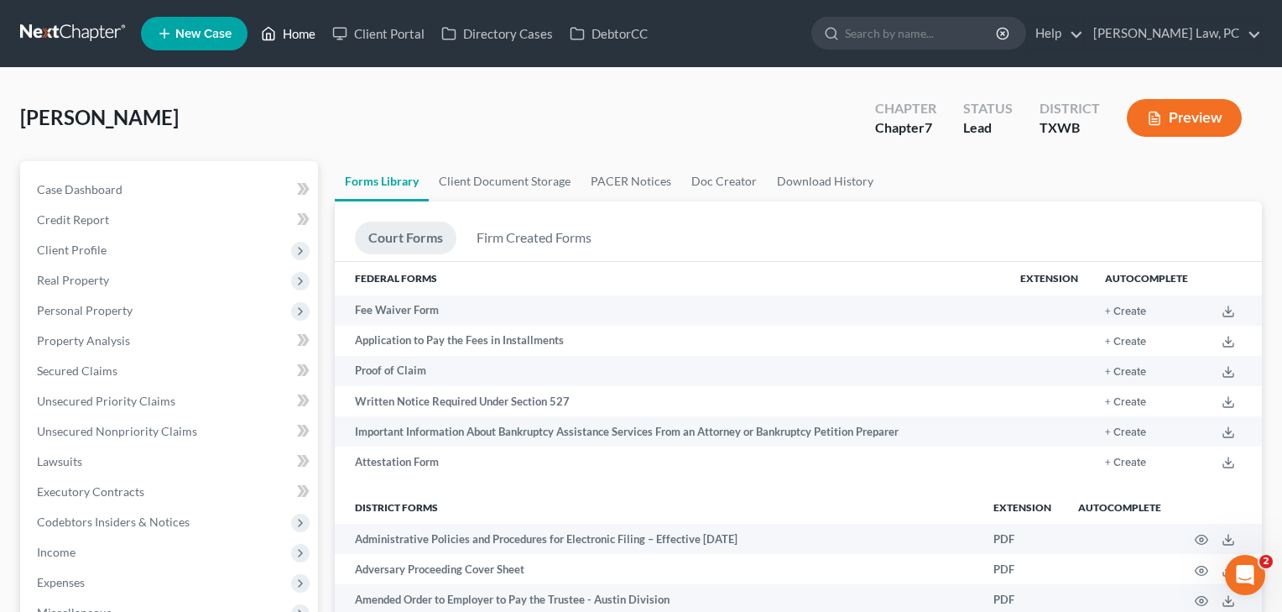
click at [291, 33] on link "Home" at bounding box center [288, 33] width 71 height 30
